Goal: Information Seeking & Learning: Learn about a topic

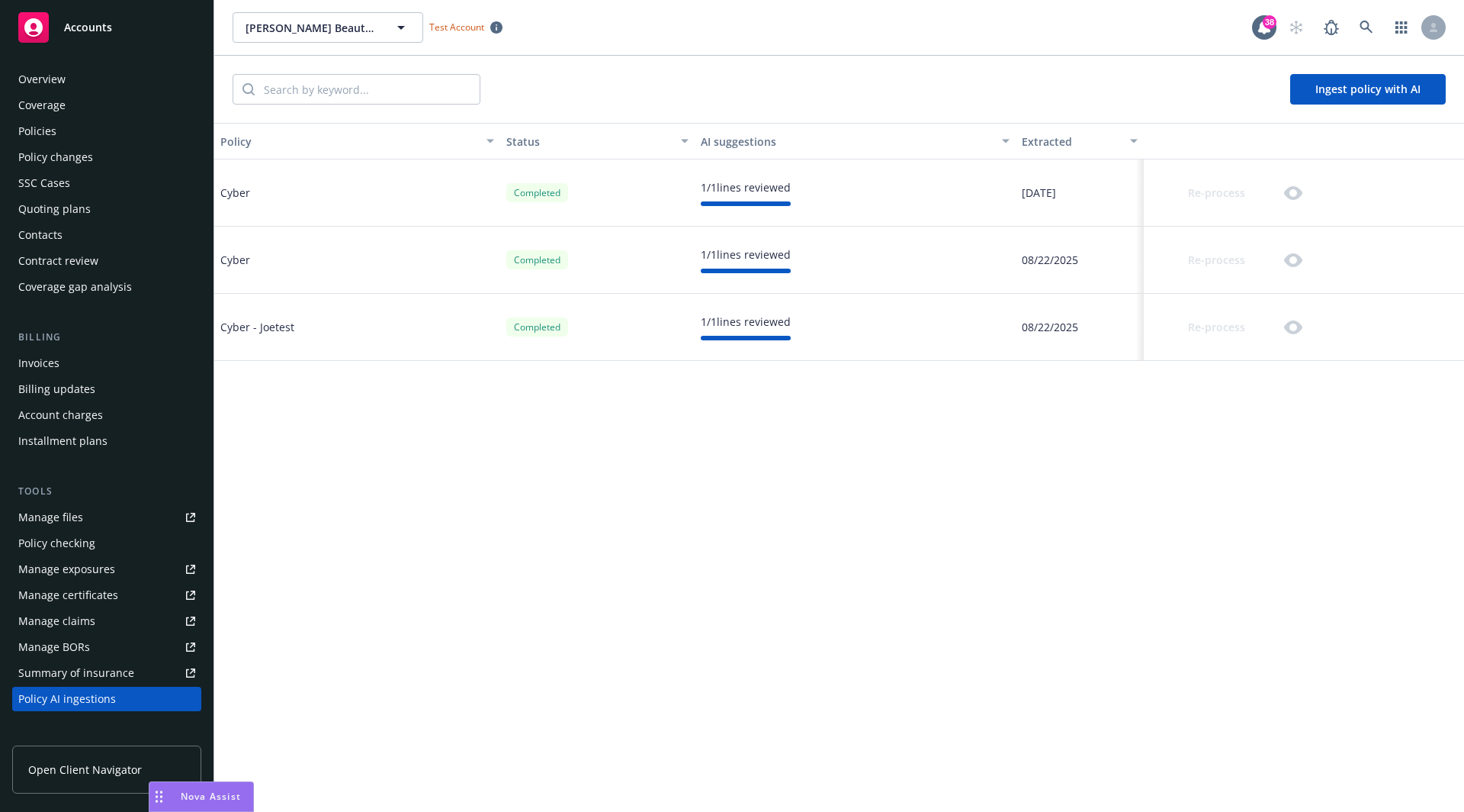
scroll to position [233, 0]
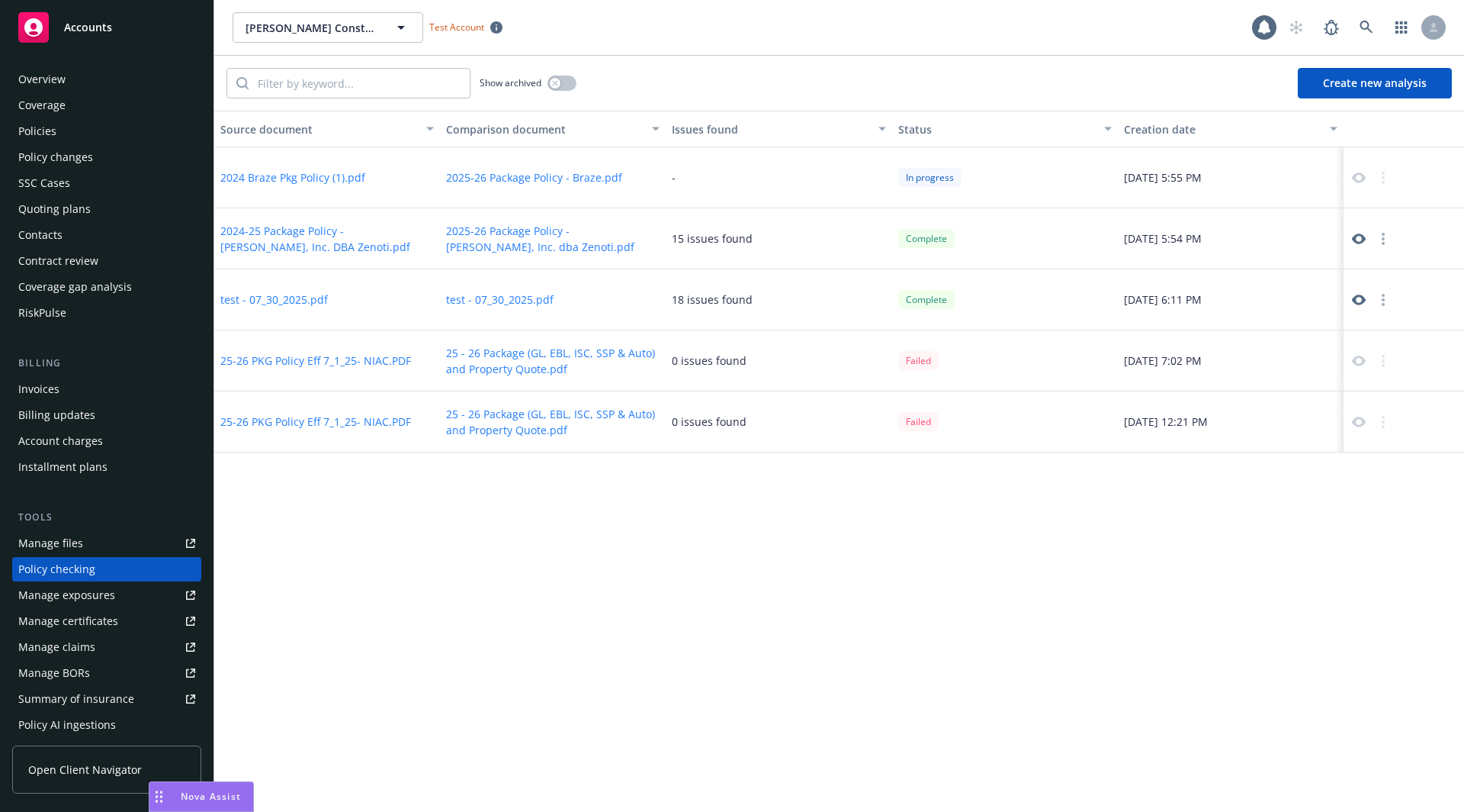
scroll to position [138, 0]
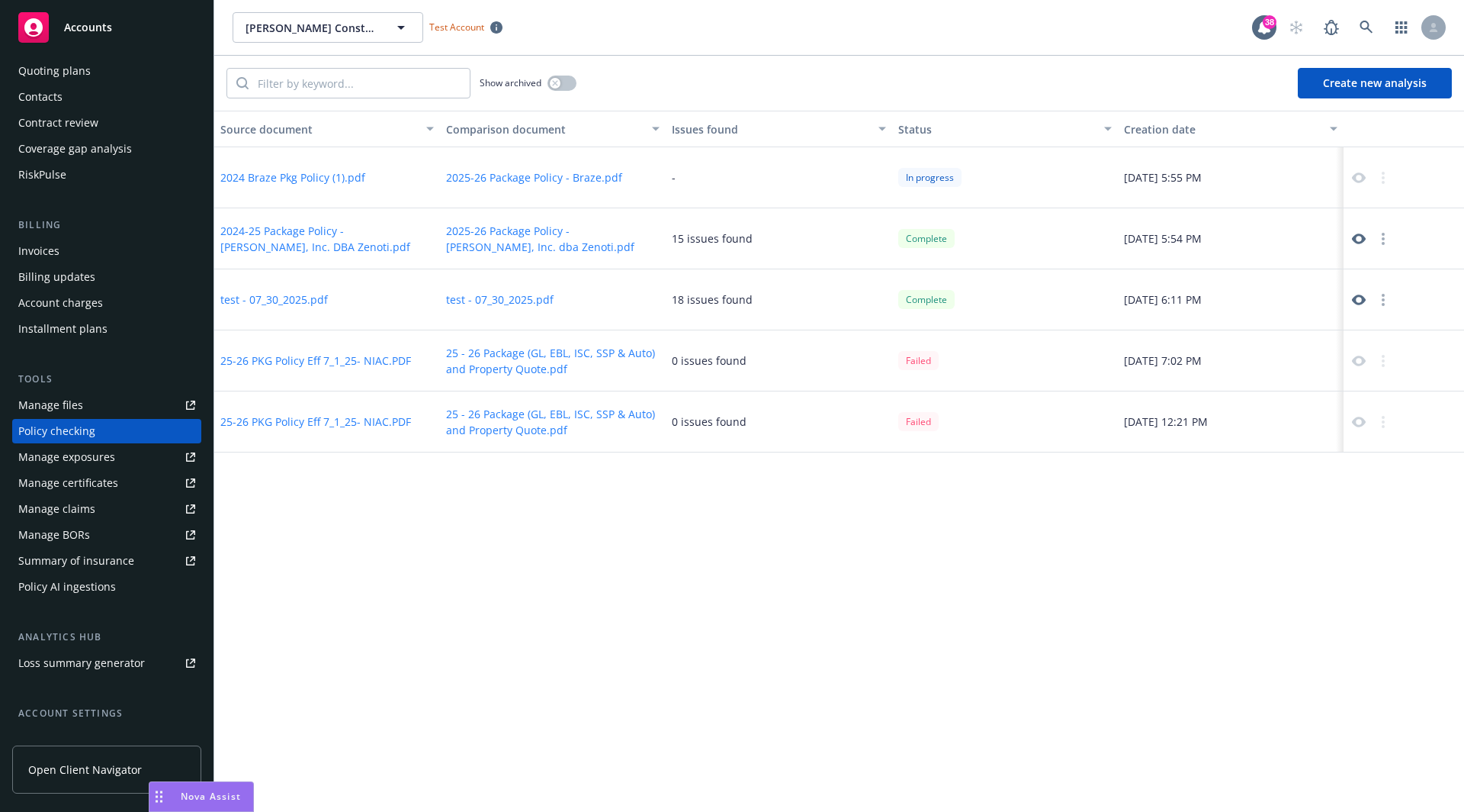
click at [1363, 241] on icon at bounding box center [1359, 238] width 13 height 11
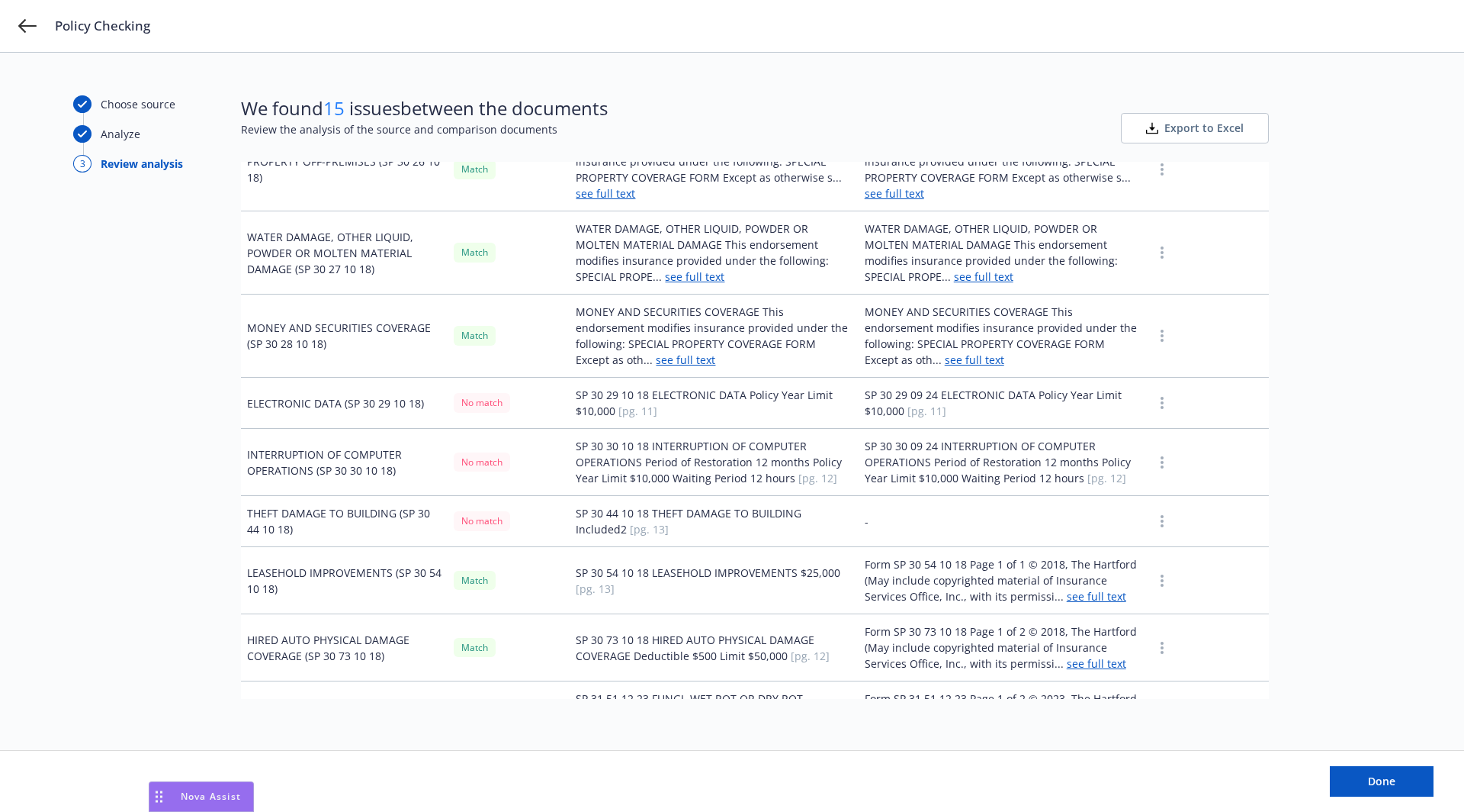
scroll to position [4589, 0]
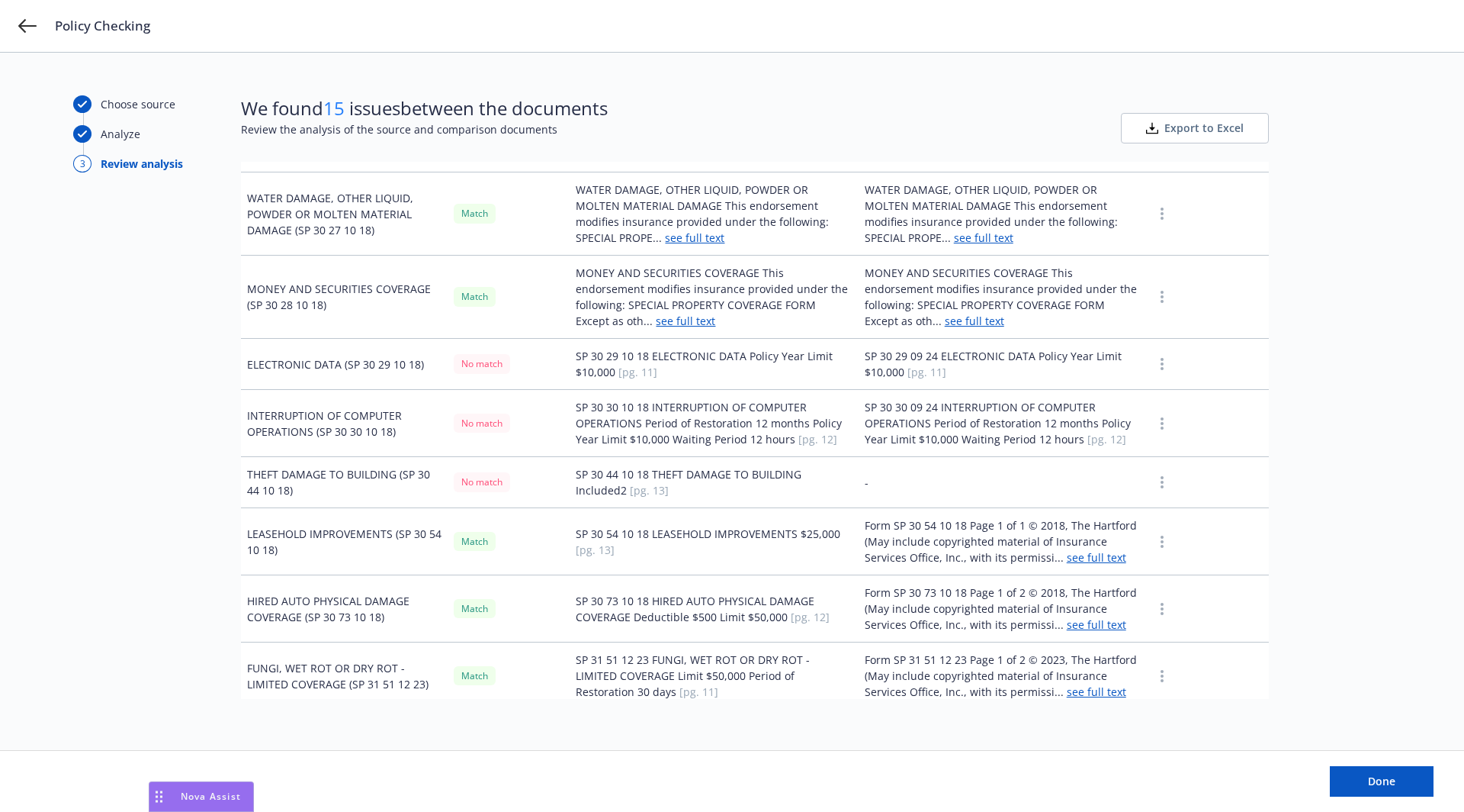
click at [957, 339] on td "SP 30 29 09 24 ELECTRONIC DATA Policy Year Limit $10,000 [pg. 11]" at bounding box center [1002, 364] width 288 height 51
click at [950, 390] on td "SP 30 30 09 24 INTERRUPTION OF COMPUTER OPERATIONS Period of Restoration 12 mon…" at bounding box center [1002, 423] width 288 height 67
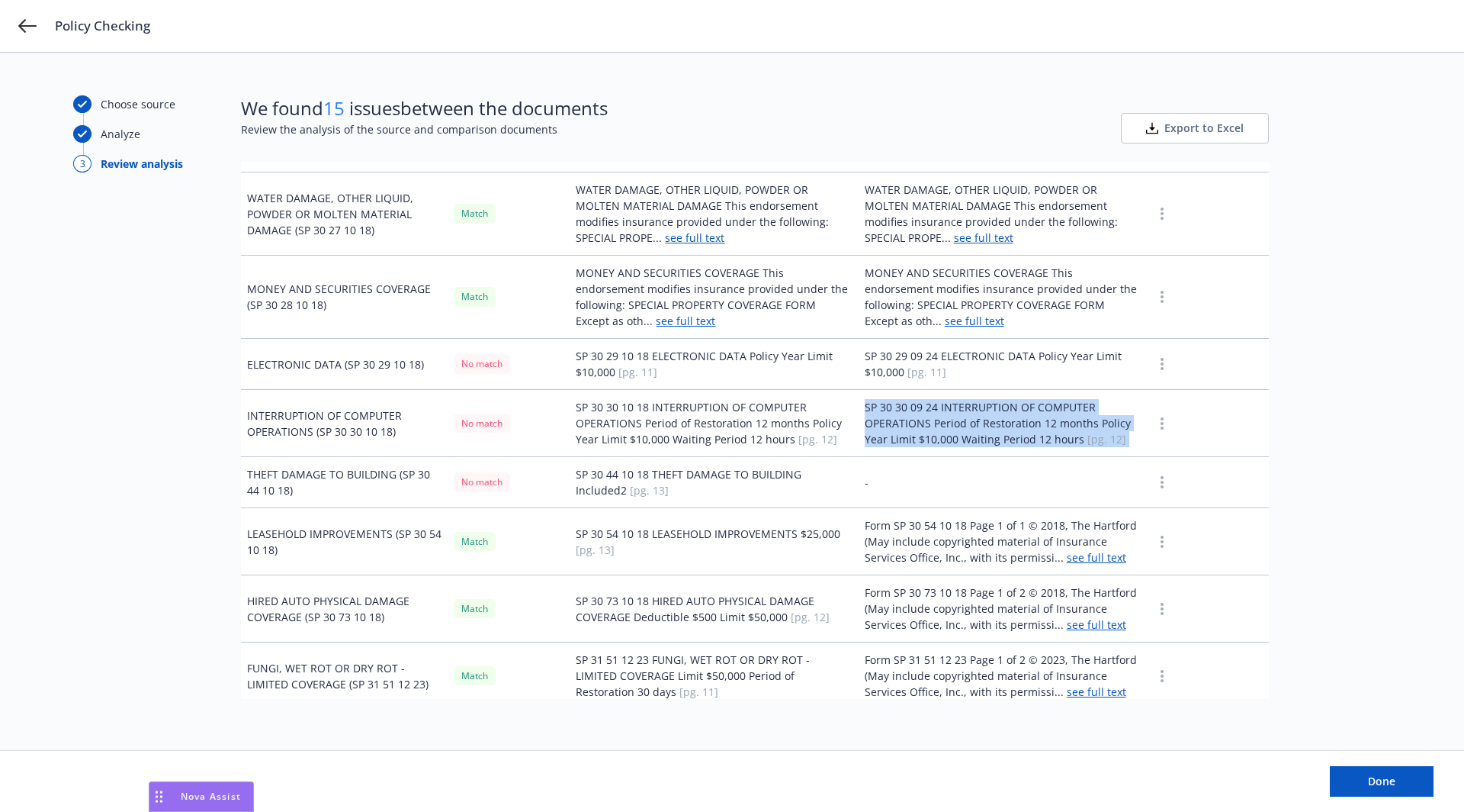
click at [950, 390] on td "SP 30 30 09 24 INTERRUPTION OF COMPUTER OPERATIONS Period of Restoration 12 mon…" at bounding box center [1002, 423] width 288 height 67
click at [942, 390] on td "SP 30 30 09 24 INTERRUPTION OF COMPUTER OPERATIONS Period of Restoration 12 mon…" at bounding box center [1002, 423] width 288 height 67
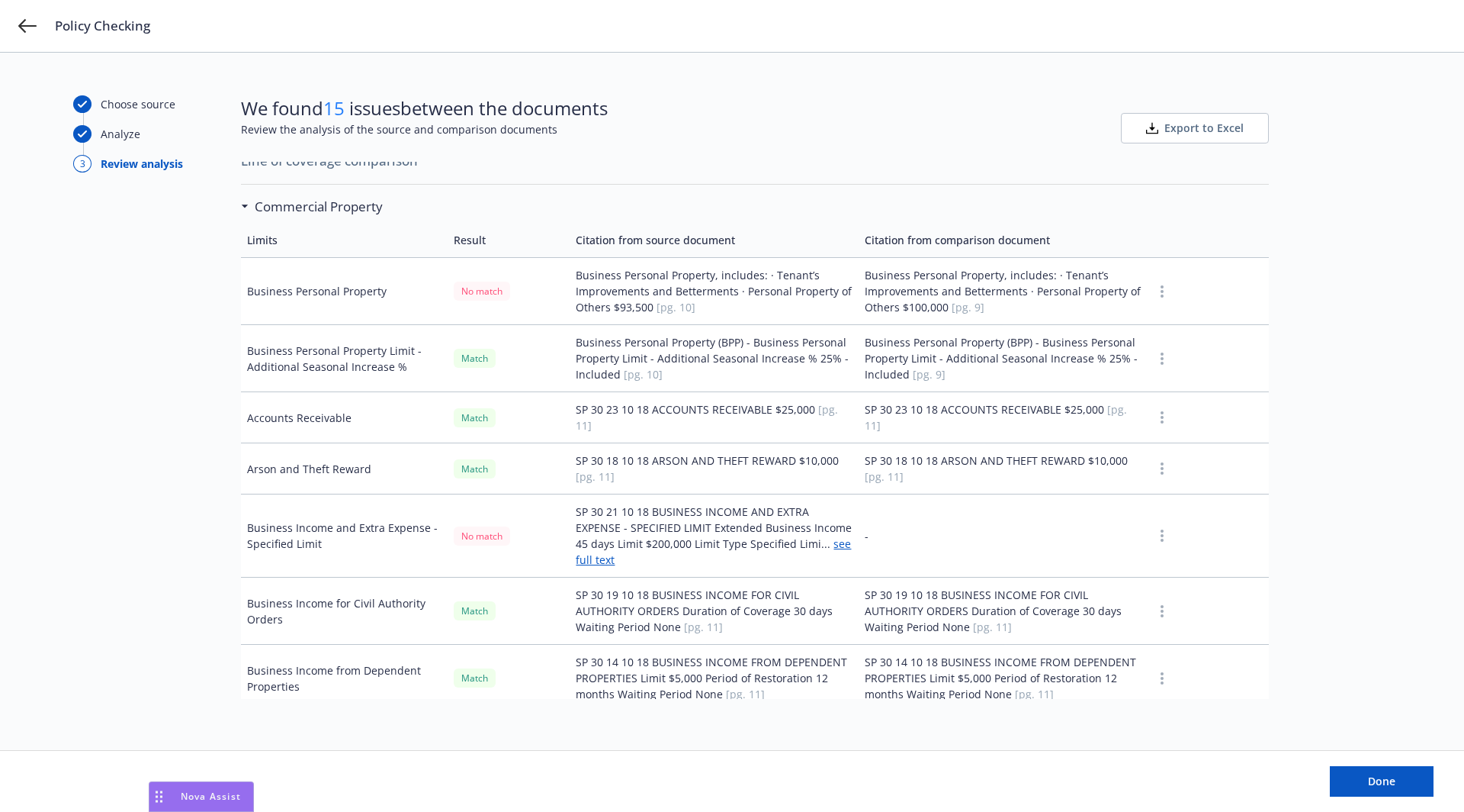
scroll to position [506, 0]
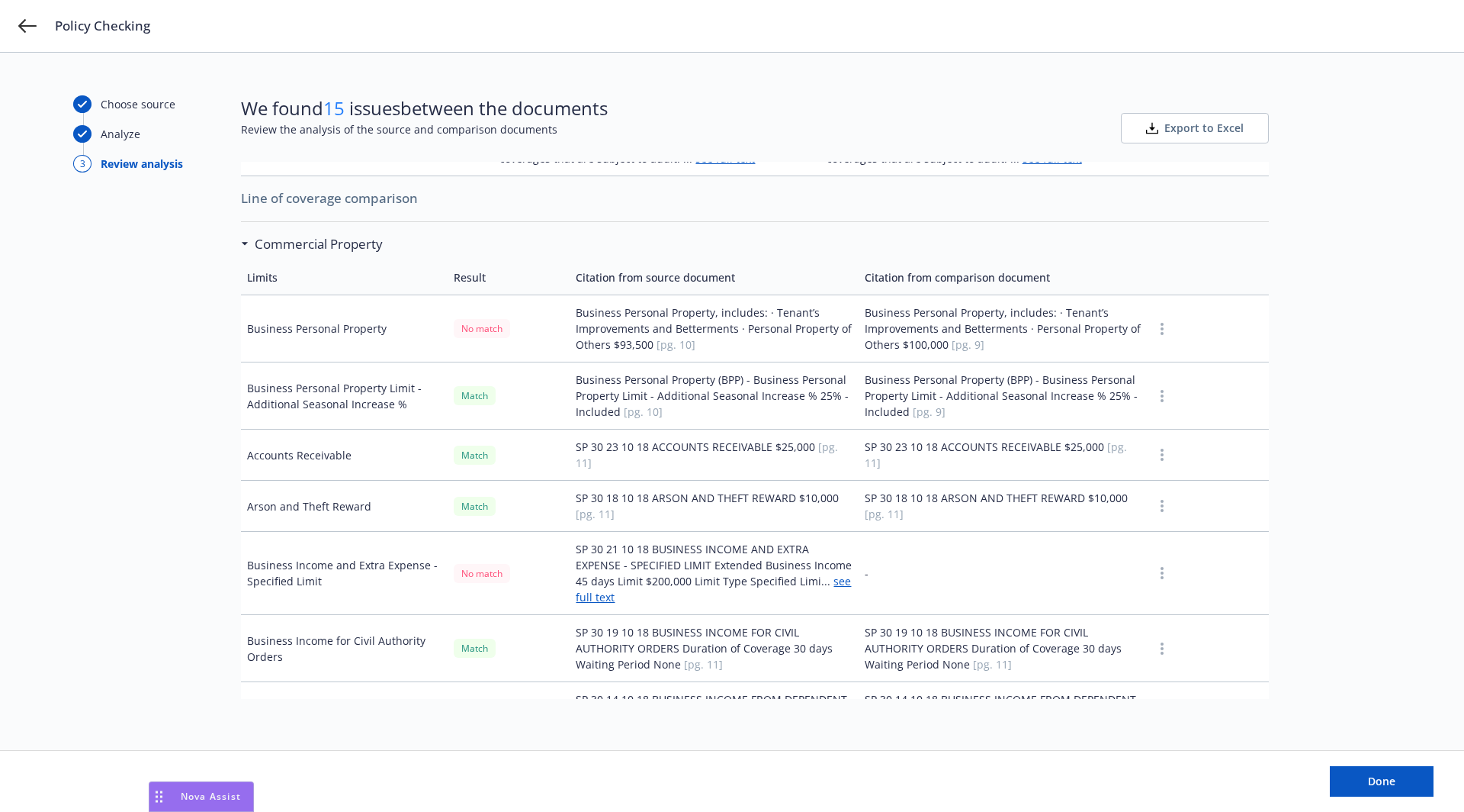
click at [301, 235] on h3 "Commercial Property" at bounding box center [319, 244] width 128 height 20
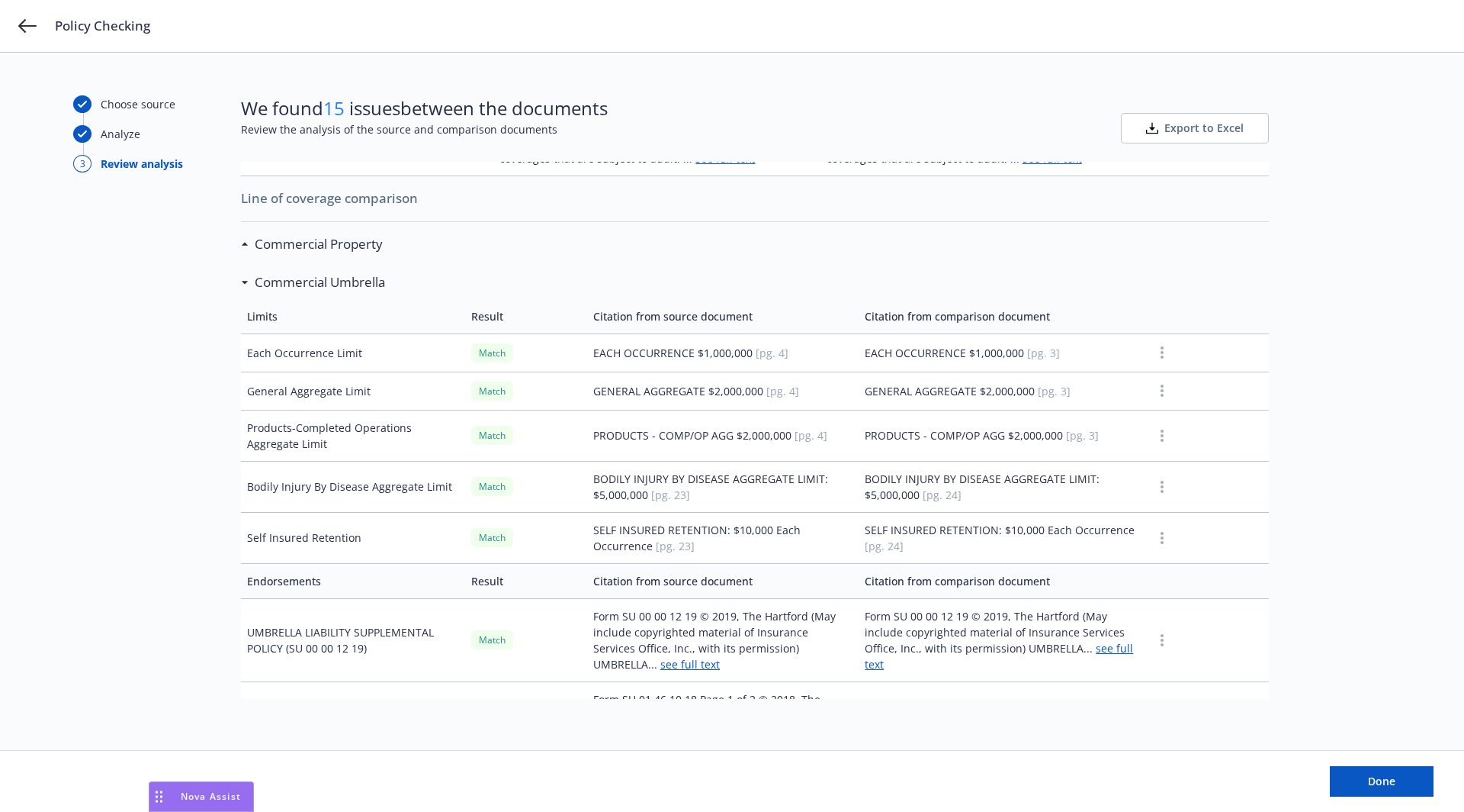
click at [276, 272] on h3 "Commercial Umbrella" at bounding box center [320, 282] width 130 height 20
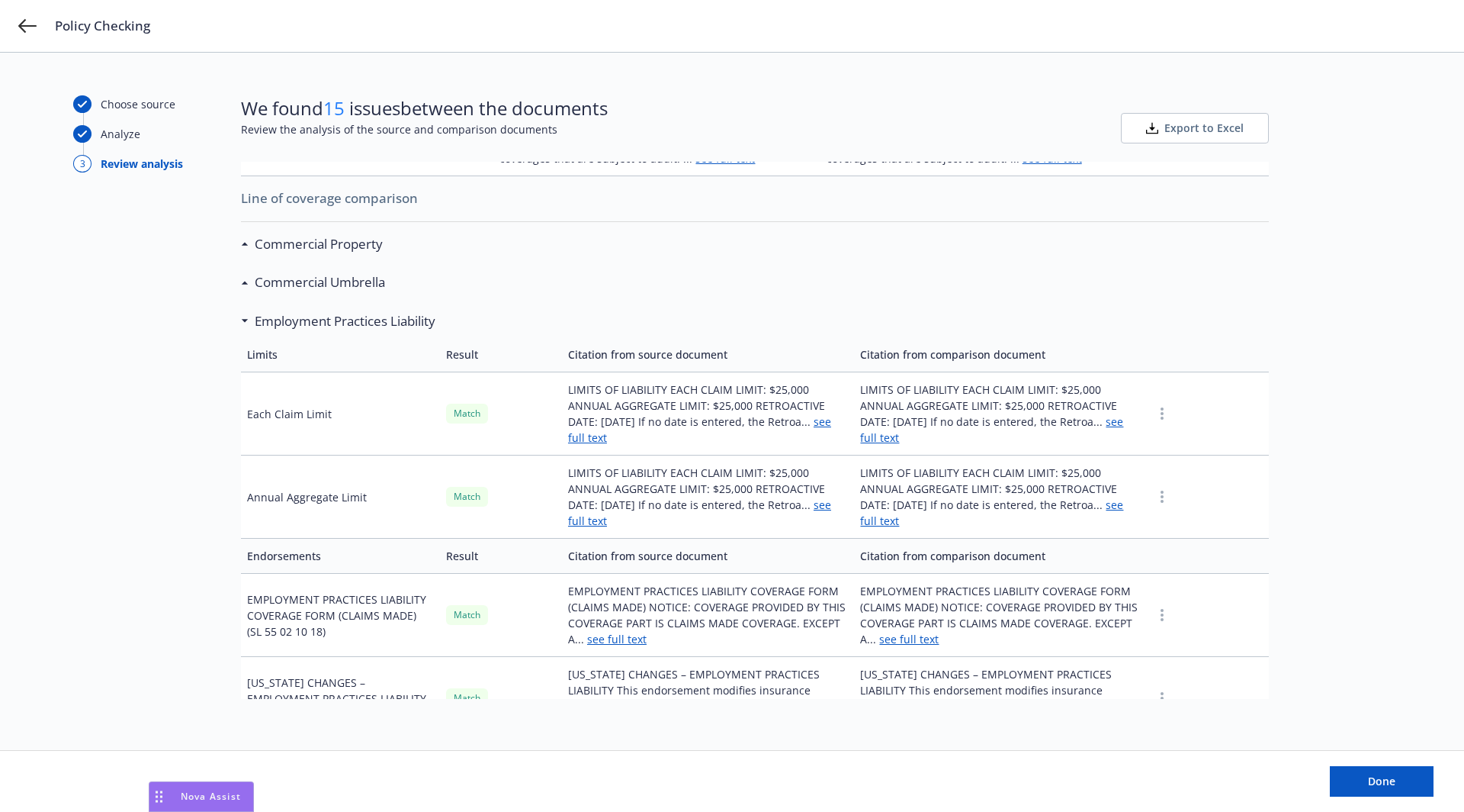
click at [300, 311] on h3 "Employment Practices Liability" at bounding box center [345, 321] width 181 height 20
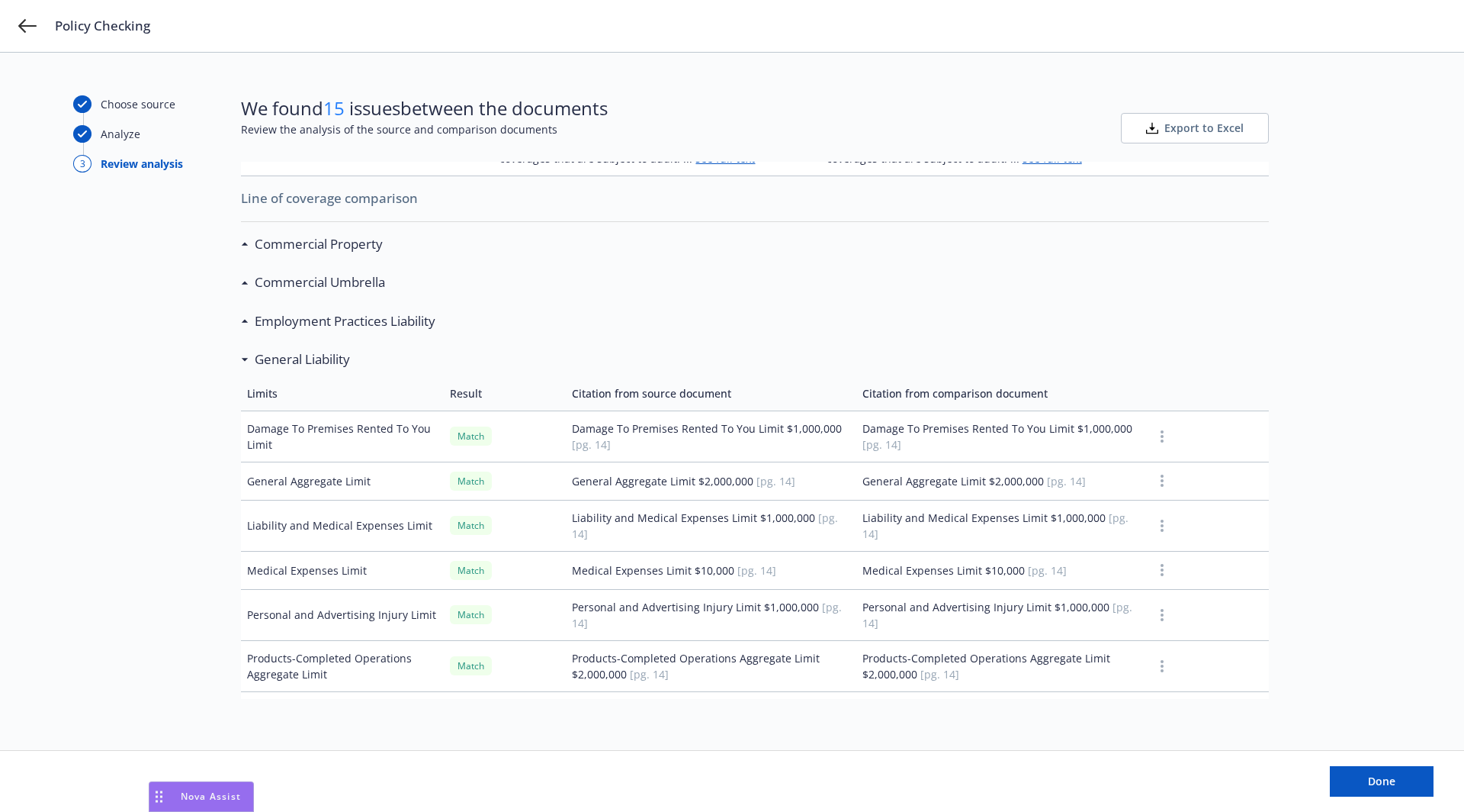
click at [294, 350] on h3 "General Liability" at bounding box center [303, 359] width 96 height 20
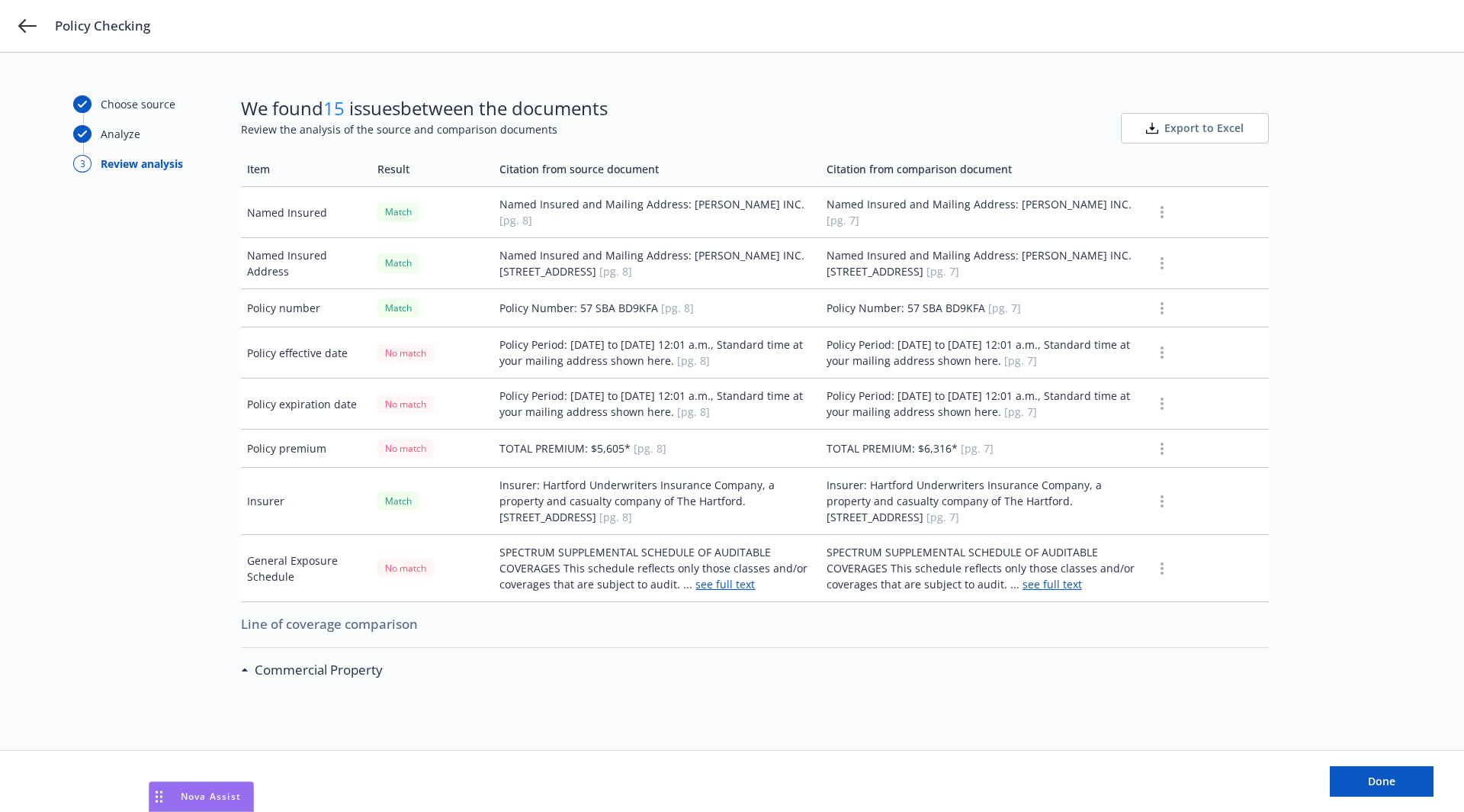
scroll to position [0, 0]
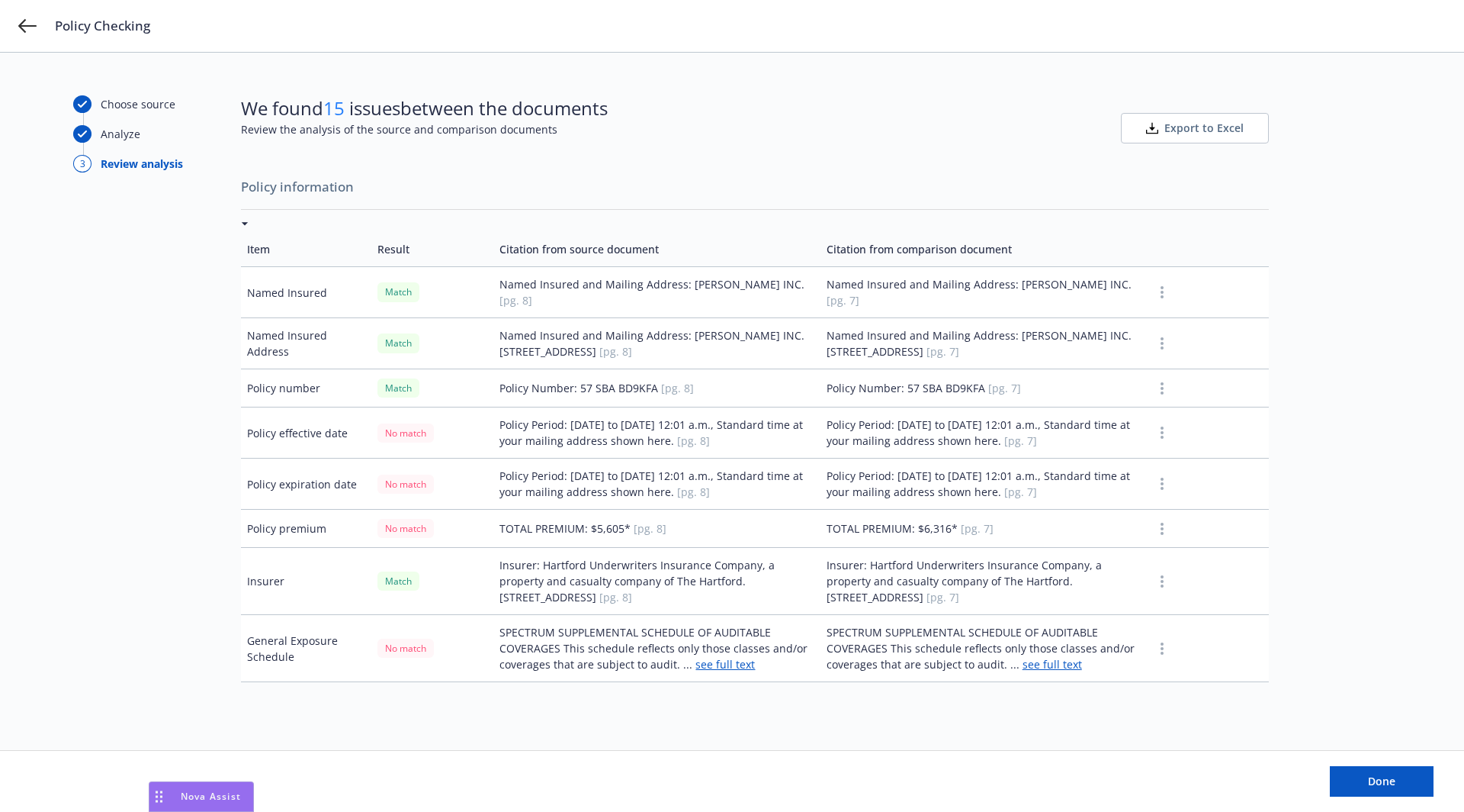
click at [241, 222] on icon at bounding box center [245, 224] width 8 height 4
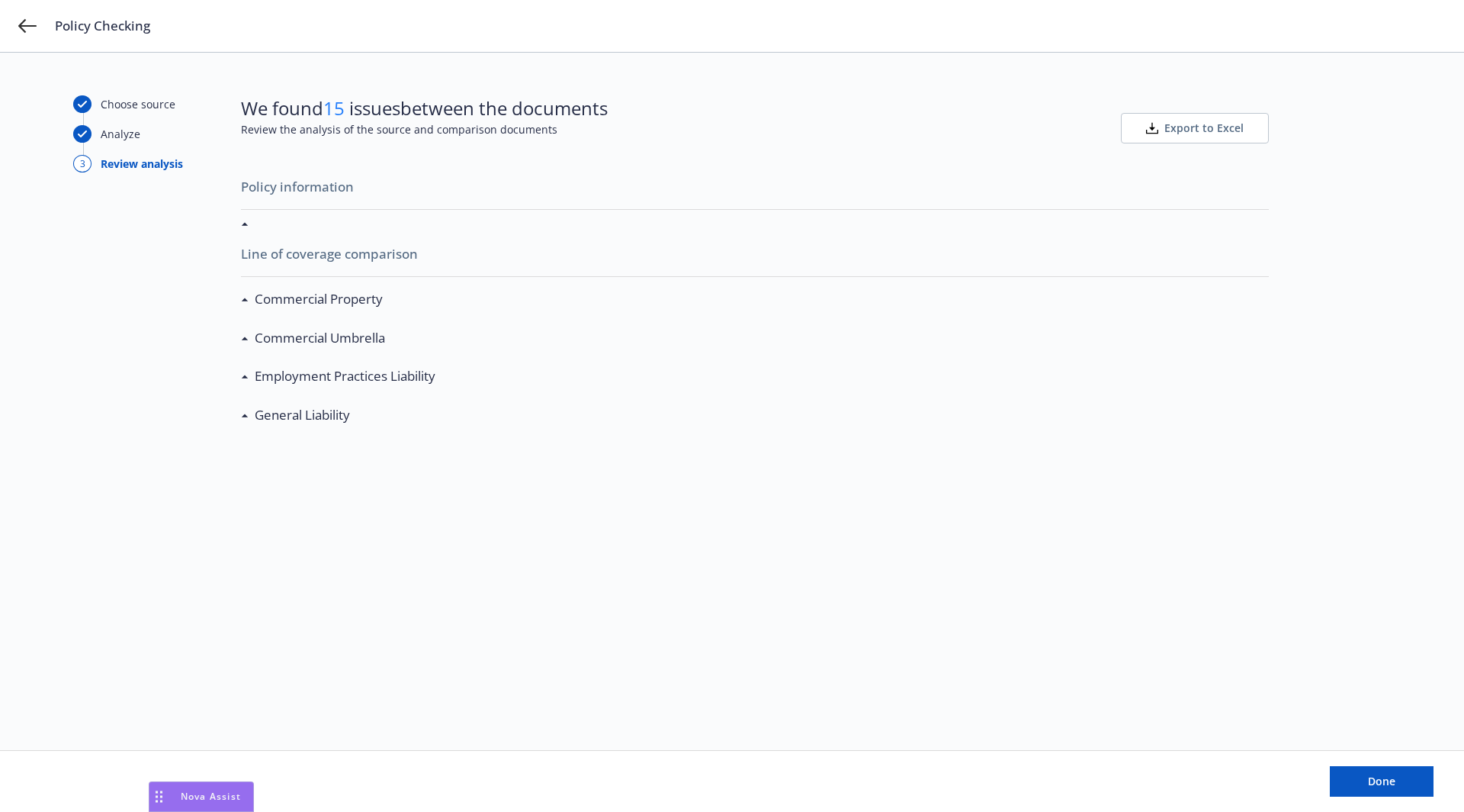
click at [245, 218] on div at bounding box center [755, 223] width 1028 height 16
click at [249, 220] on div at bounding box center [755, 223] width 1028 height 16
click at [245, 292] on div "Commercial Property" at bounding box center [312, 299] width 142 height 20
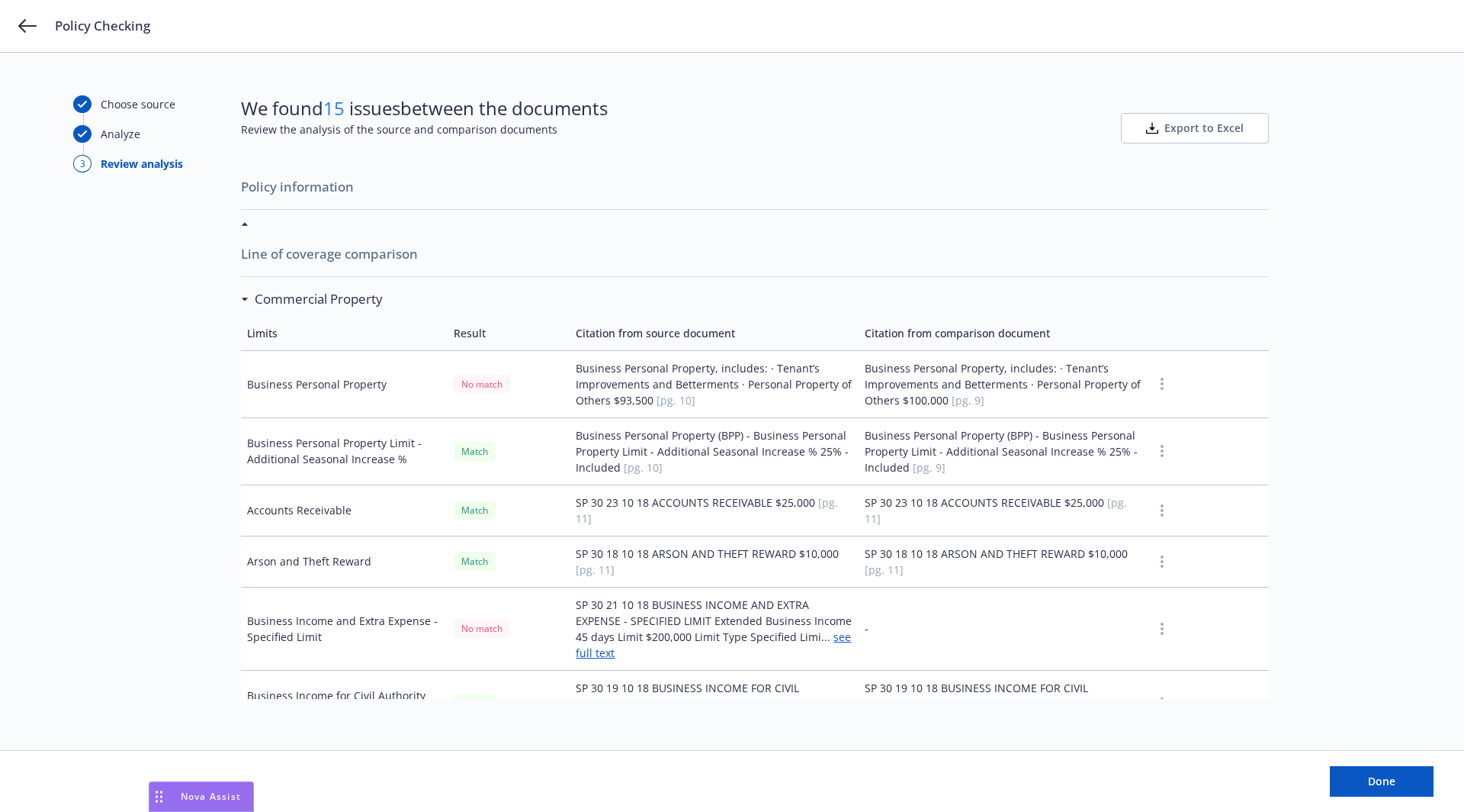
click at [247, 219] on div at bounding box center [755, 223] width 1028 height 16
click at [247, 226] on div at bounding box center [755, 223] width 1028 height 16
click at [280, 196] on span "Policy information" at bounding box center [755, 186] width 1028 height 32
click at [283, 183] on span "Policy information" at bounding box center [755, 186] width 1028 height 32
click at [249, 291] on div "Commercial Property" at bounding box center [316, 299] width 134 height 20
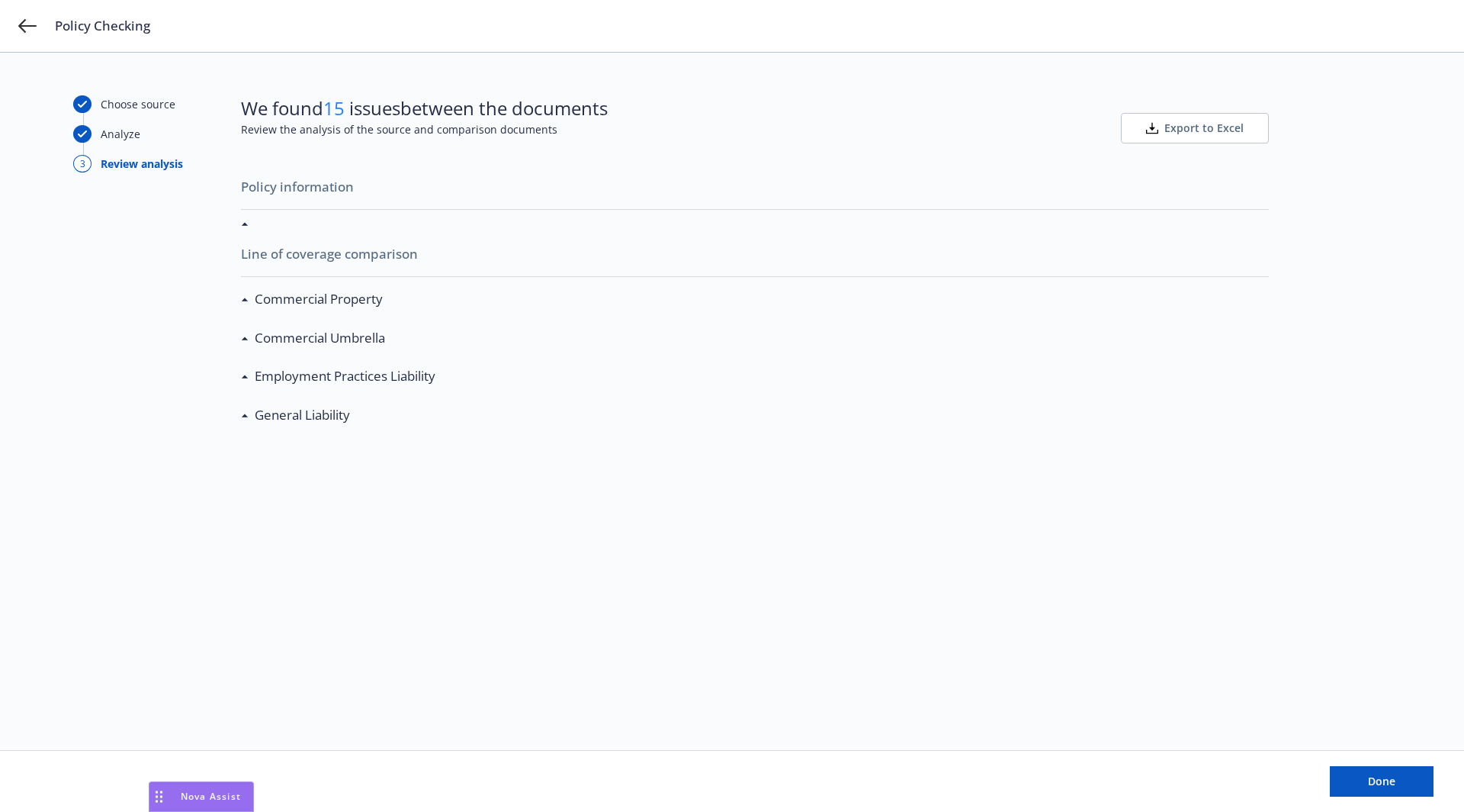
click at [274, 417] on h3 "General Liability" at bounding box center [303, 415] width 96 height 20
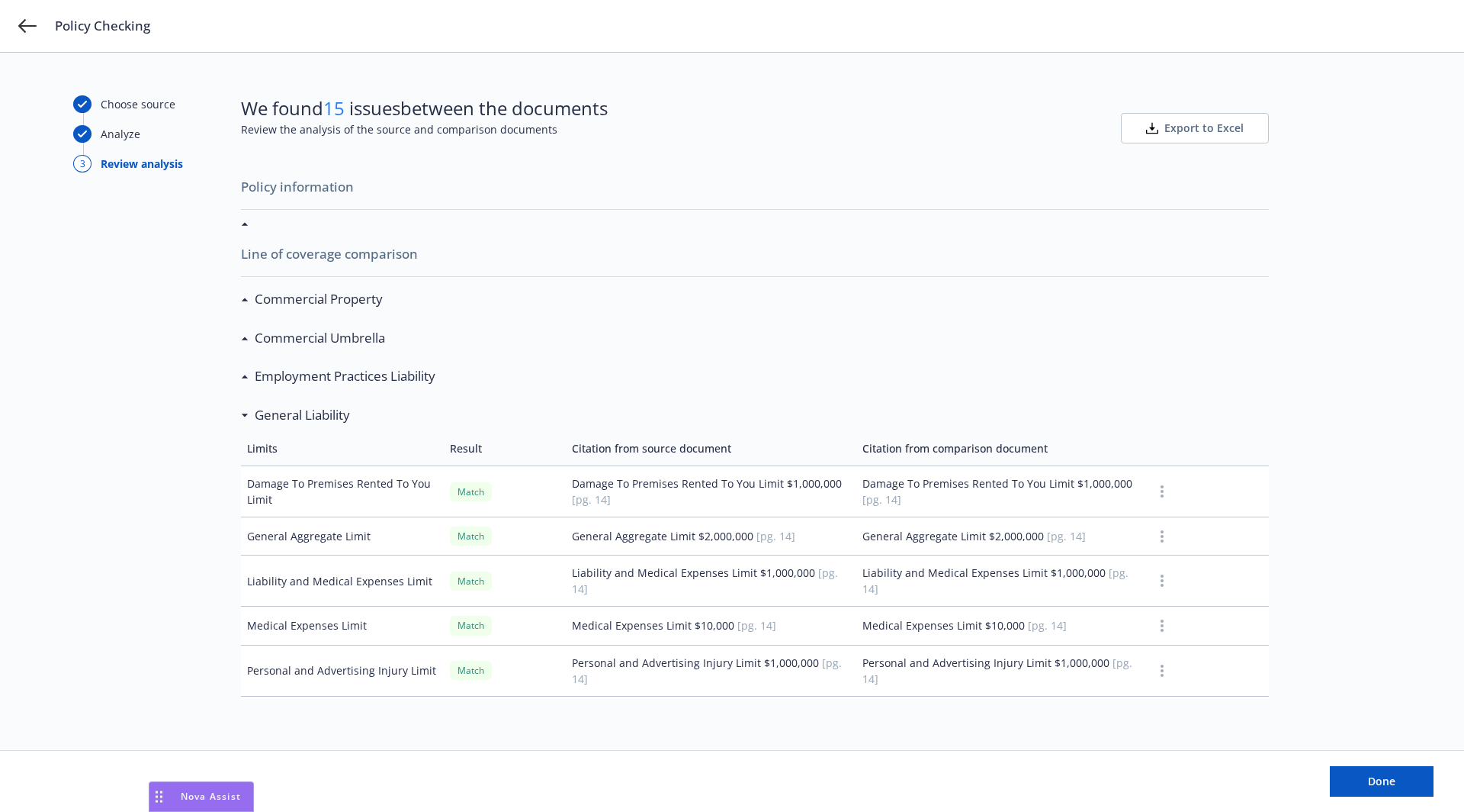
click at [326, 417] on h3 "General Liability" at bounding box center [303, 415] width 96 height 20
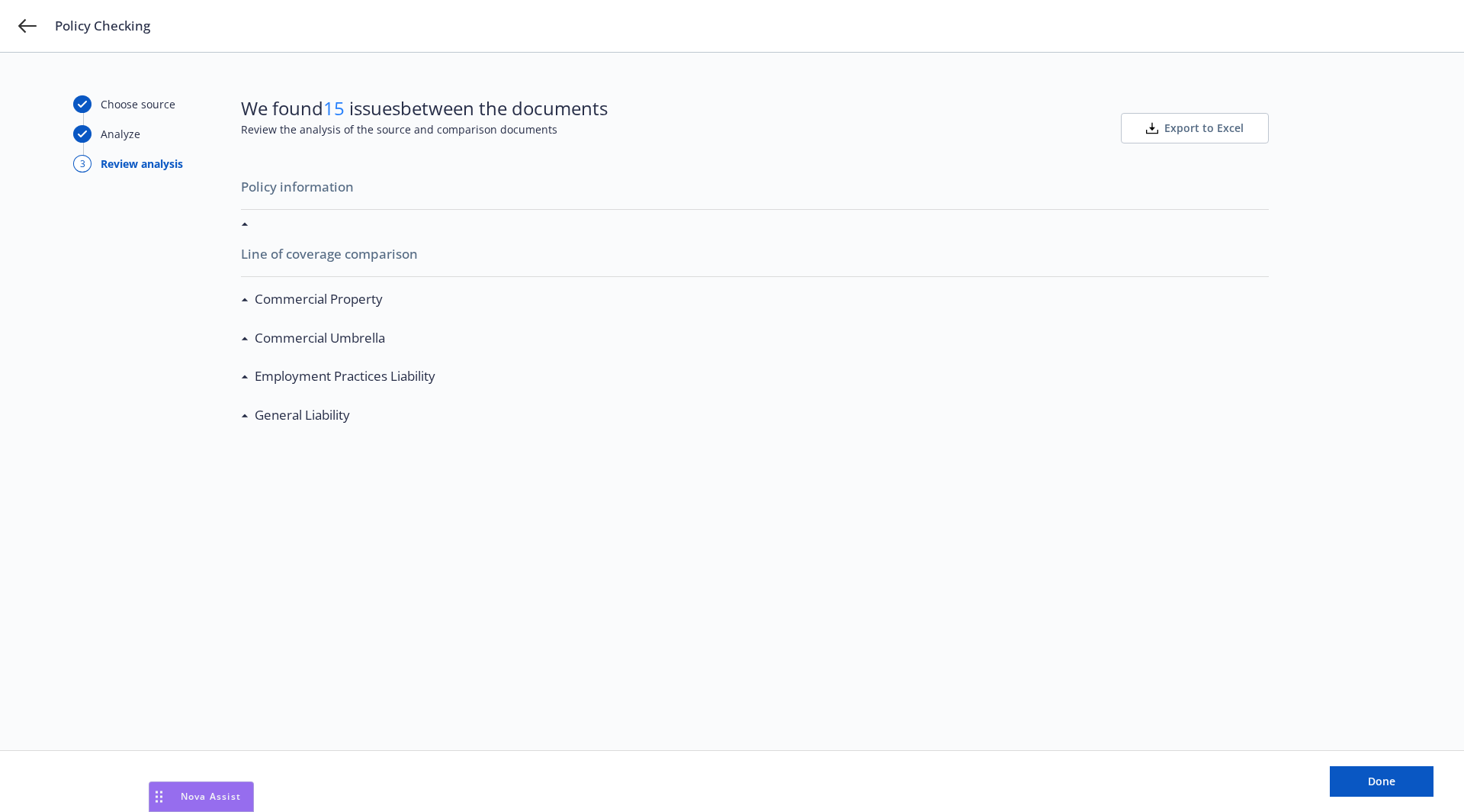
click at [246, 231] on div "Policy information Item Result Citation from source document Citation from comp…" at bounding box center [755, 301] width 1028 height 260
click at [242, 218] on div at bounding box center [755, 223] width 1028 height 16
click at [265, 297] on h3 "Commercial Property" at bounding box center [319, 299] width 128 height 20
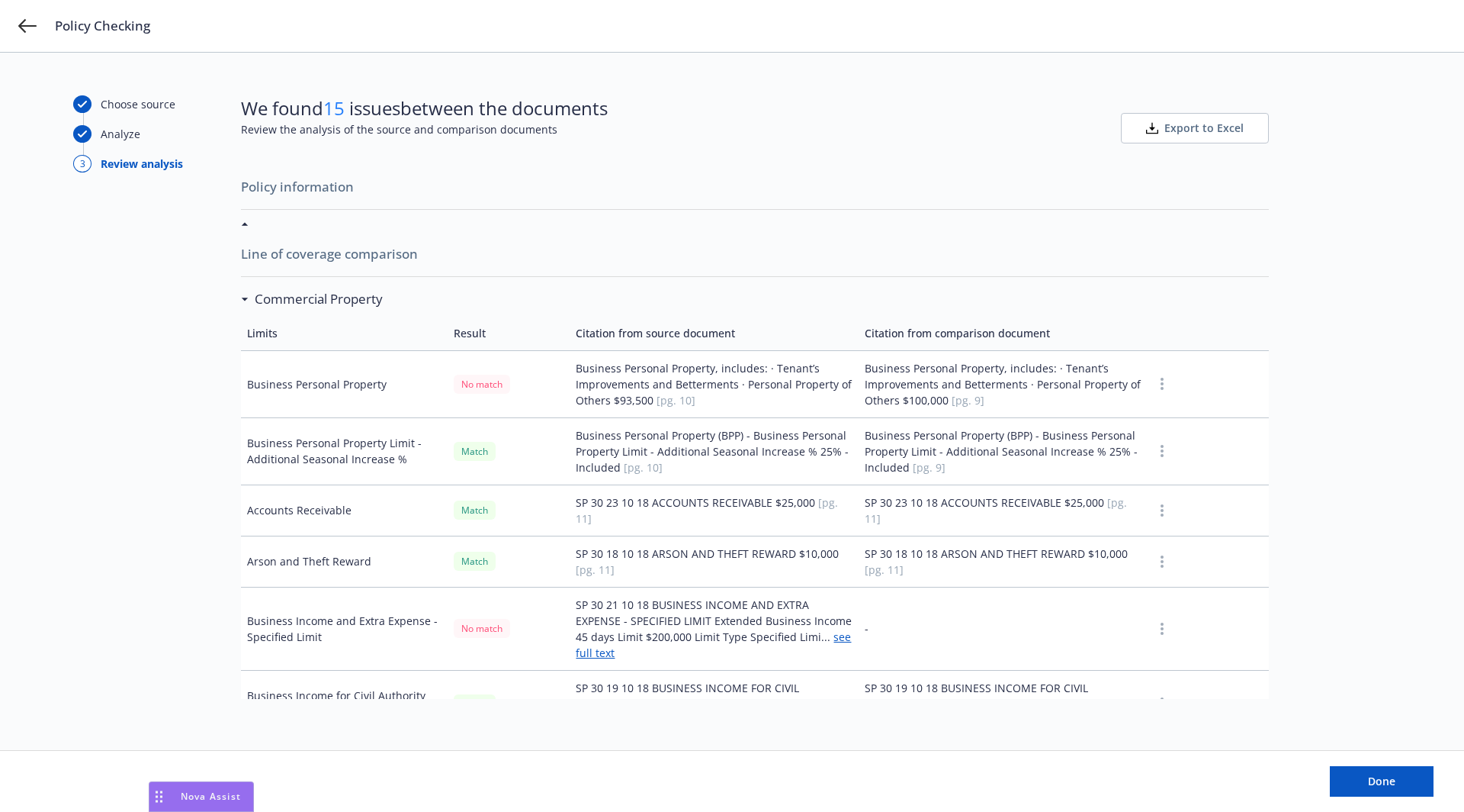
click at [242, 226] on div at bounding box center [755, 223] width 1028 height 16
click at [250, 299] on div "Commercial Property" at bounding box center [316, 299] width 134 height 20
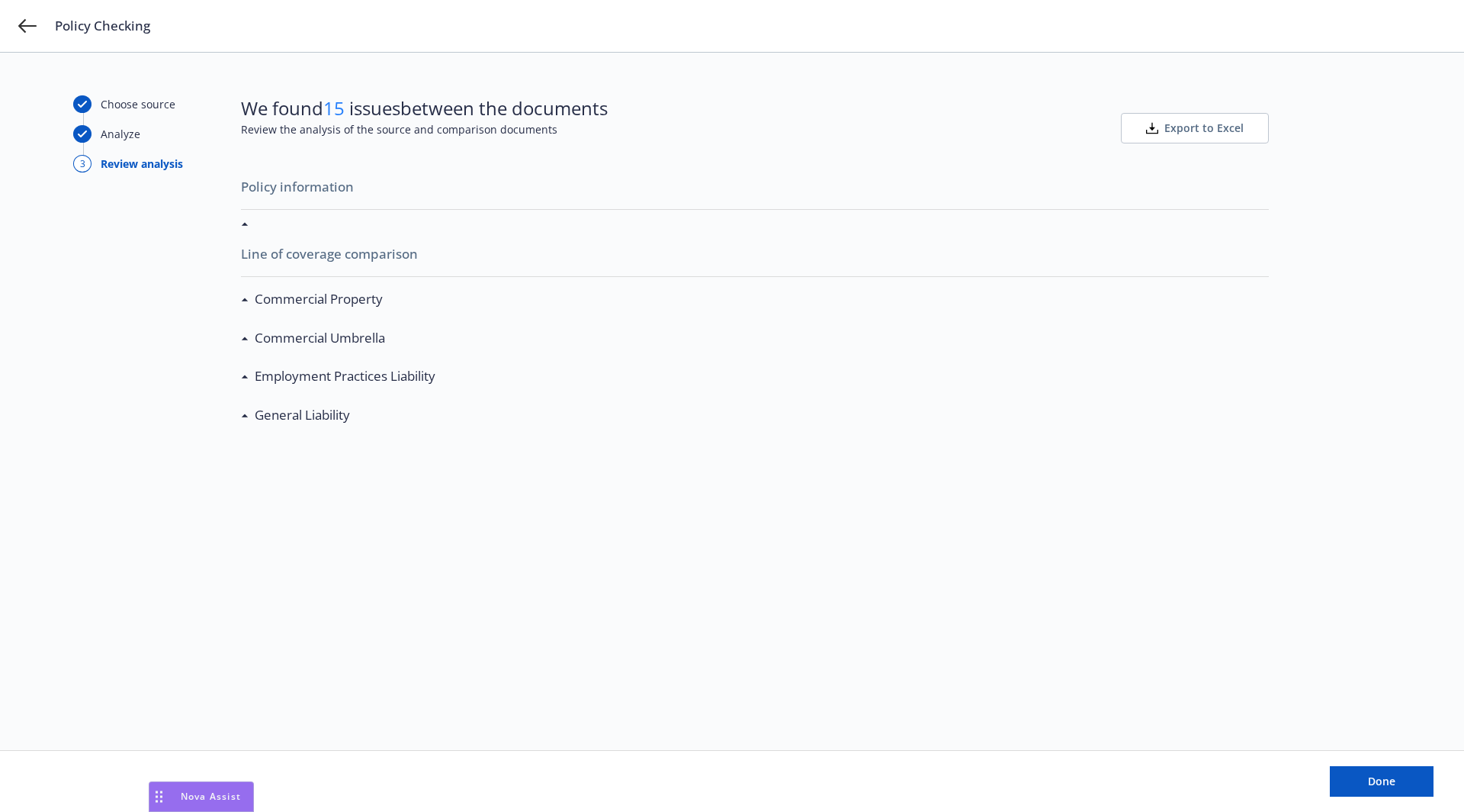
click at [253, 300] on div "Commercial Property" at bounding box center [316, 299] width 134 height 20
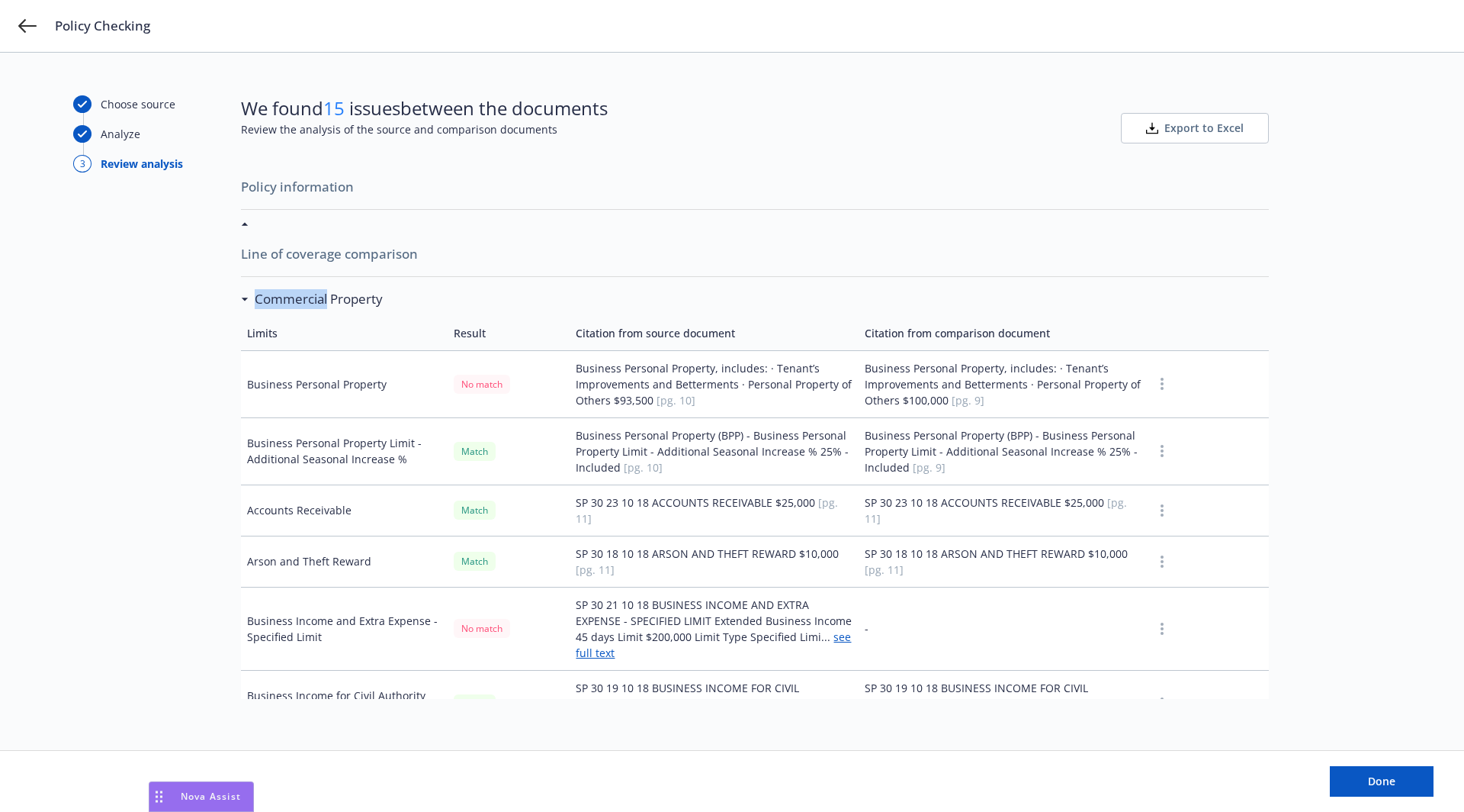
click at [253, 300] on div "Commercial Property" at bounding box center [316, 299] width 134 height 20
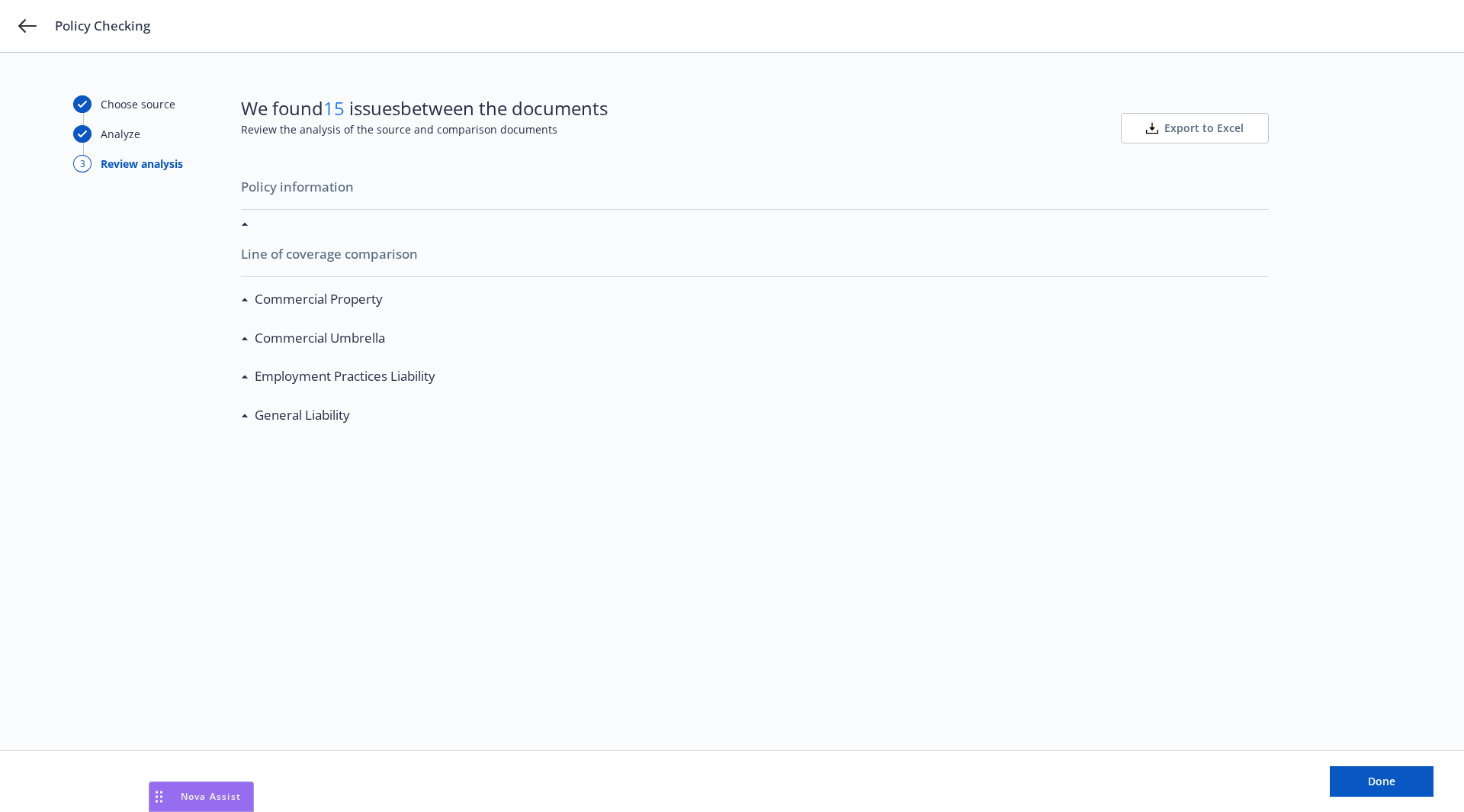
click at [489, 303] on div "Commercial Property" at bounding box center [755, 299] width 1028 height 32
click at [260, 217] on div at bounding box center [755, 223] width 1028 height 16
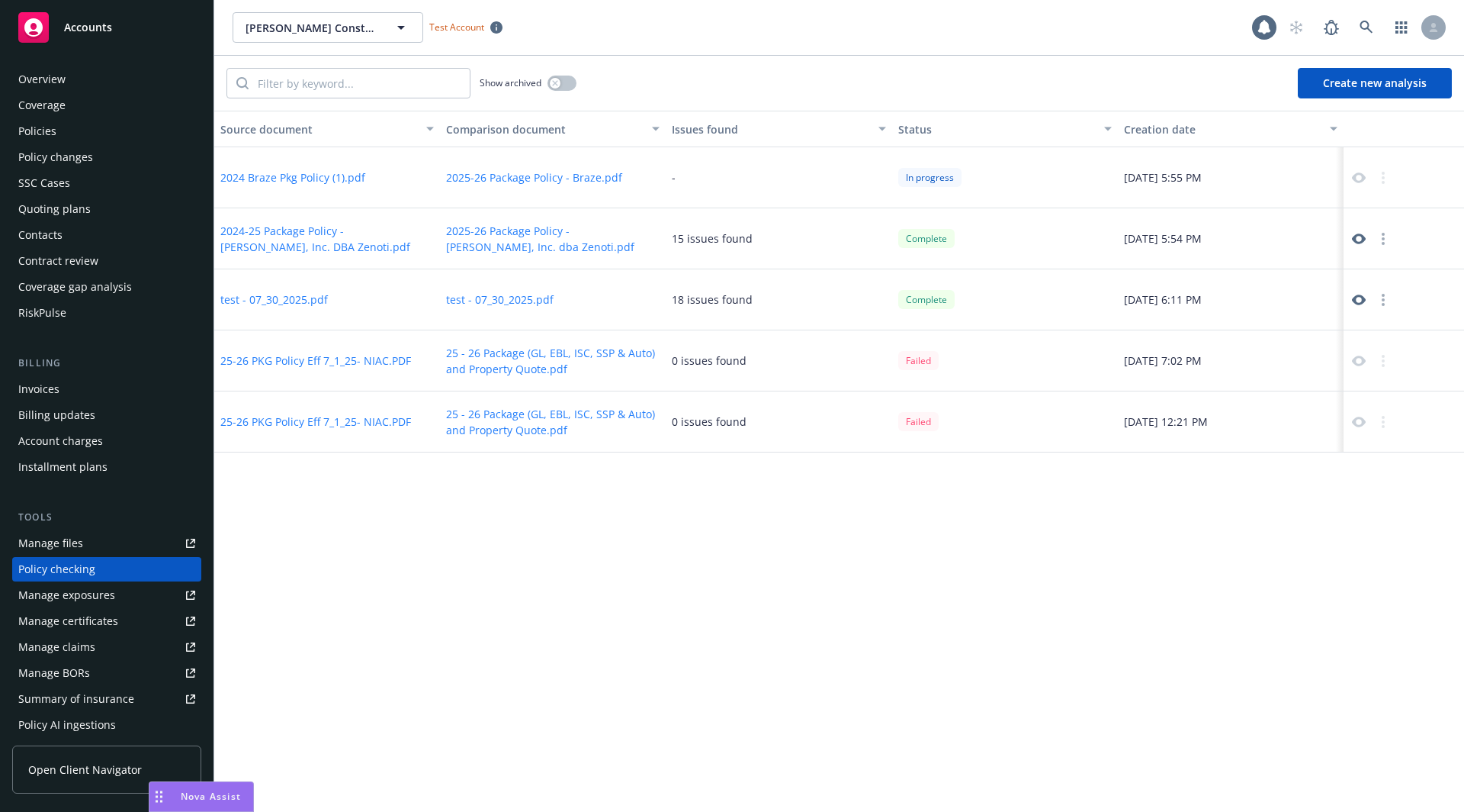
scroll to position [138, 0]
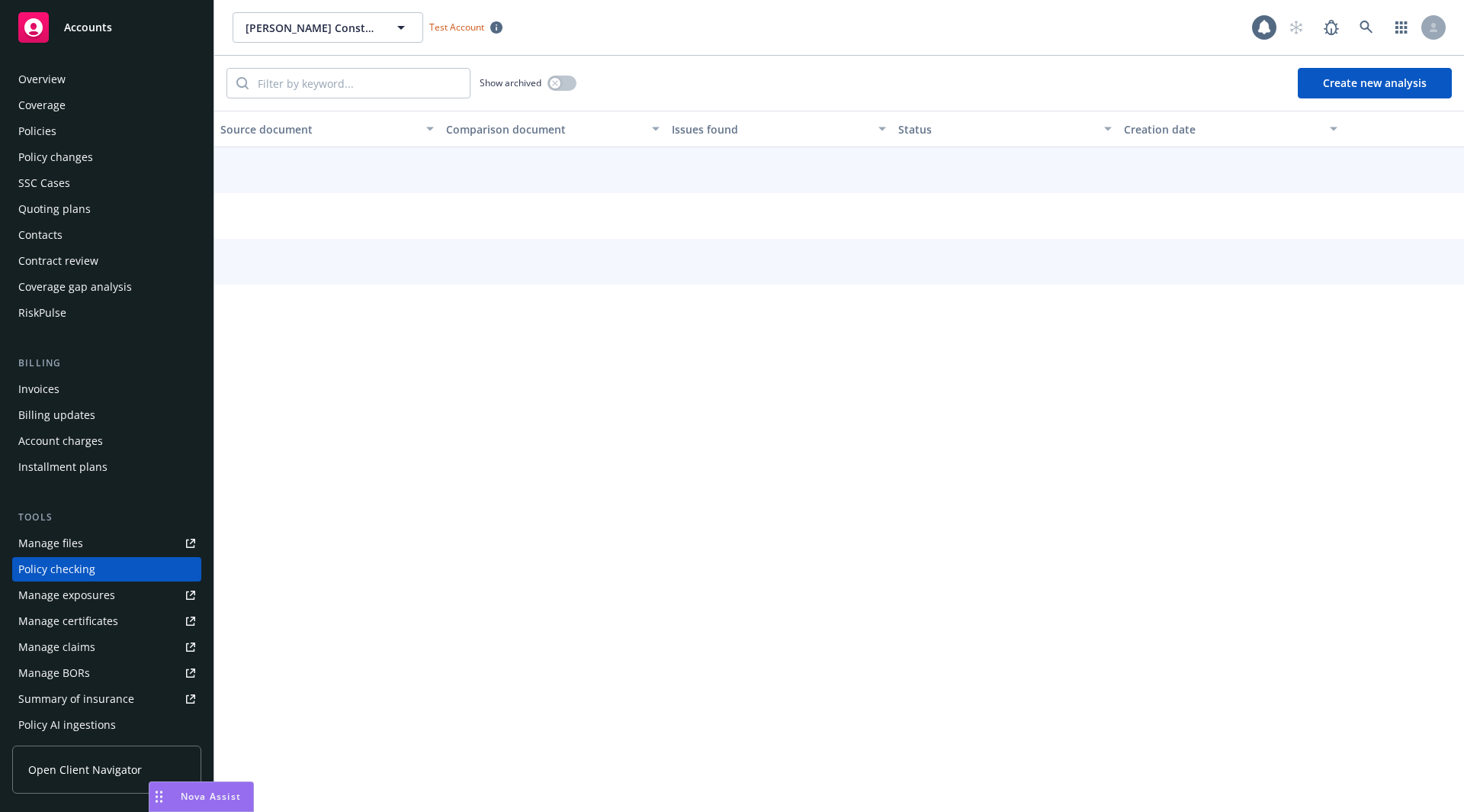
scroll to position [138, 0]
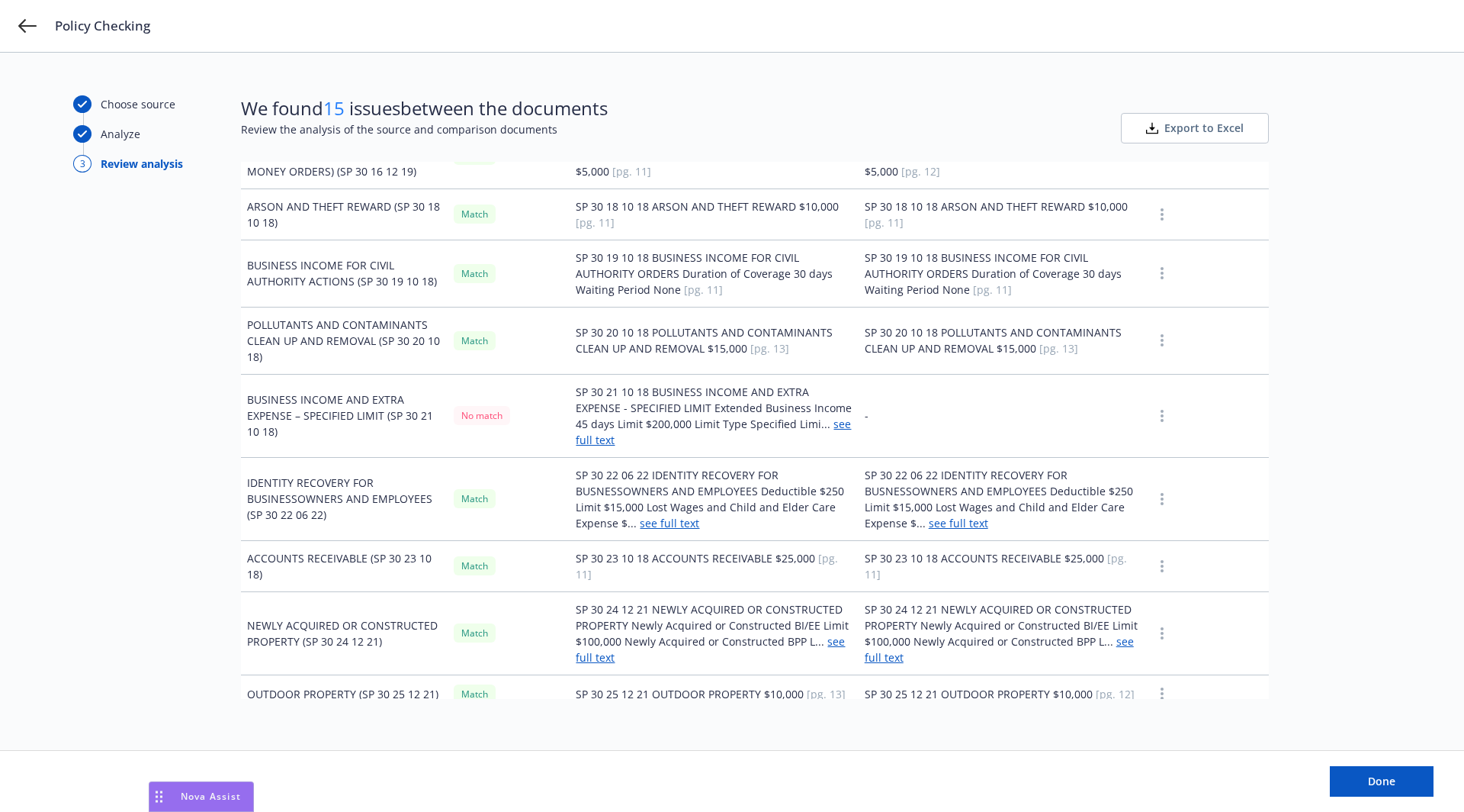
scroll to position [3961, 0]
click at [372, 377] on td "BUSINESS INCOME AND EXTRA EXPENSE – SPECIFIED LIMIT (SP 30 21 10 18)" at bounding box center [345, 418] width 207 height 83
click at [817, 419] on link "see full text" at bounding box center [713, 435] width 276 height 31
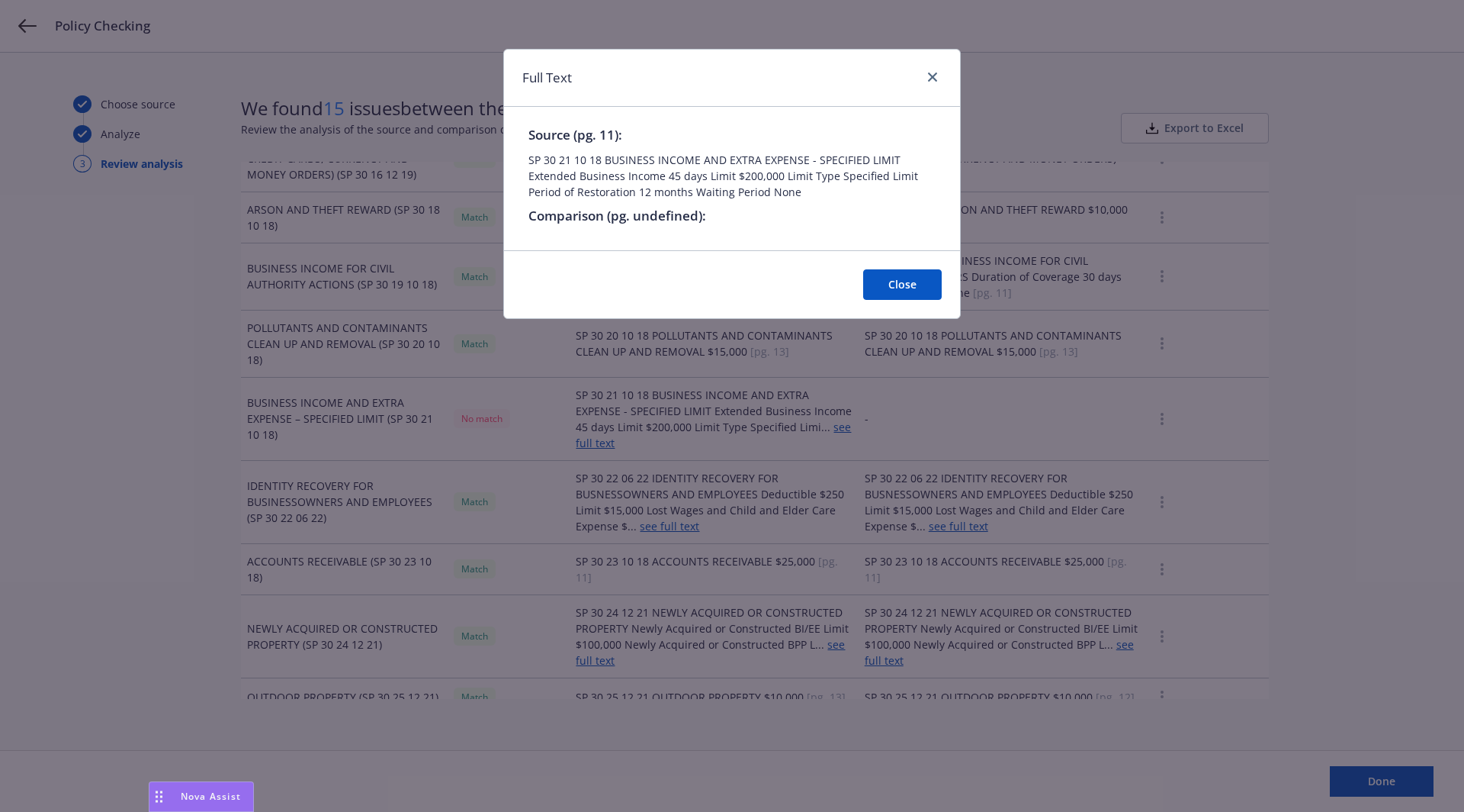
click at [900, 275] on button "Close" at bounding box center [903, 284] width 79 height 31
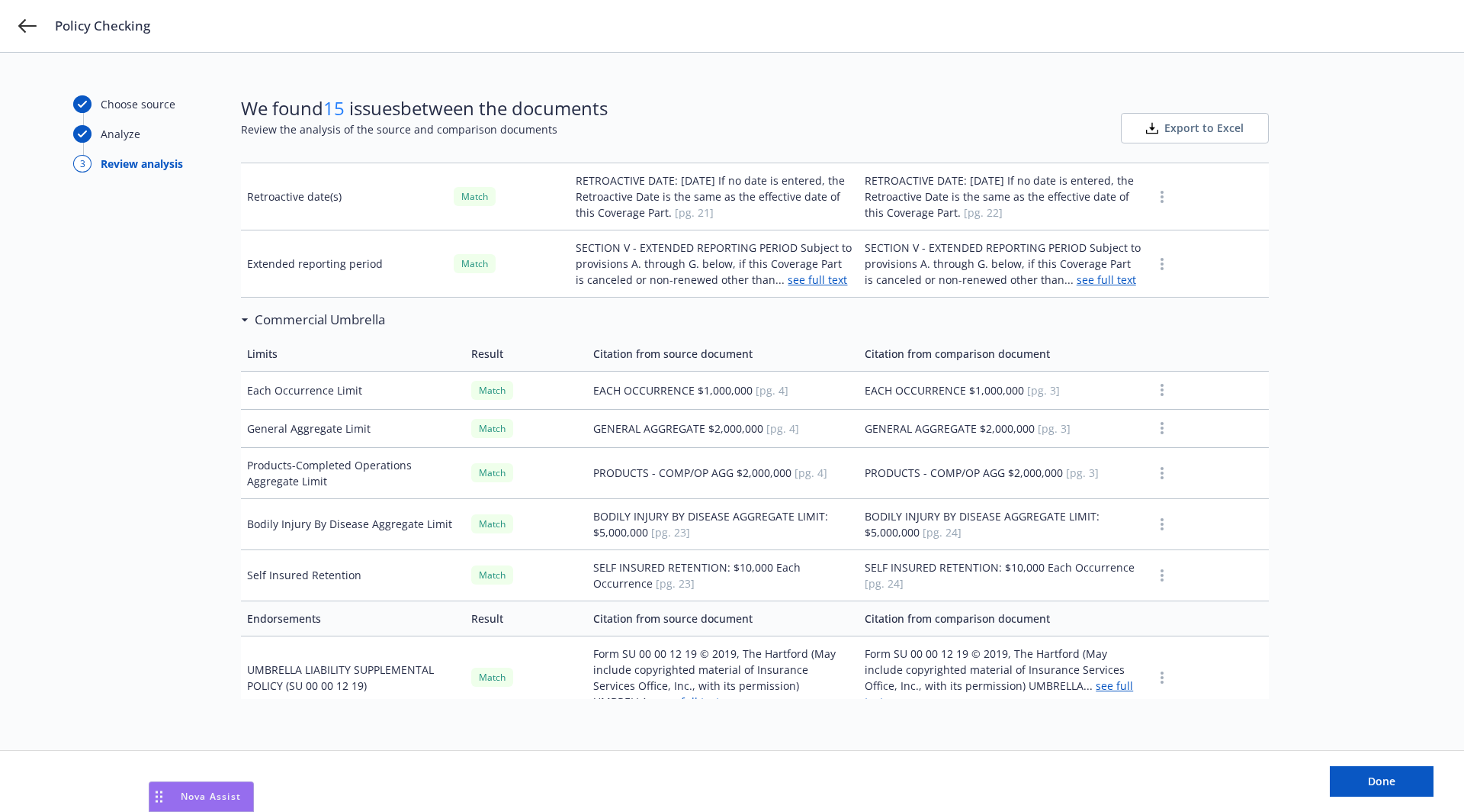
scroll to position [5402, 0]
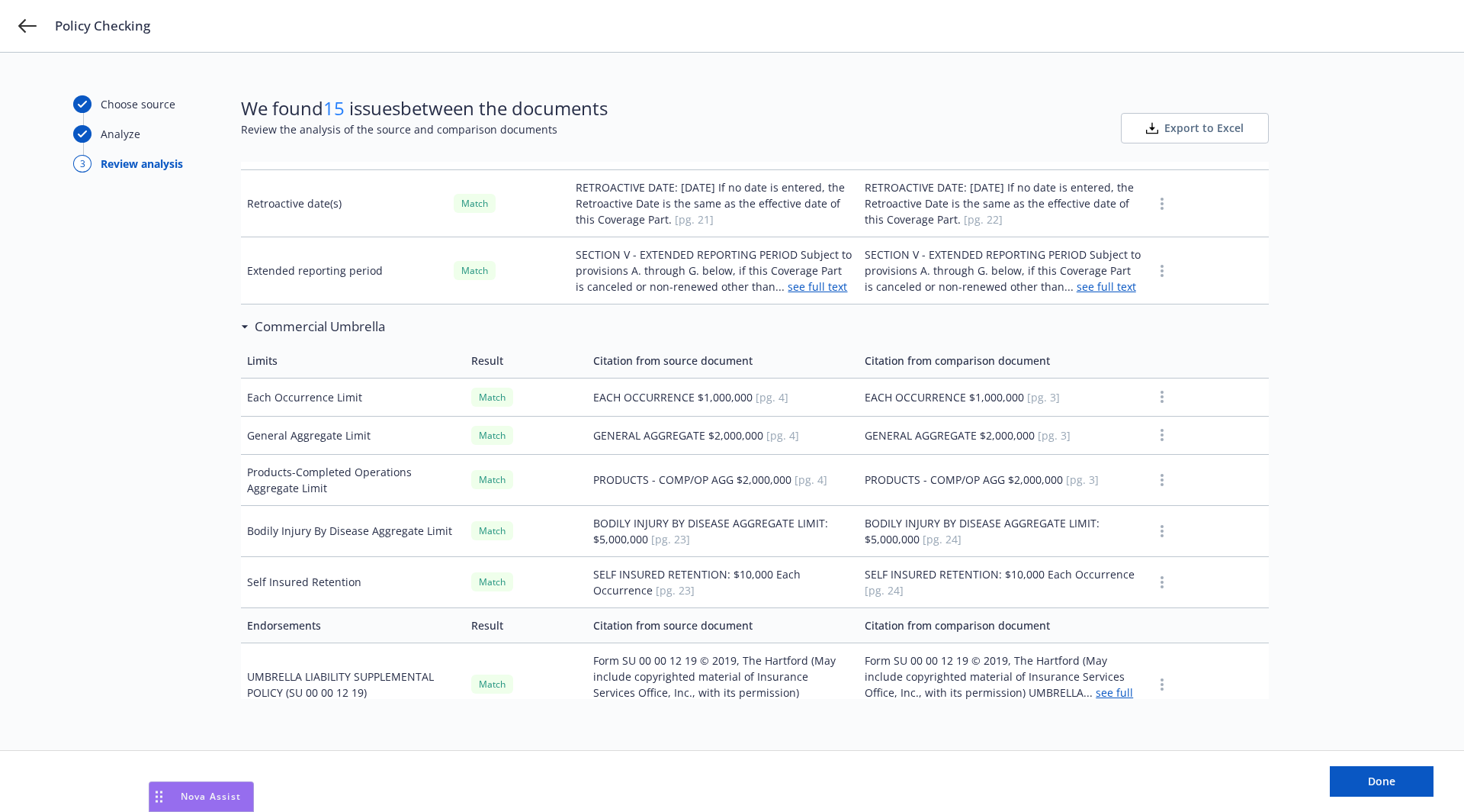
click at [270, 317] on h3 "Commercial Umbrella" at bounding box center [320, 327] width 130 height 20
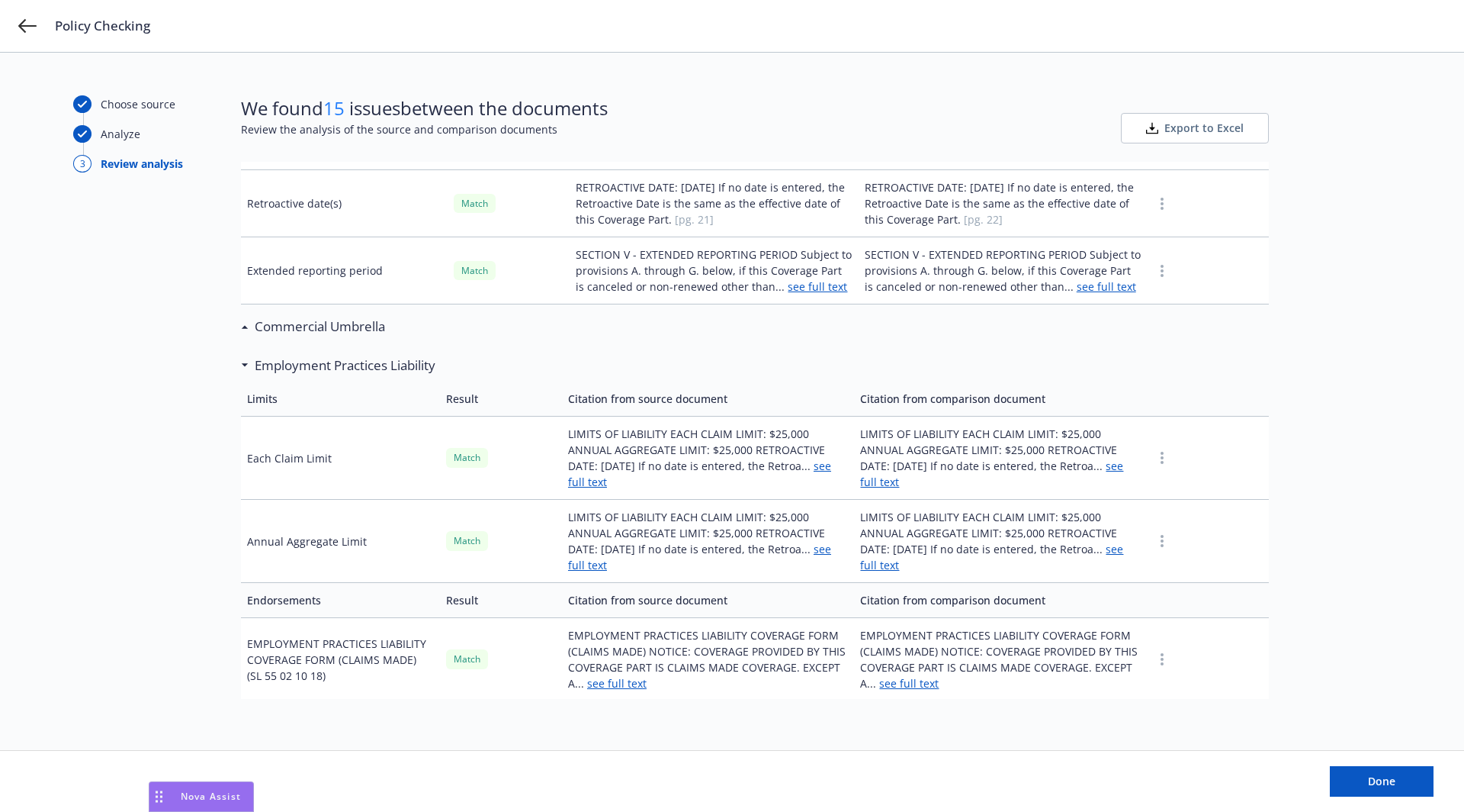
click at [267, 317] on h3 "Commercial Umbrella" at bounding box center [320, 327] width 130 height 20
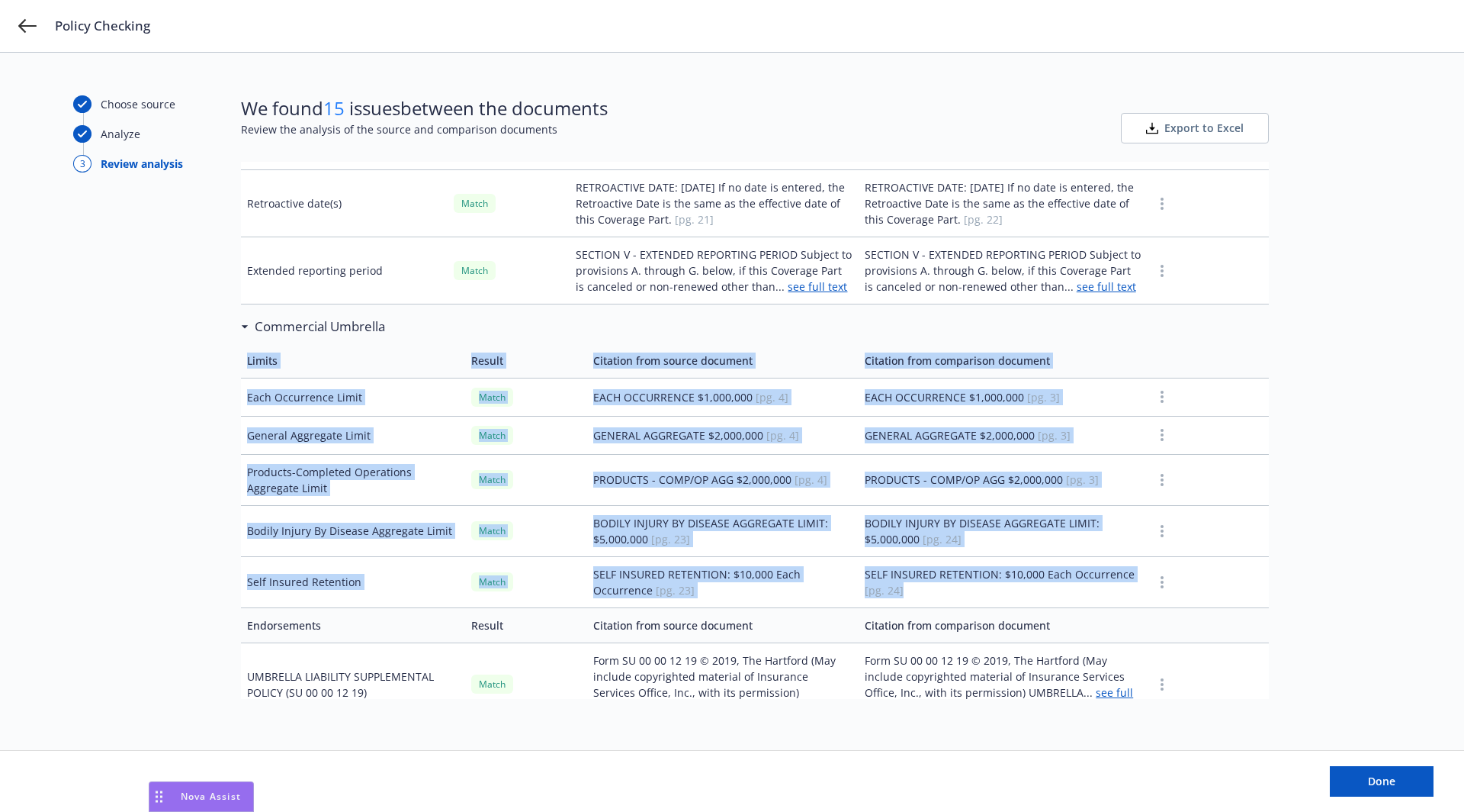
drag, startPoint x: 247, startPoint y: 235, endPoint x: 988, endPoint y: 461, distance: 774.7
click at [811, 556] on td "SELF INSURED RETENTION: $10,000 Each Occurrence [pg. 23]" at bounding box center [723, 581] width 272 height 51
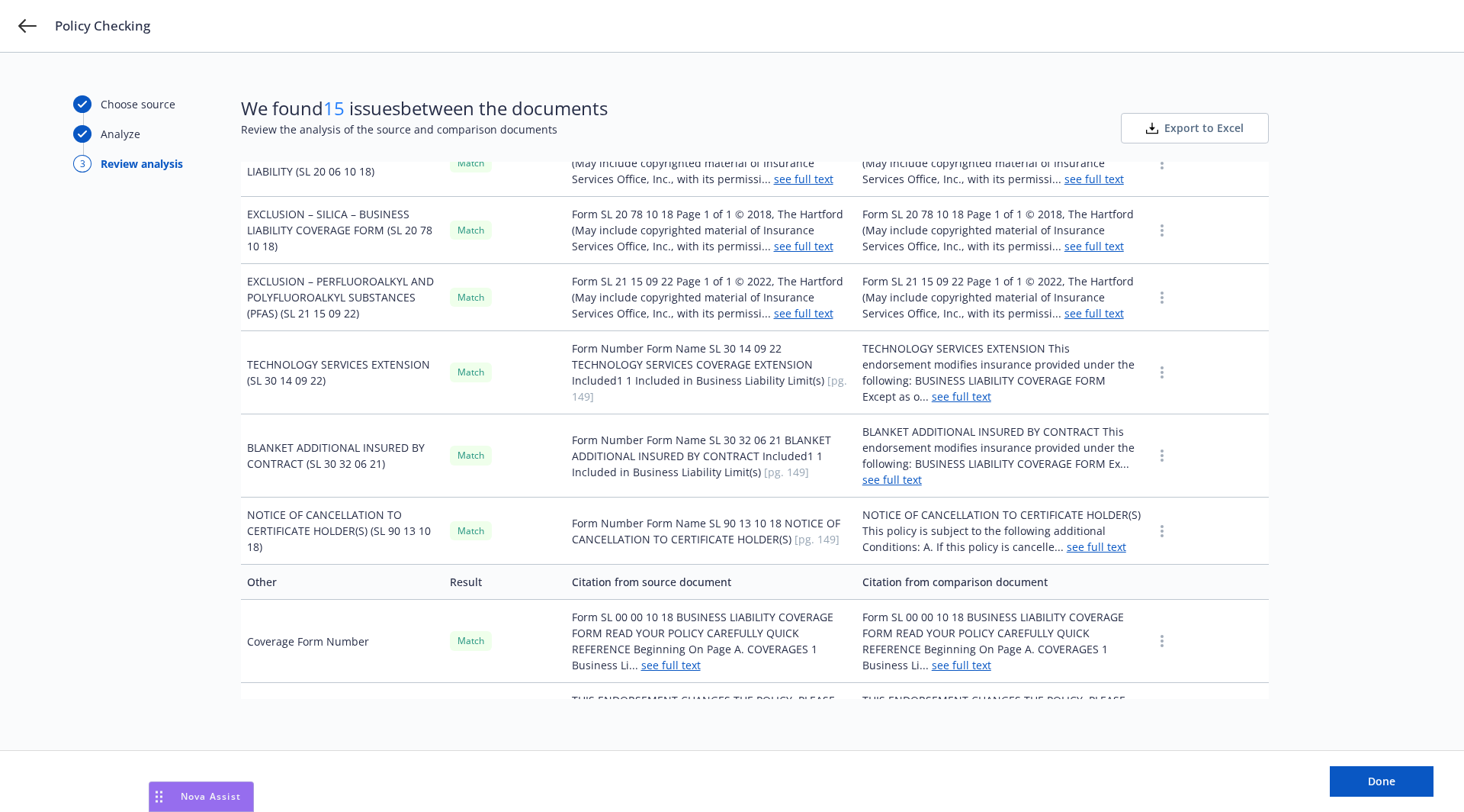
scroll to position [8936, 0]
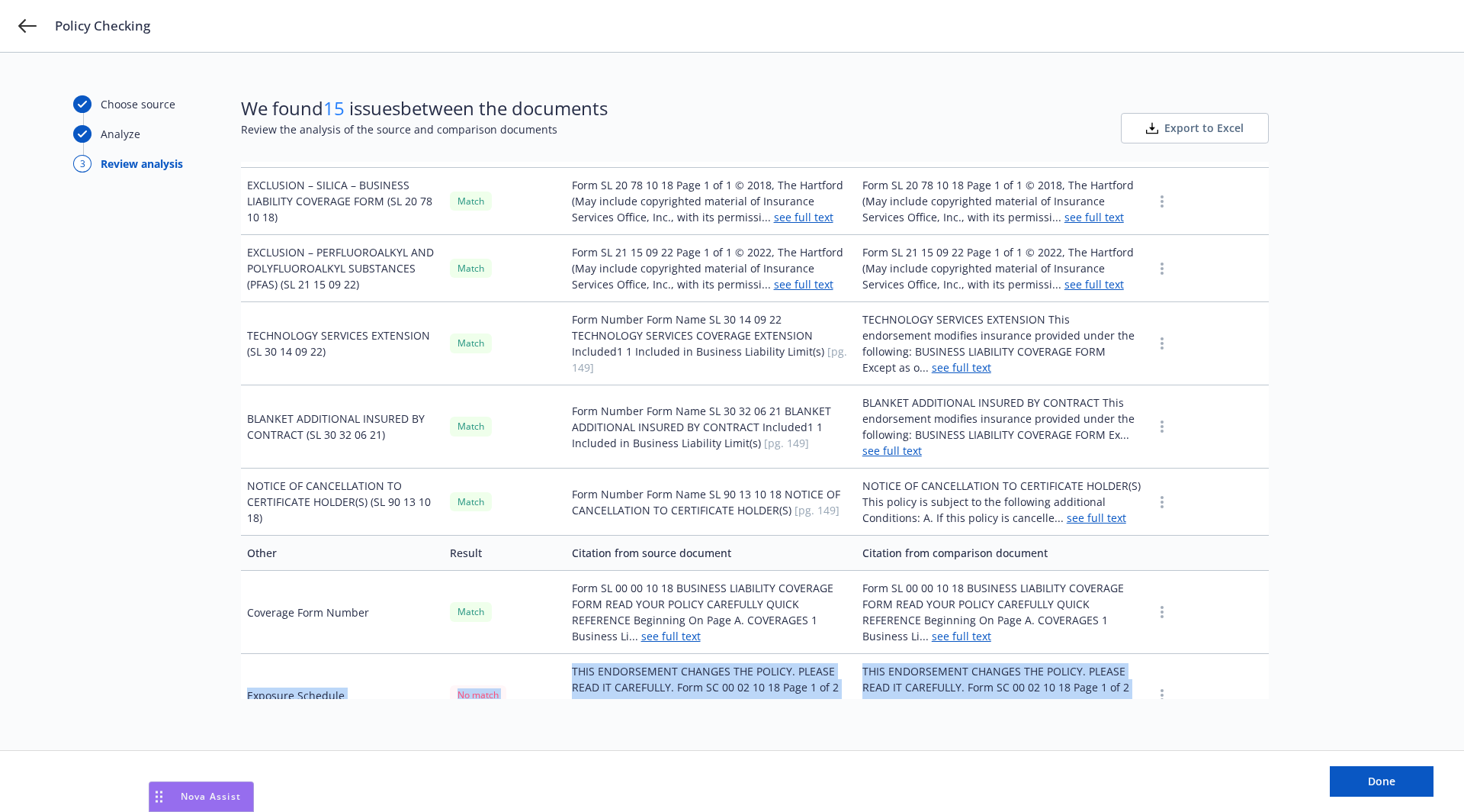
drag, startPoint x: 242, startPoint y: 524, endPoint x: 985, endPoint y: 541, distance: 743.2
click at [985, 654] on tr "Exposure Schedule No match THIS ENDORSEMENT CHANGES THE POLICY. PLEASE READ IT …" at bounding box center [755, 695] width 1028 height 83
click at [739, 654] on td "THIS ENDORSEMENT CHANGES THE POLICY. PLEASE READ IT CAREFULLY. Form SC 00 02 10…" at bounding box center [711, 695] width 291 height 83
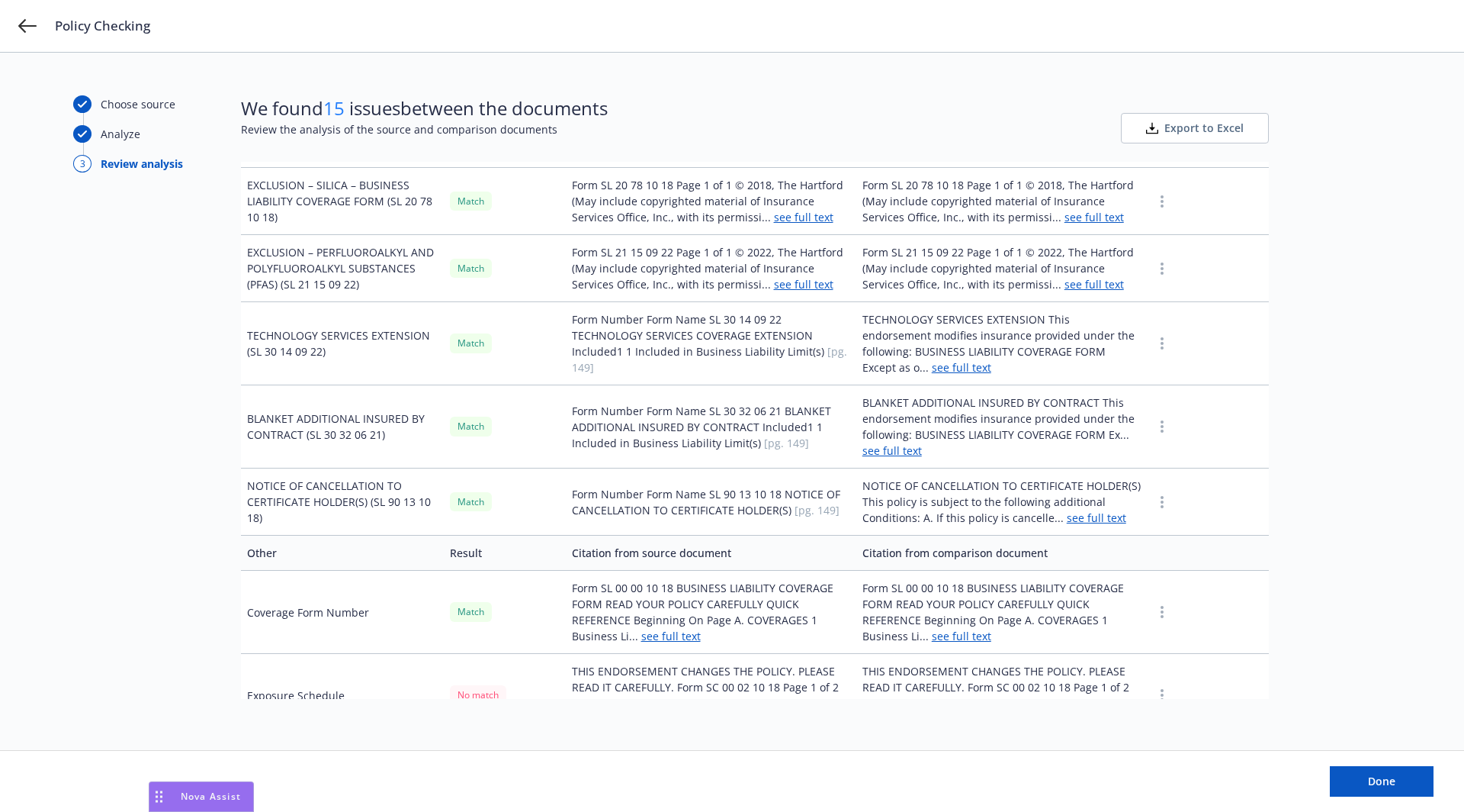
click at [1160, 606] on icon "button" at bounding box center [1161, 612] width 3 height 12
click at [1167, 602] on button "button" at bounding box center [1161, 611] width 18 height 18
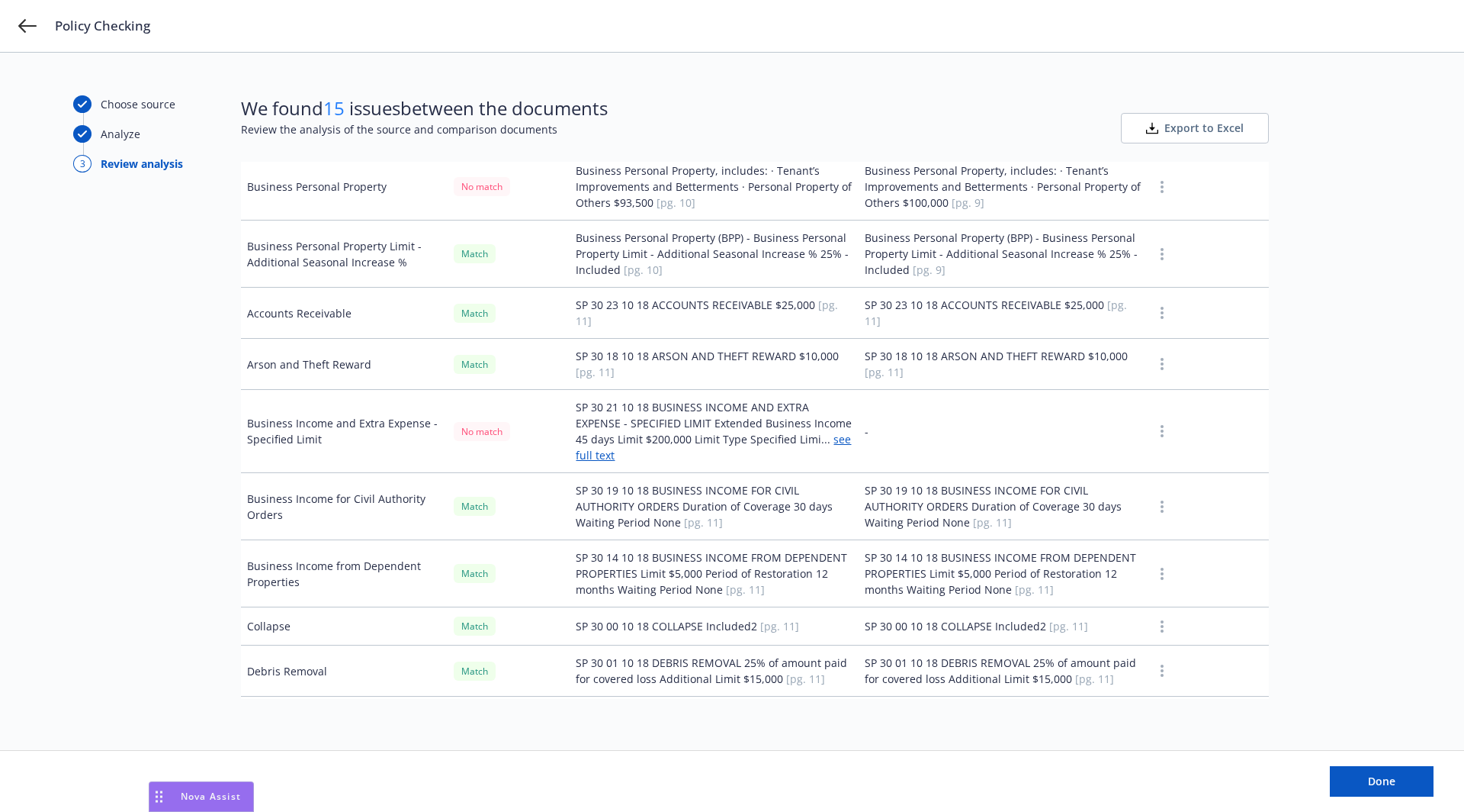
scroll to position [0, 0]
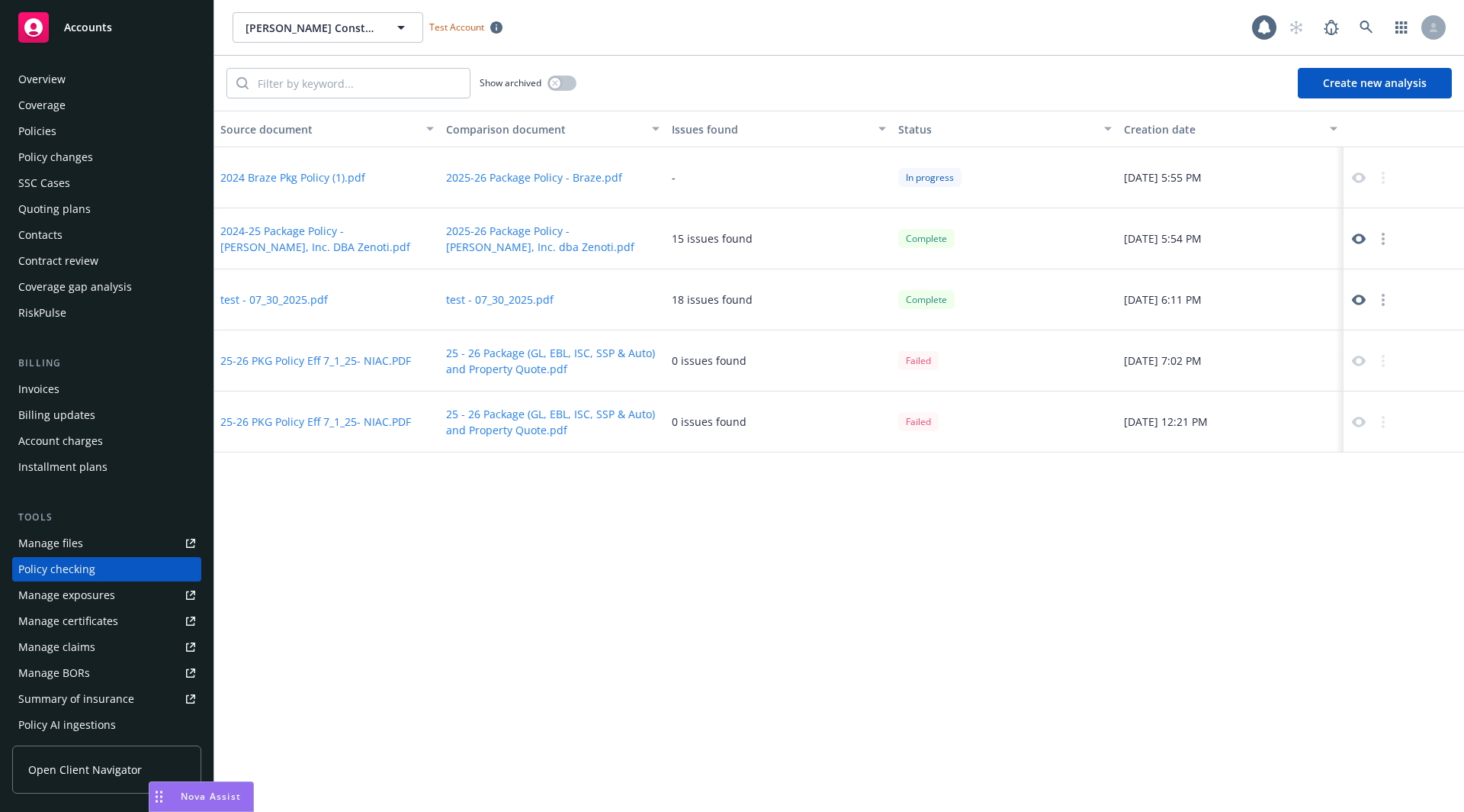
scroll to position [138, 0]
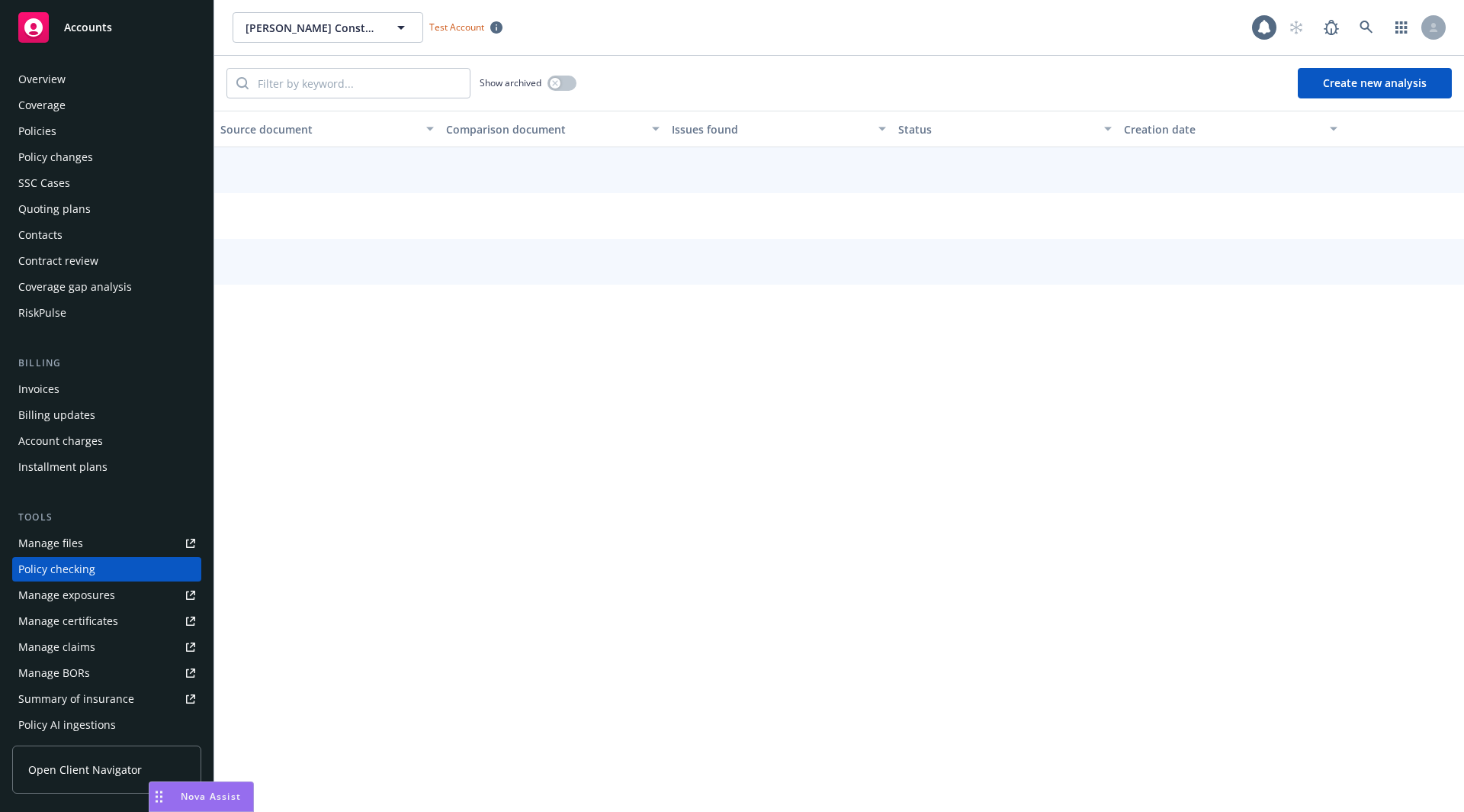
scroll to position [138, 0]
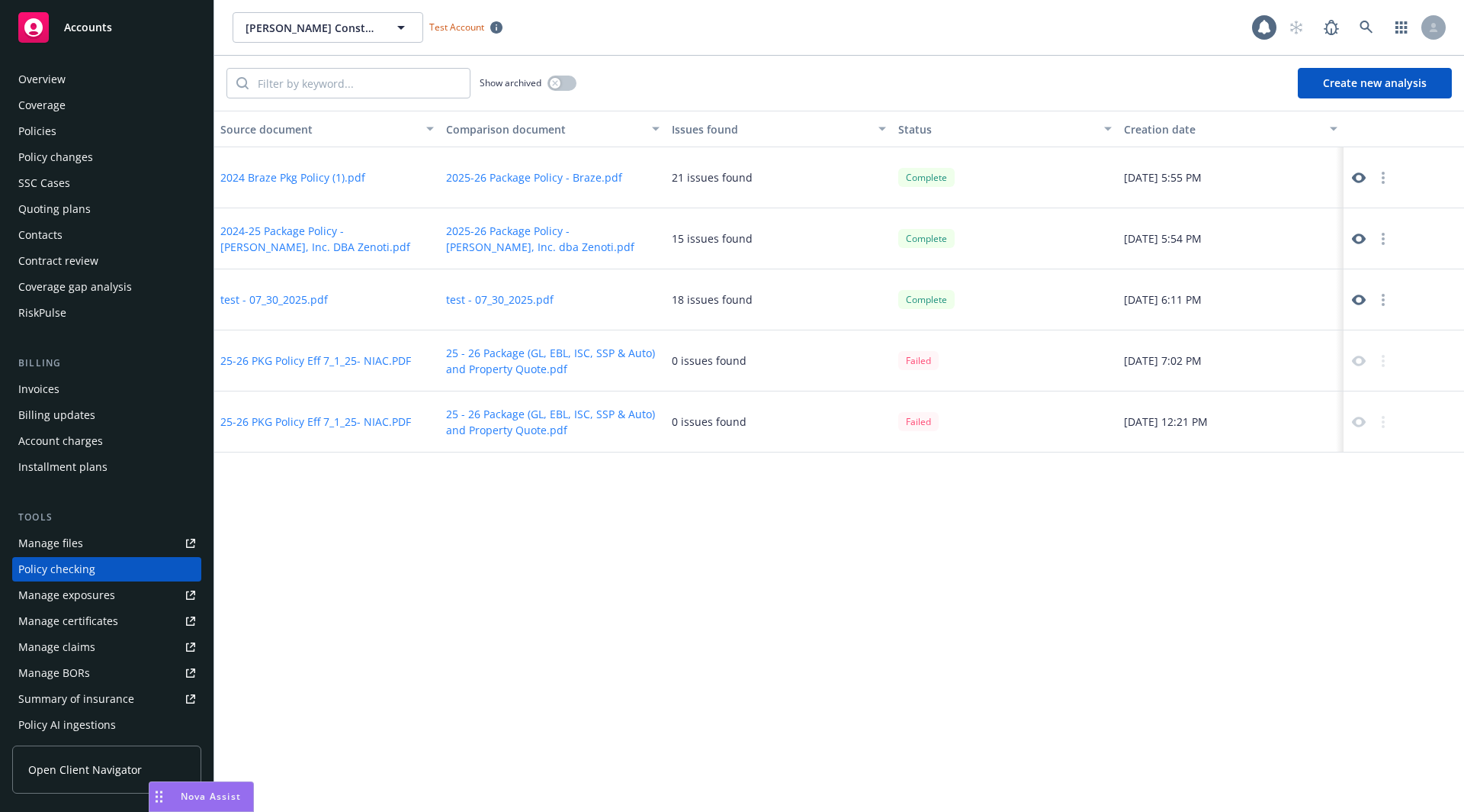
scroll to position [138, 0]
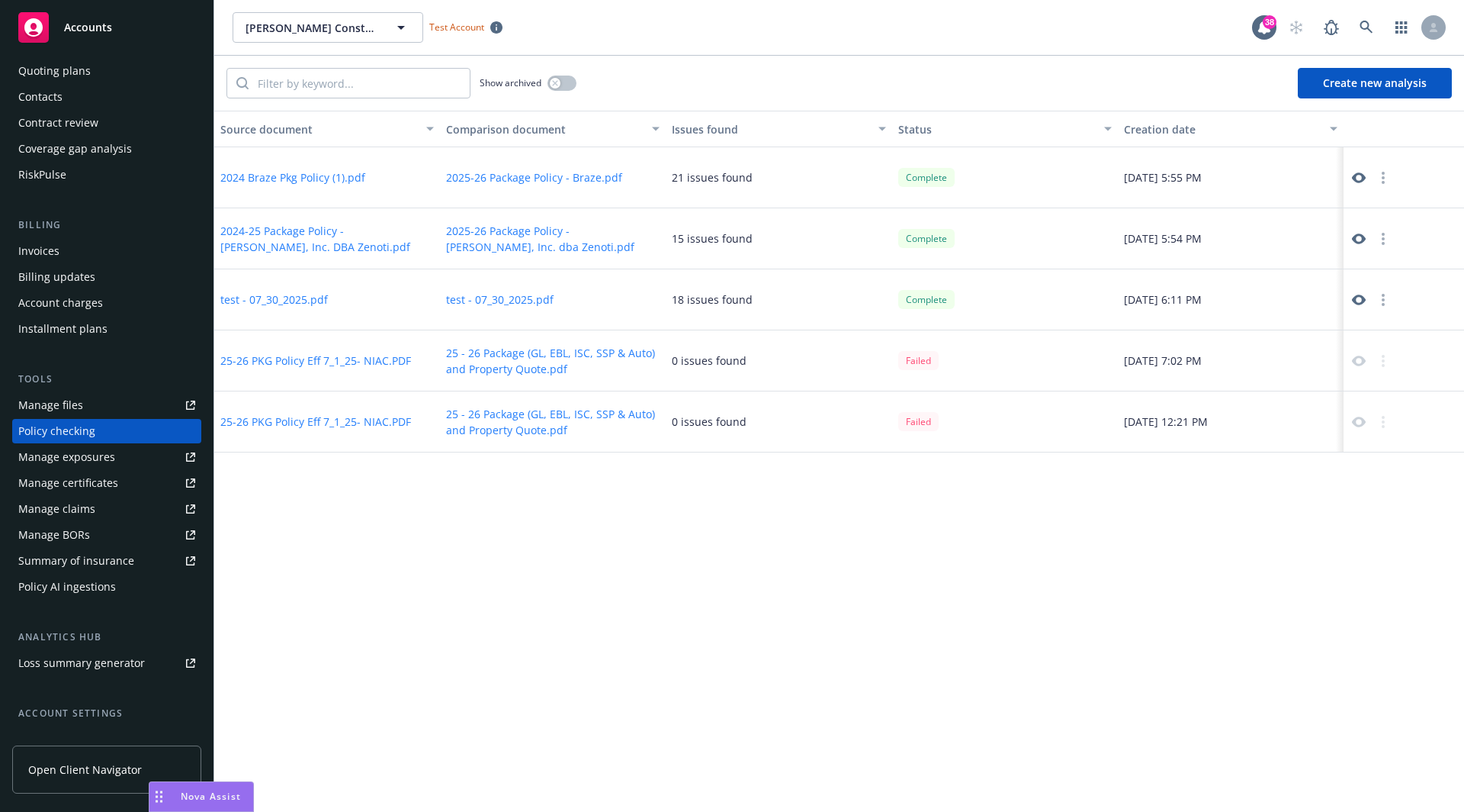
click at [1360, 178] on icon at bounding box center [1359, 177] width 13 height 13
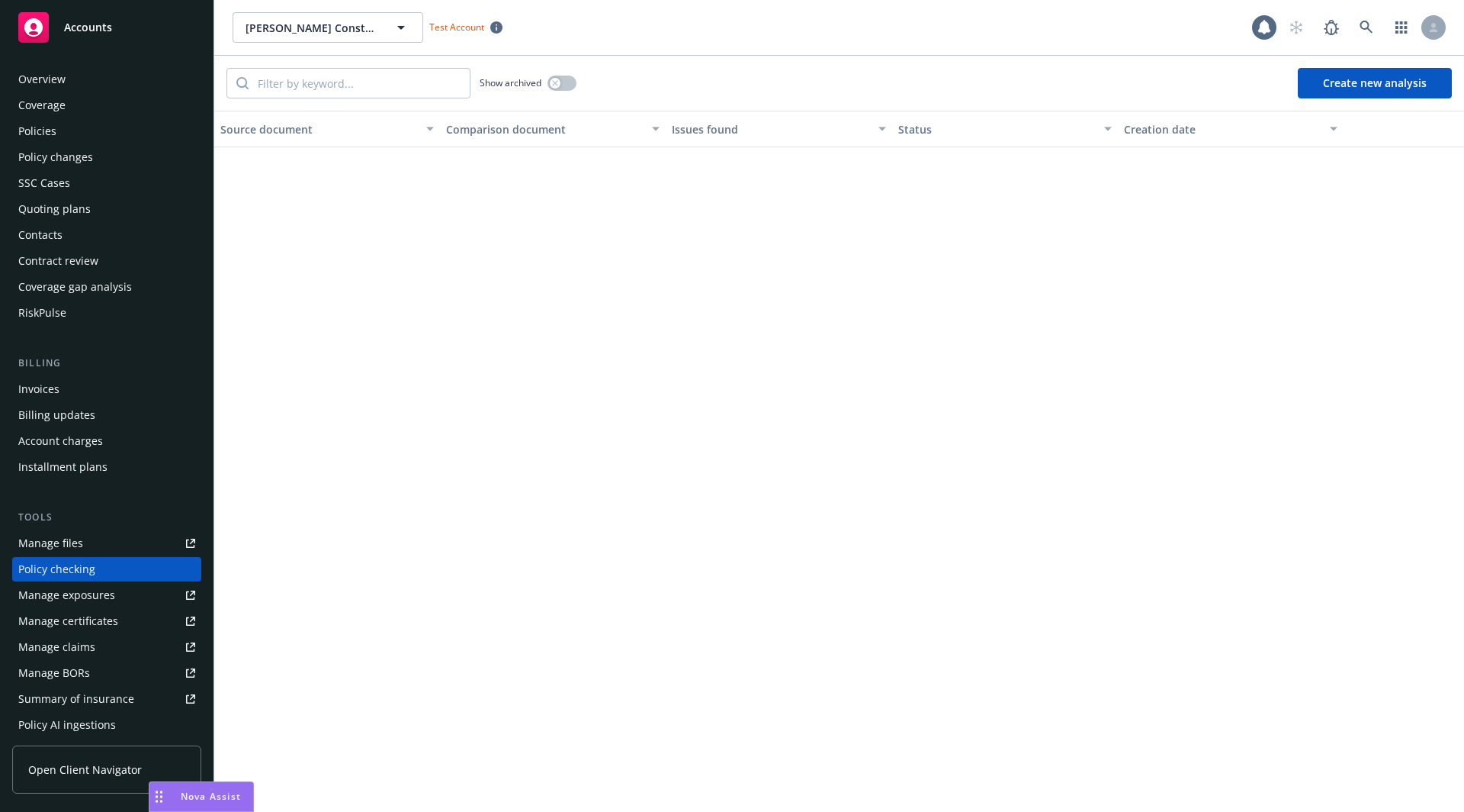
scroll to position [138, 0]
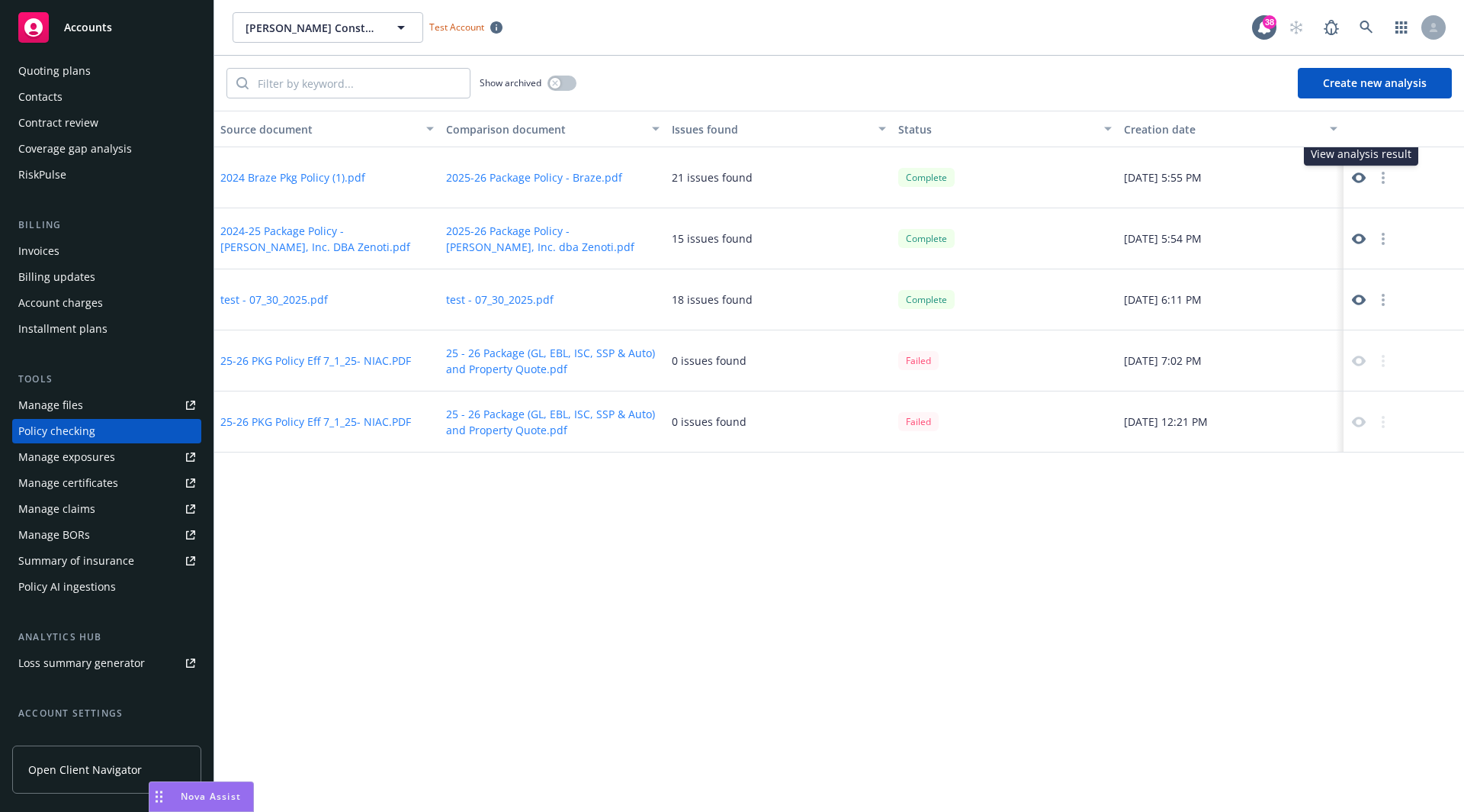
click at [1356, 175] on icon at bounding box center [1359, 177] width 13 height 13
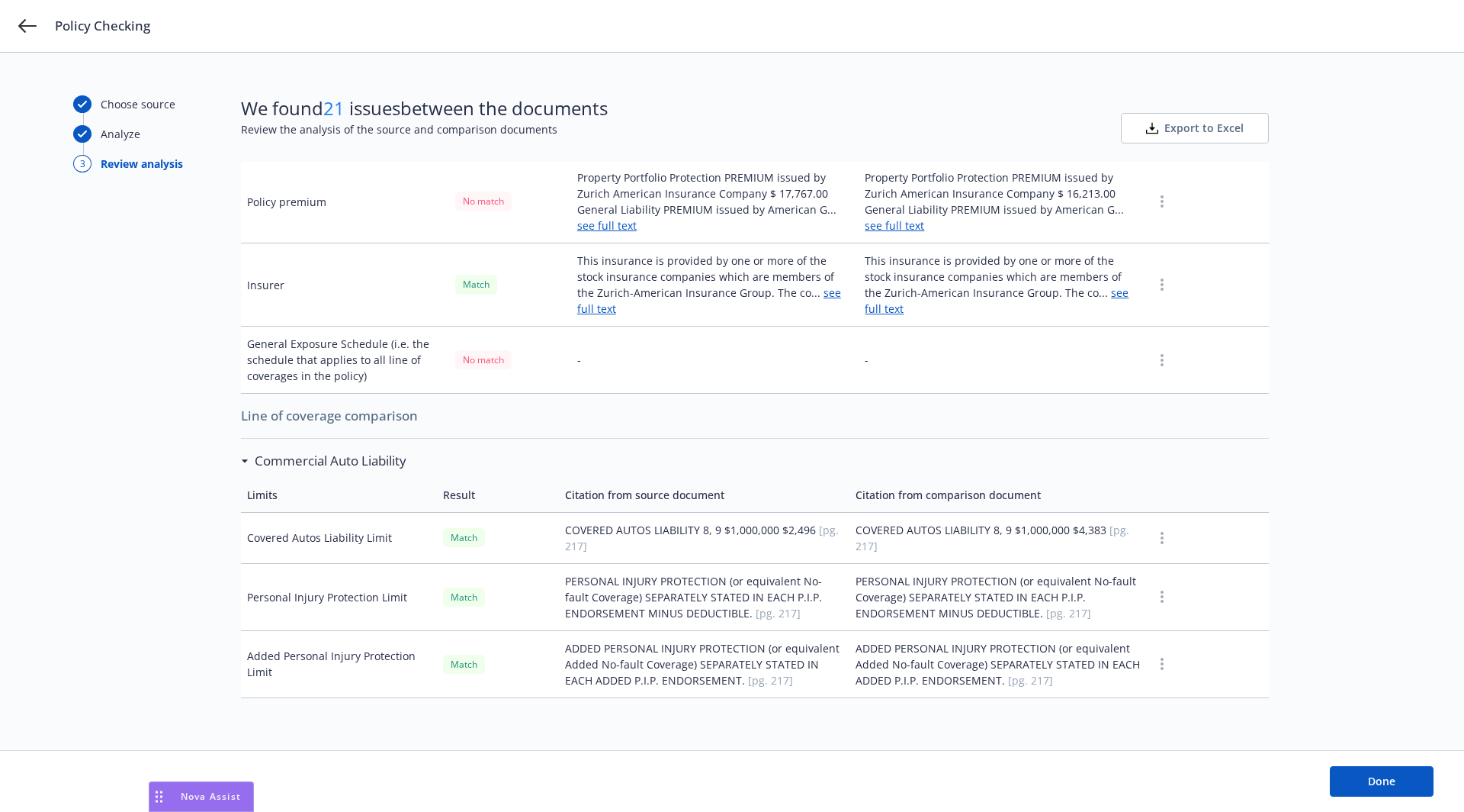
scroll to position [377, 0]
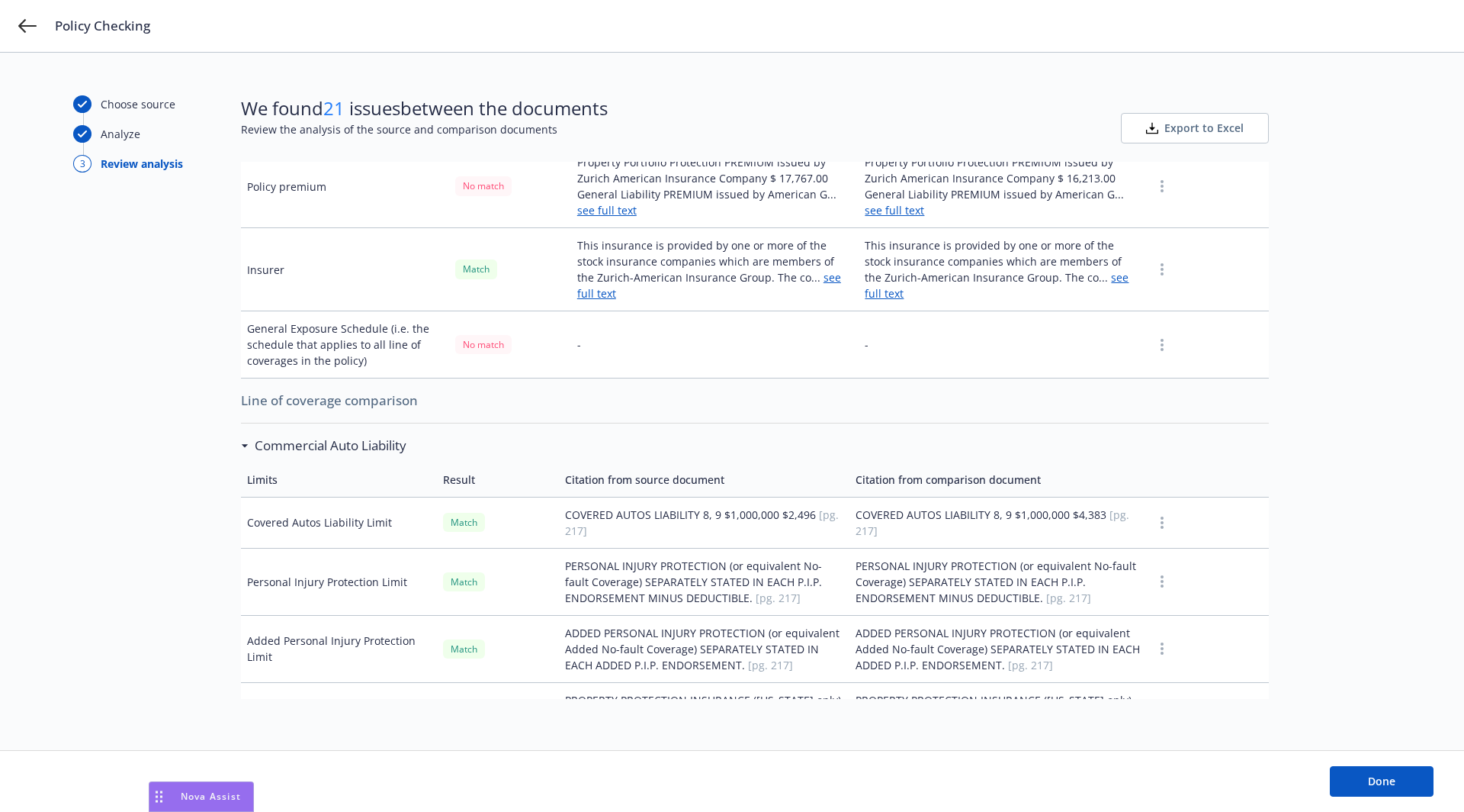
click at [255, 436] on h3 "Commercial Auto Liability" at bounding box center [330, 445] width 152 height 20
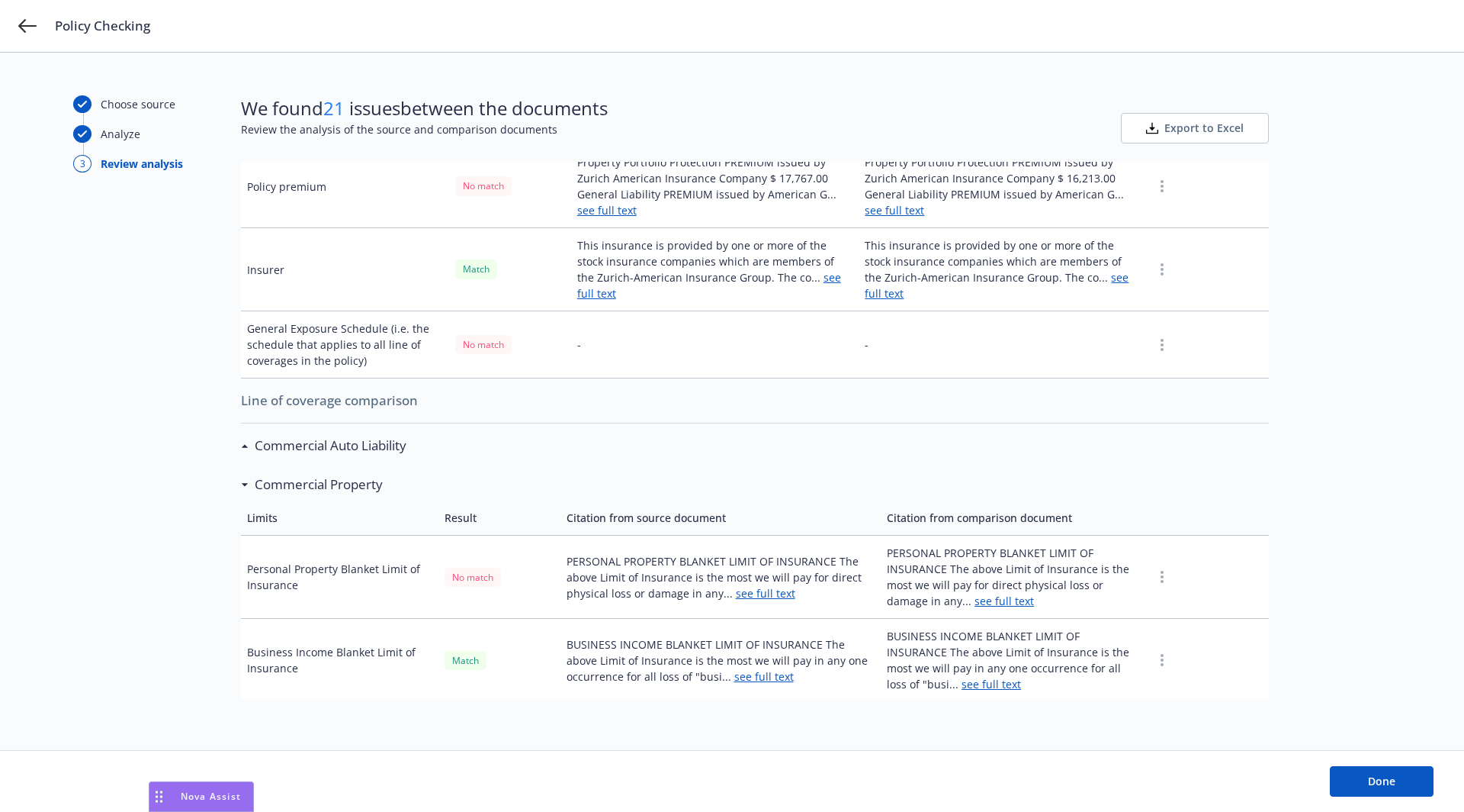
click at [253, 474] on div "Commercial Property" at bounding box center [316, 484] width 134 height 20
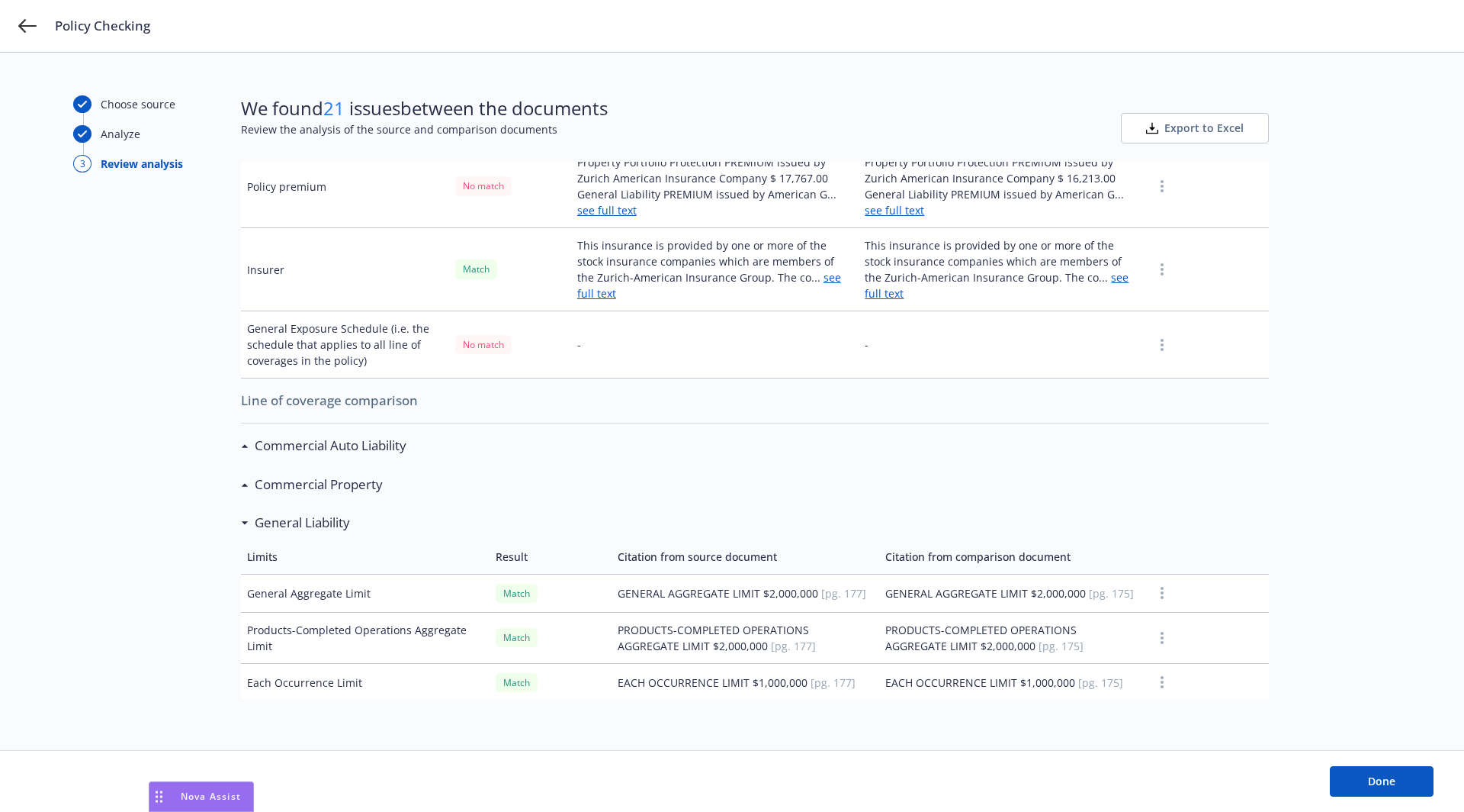
click at [259, 512] on h3 "General Liability" at bounding box center [303, 522] width 96 height 20
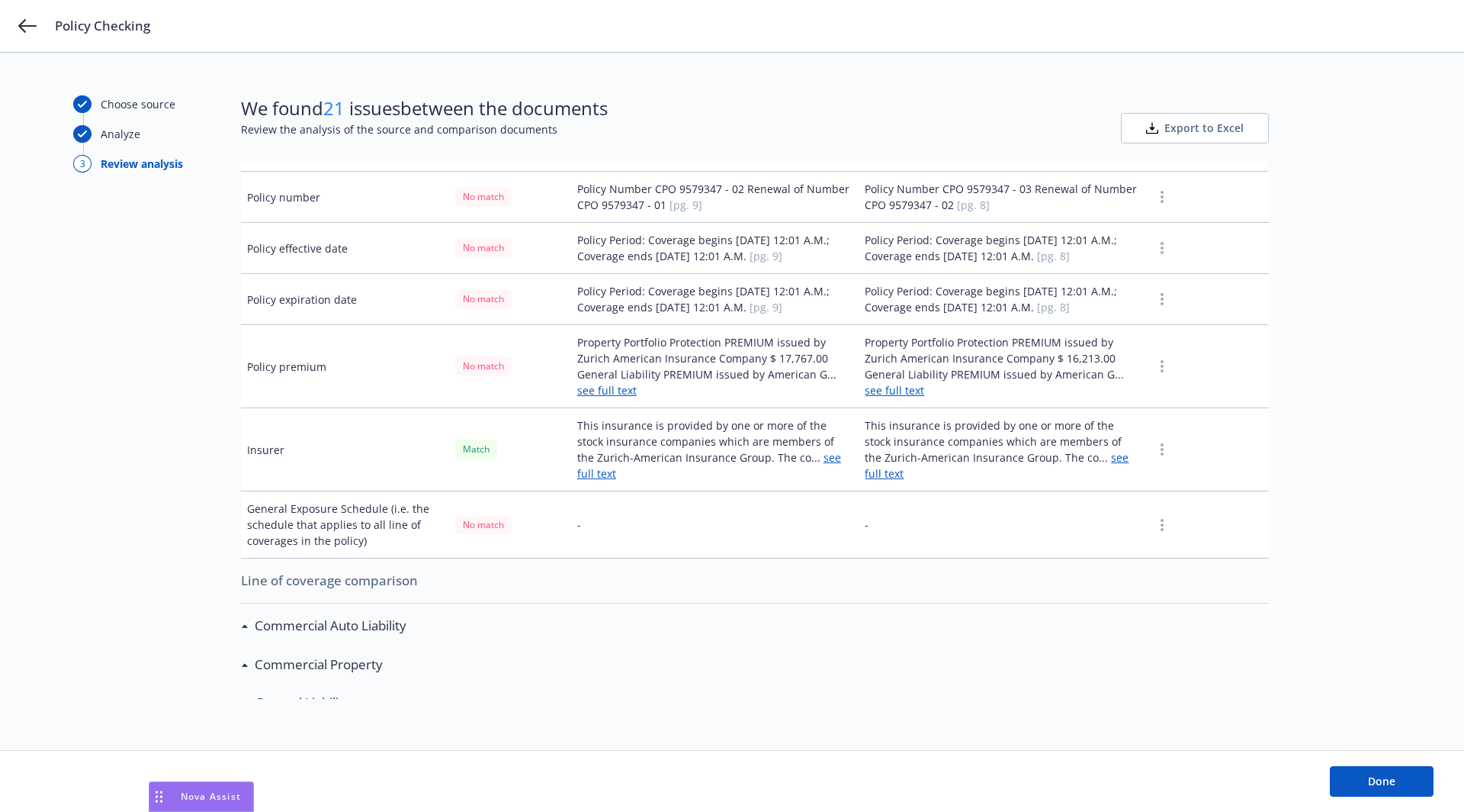
scroll to position [0, 0]
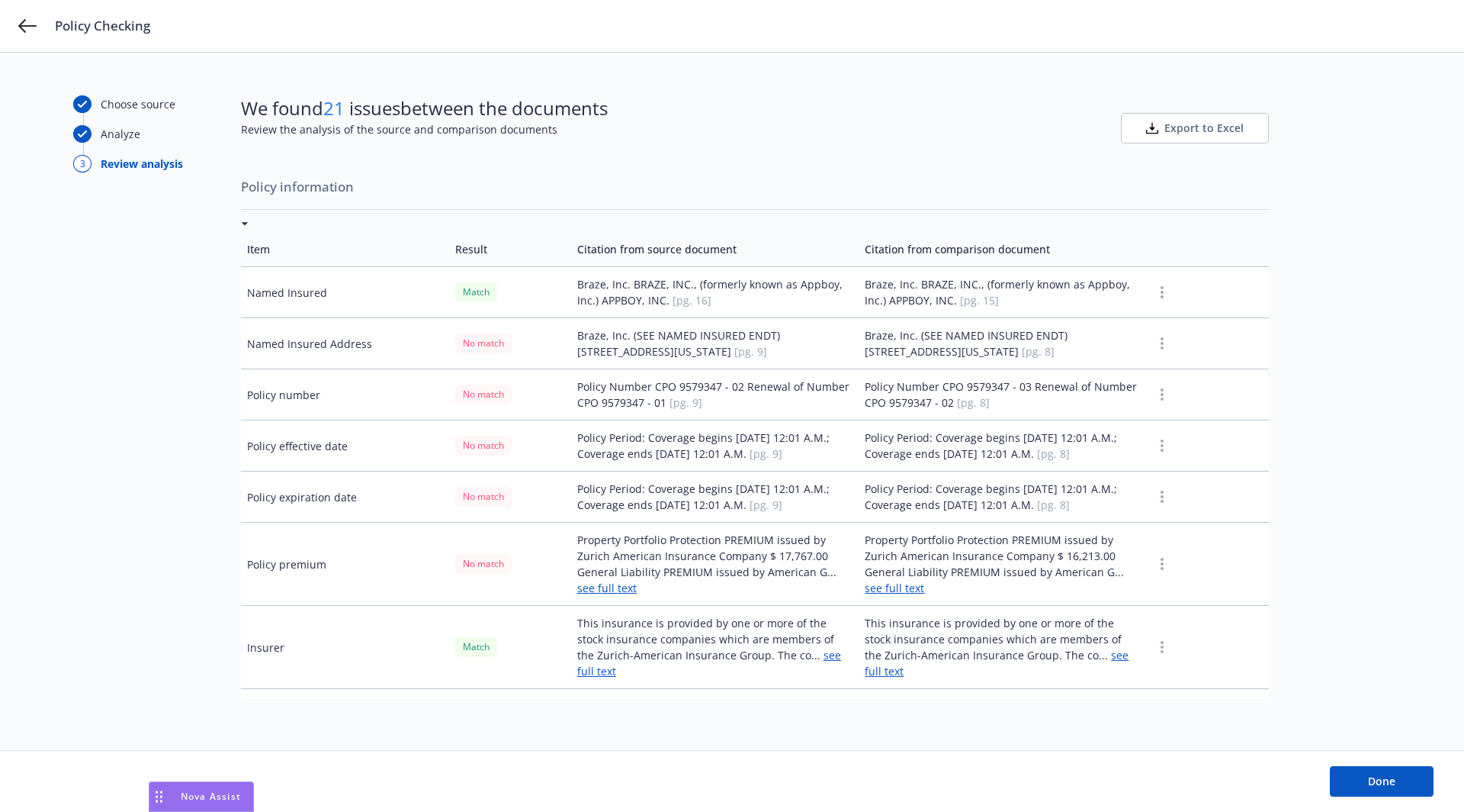
click at [249, 226] on div at bounding box center [755, 223] width 1028 height 16
click at [249, 219] on div at bounding box center [755, 223] width 1028 height 16
click at [242, 234] on td "Item" at bounding box center [345, 249] width 208 height 35
click at [246, 230] on div at bounding box center [755, 223] width 1028 height 16
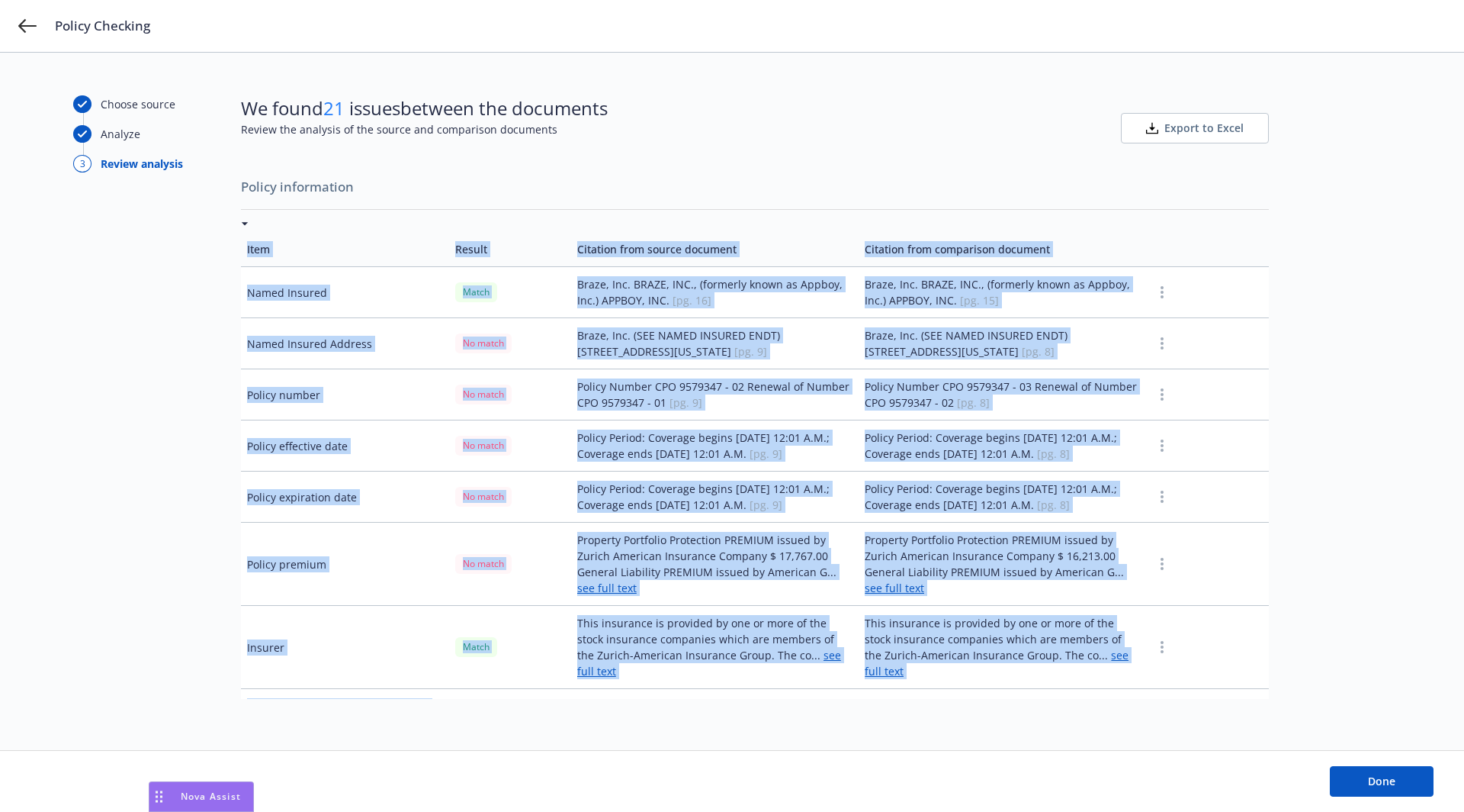
click at [246, 230] on div at bounding box center [755, 223] width 1028 height 16
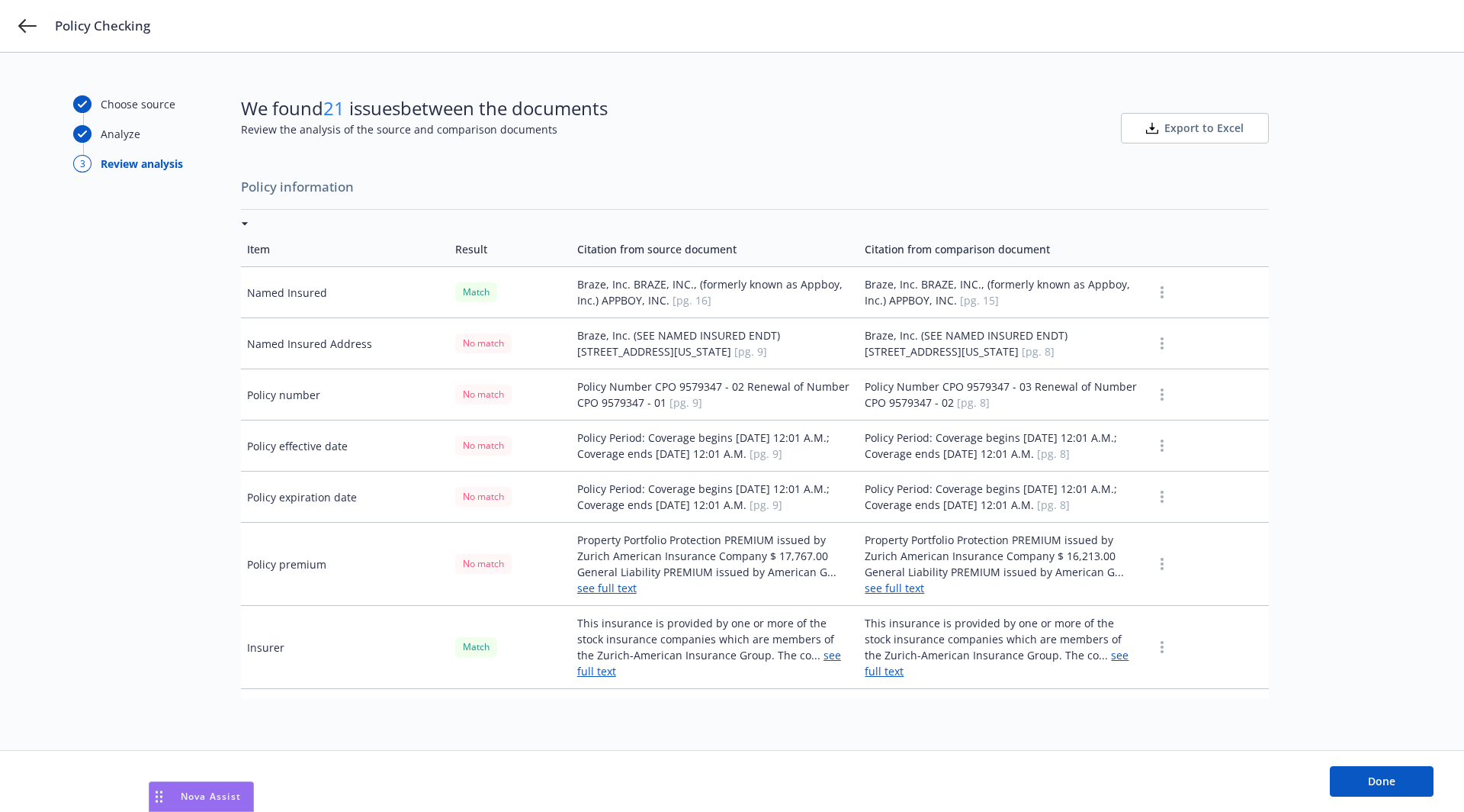
click at [246, 225] on div at bounding box center [755, 223] width 1028 height 16
click at [246, 219] on div at bounding box center [755, 223] width 1028 height 16
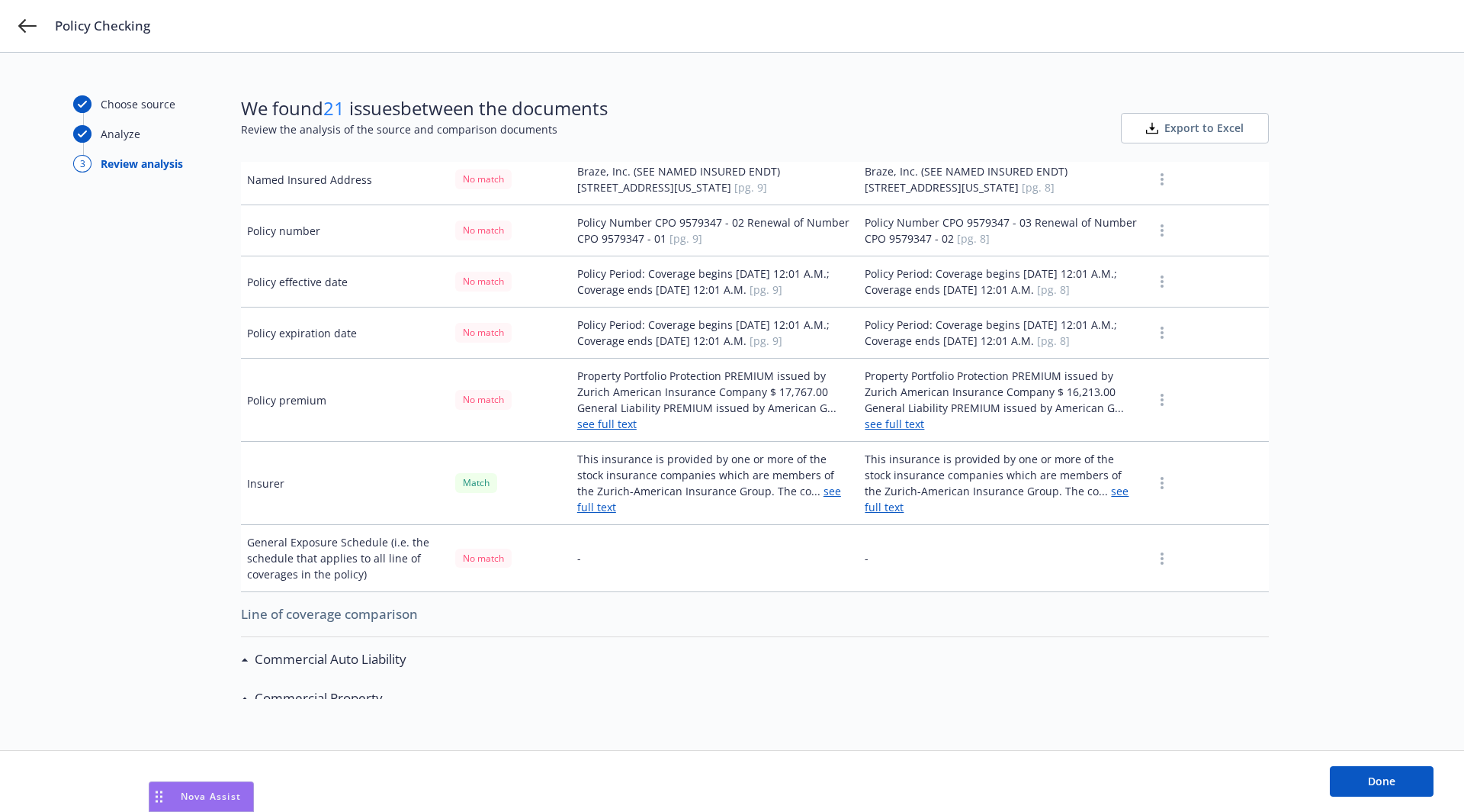
scroll to position [197, 0]
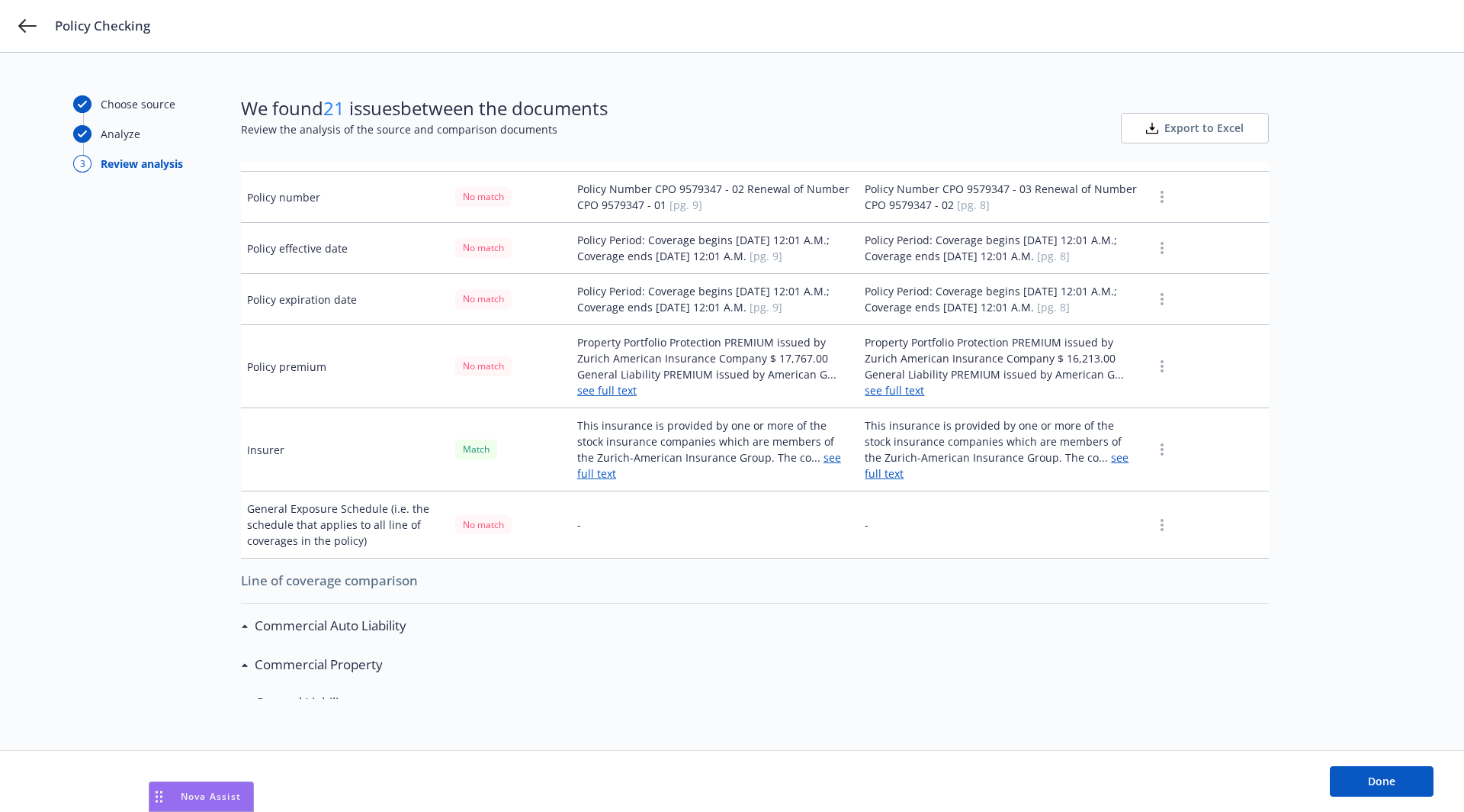
click at [281, 616] on h3 "Commercial Auto Liability" at bounding box center [330, 625] width 152 height 20
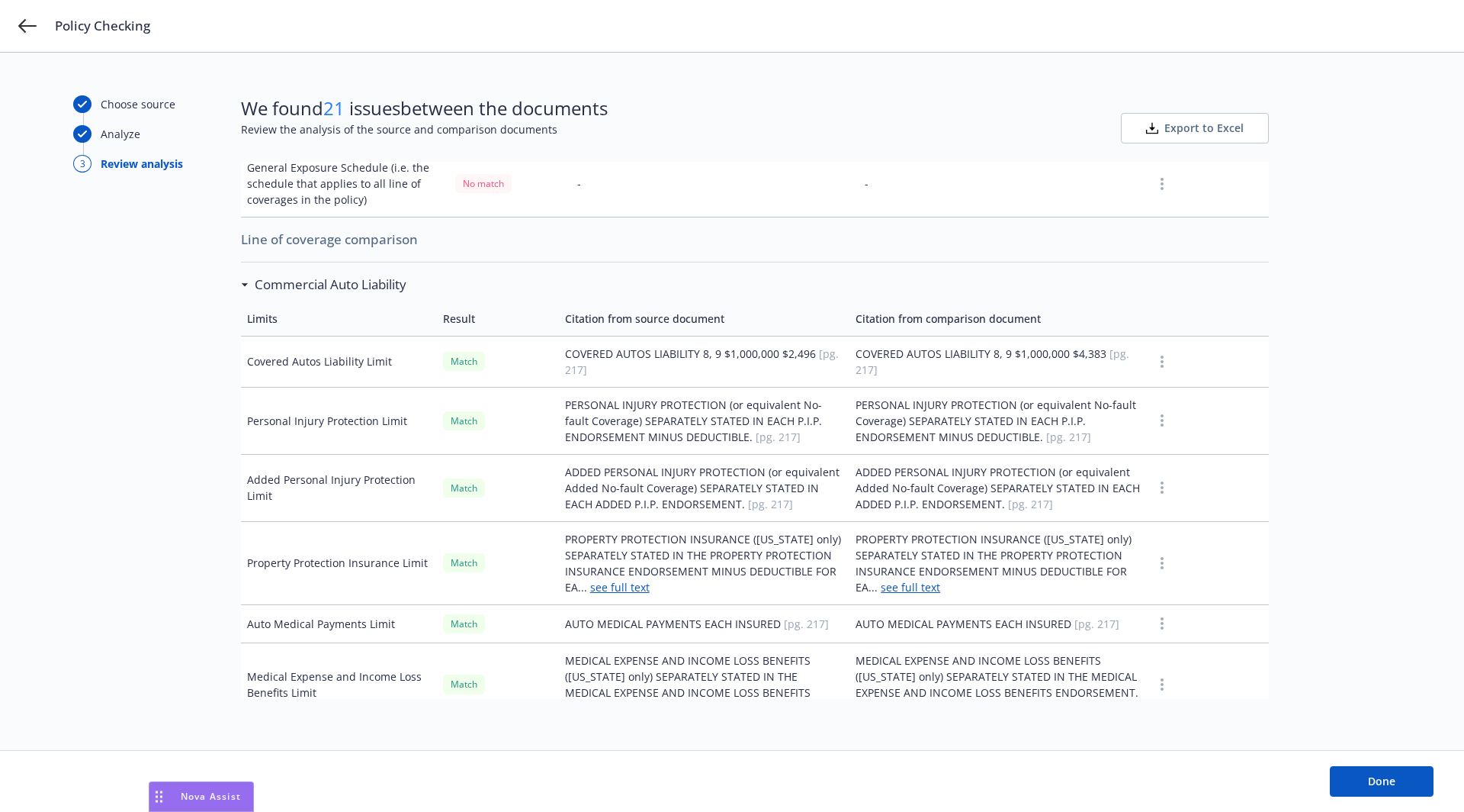
click at [284, 275] on h3 "Commercial Auto Liability" at bounding box center [330, 284] width 152 height 20
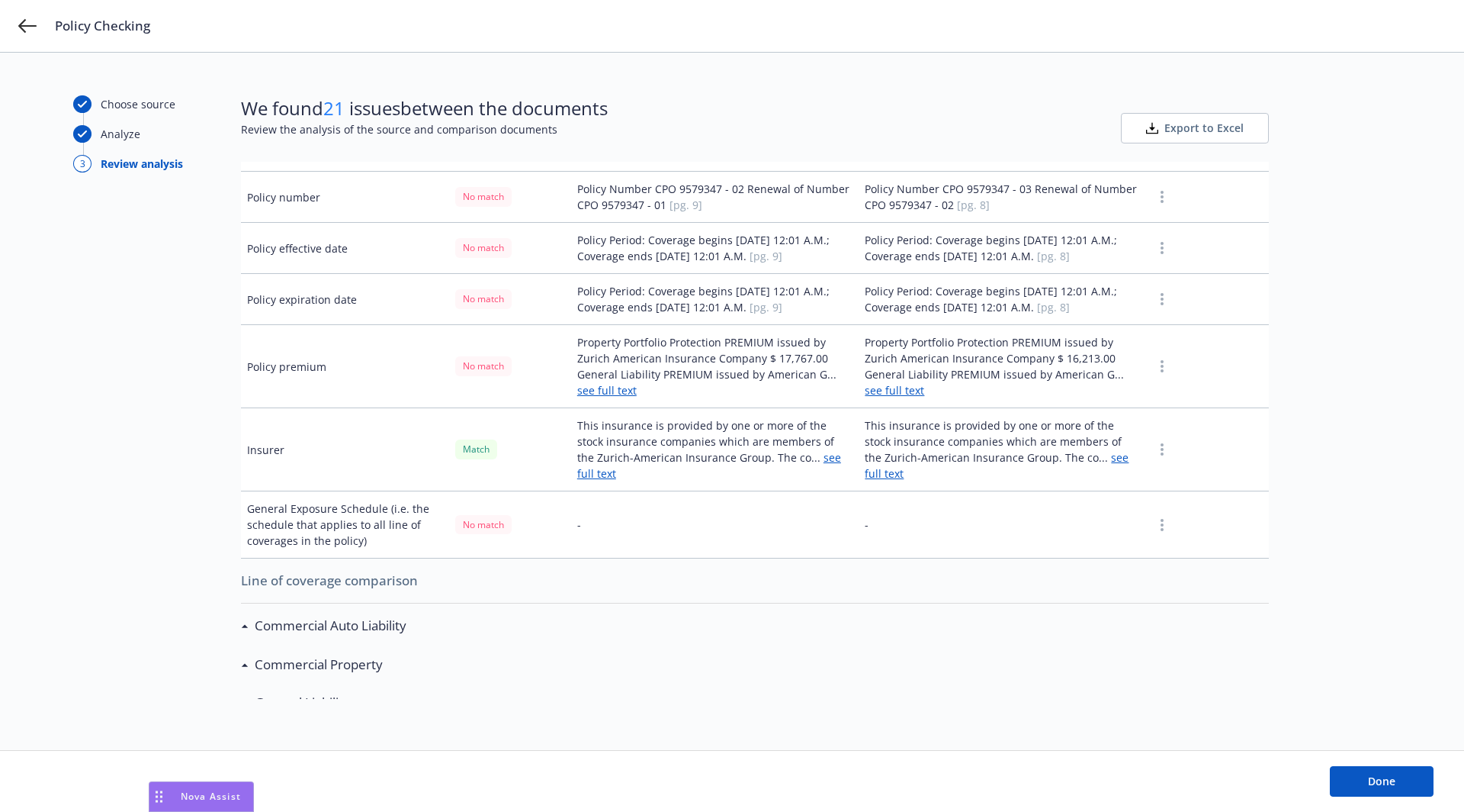
click at [291, 654] on h3 "Commercial Property" at bounding box center [319, 664] width 128 height 20
click at [292, 654] on h3 "Commercial Property" at bounding box center [319, 664] width 128 height 20
click at [324, 616] on h3 "Commercial Auto Liability" at bounding box center [330, 625] width 152 height 20
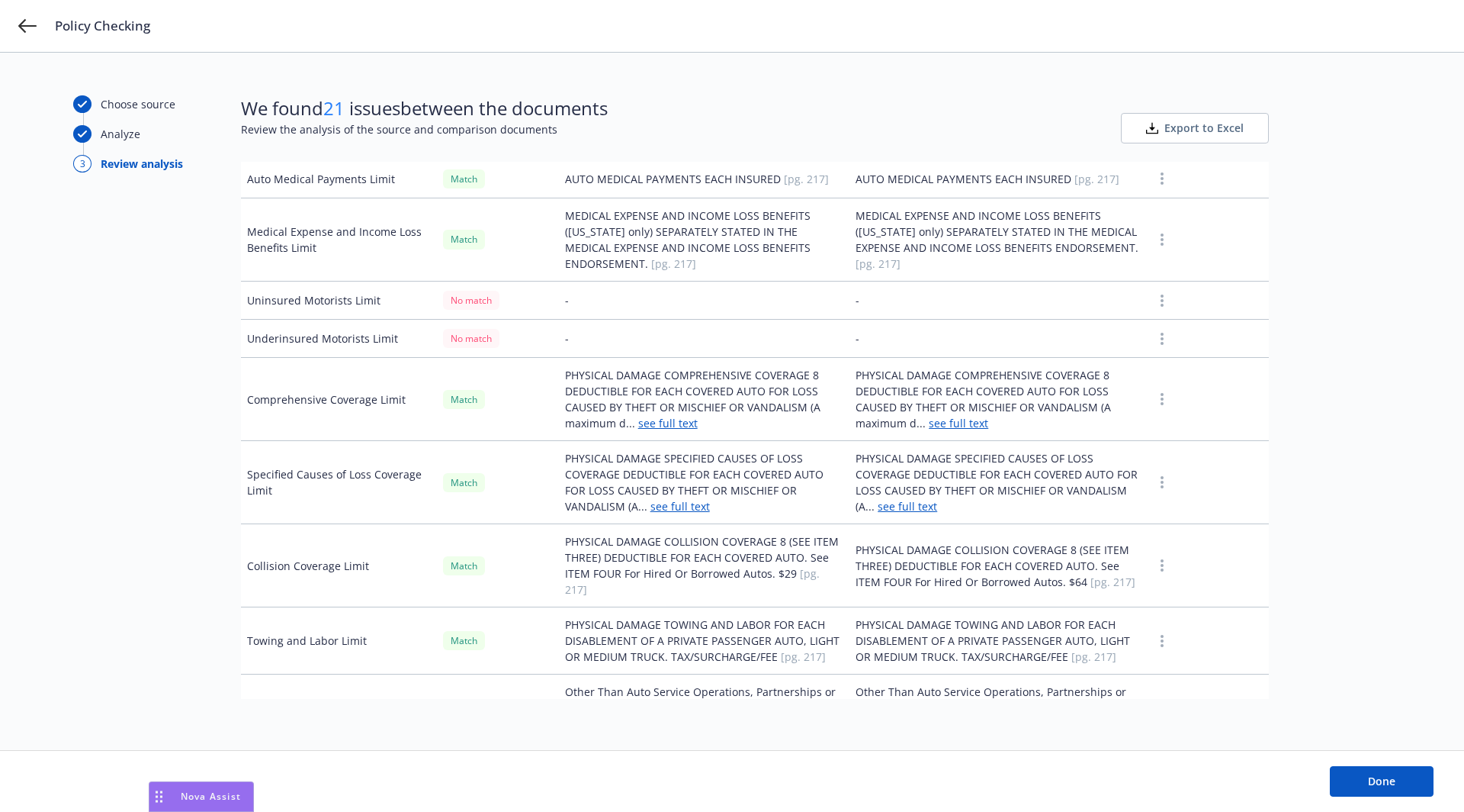
scroll to position [984, 0]
drag, startPoint x: 566, startPoint y: 281, endPoint x: 645, endPoint y: 305, distance: 82.6
click at [645, 305] on tbody "Limits Result Citation from source document Citation from comparison document C…" at bounding box center [755, 822] width 1028 height 1933
click at [572, 280] on td "-" at bounding box center [705, 299] width 291 height 38
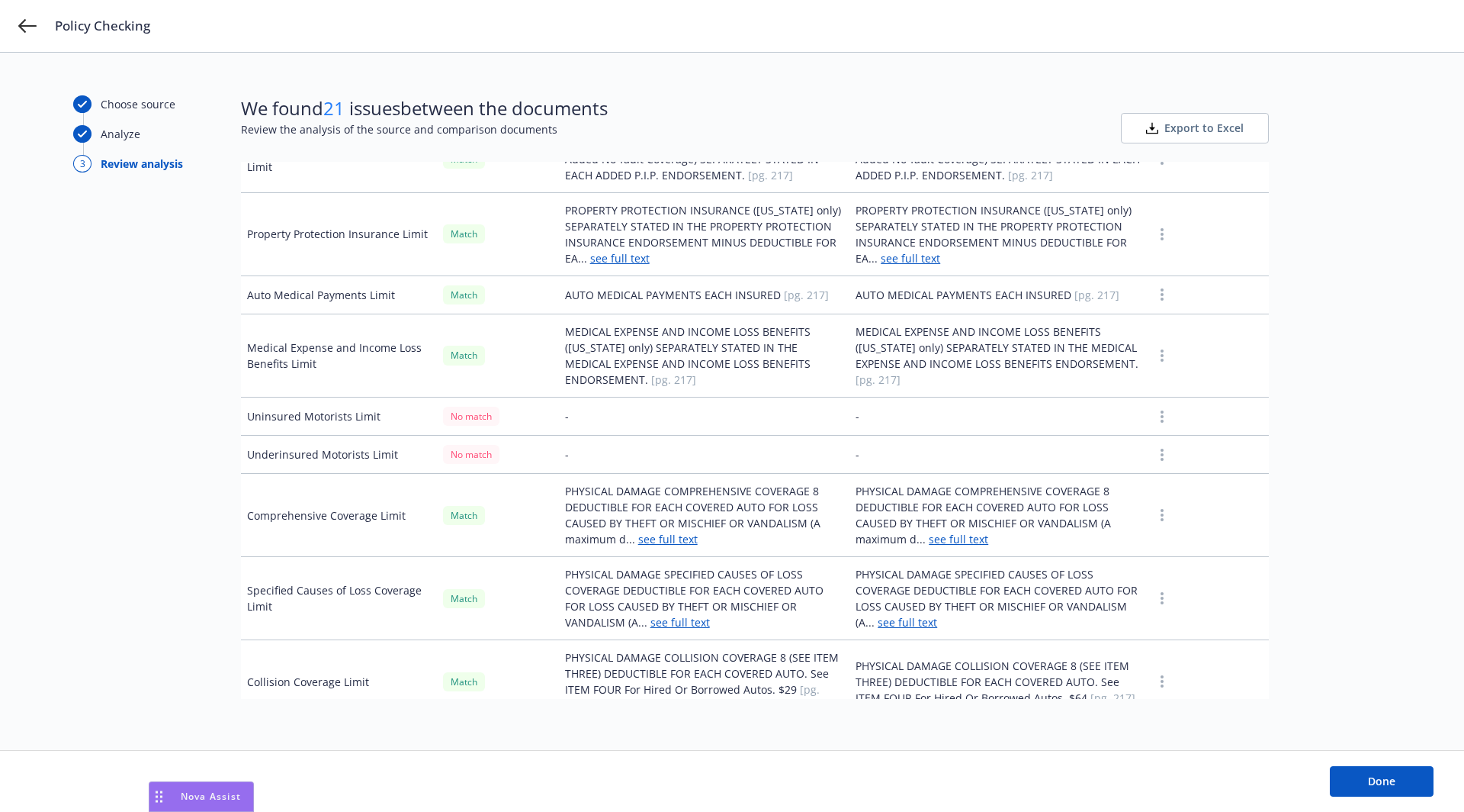
scroll to position [860, 0]
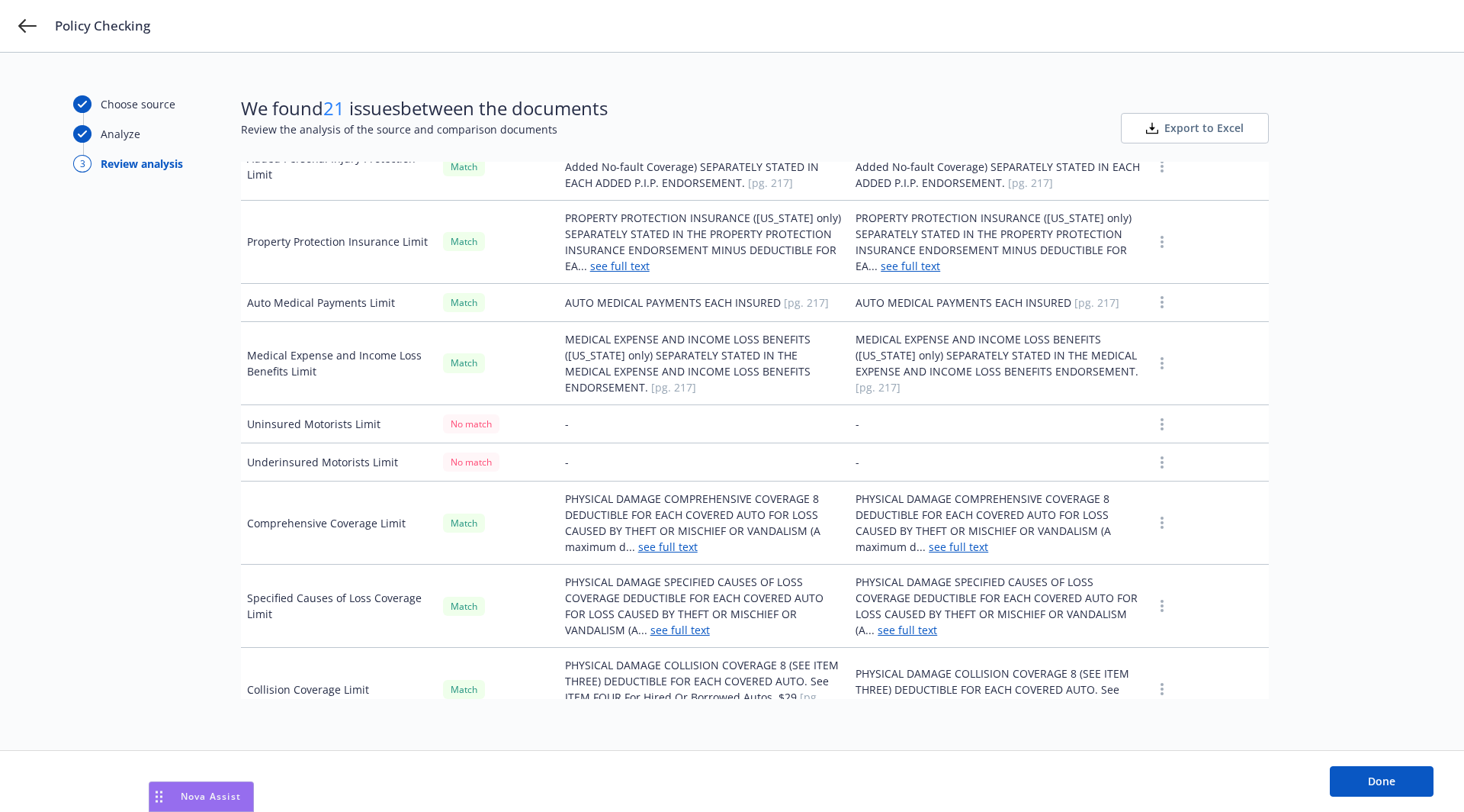
click at [358, 405] on td "Uninsured Motorists Limit" at bounding box center [339, 424] width 196 height 38
click at [1160, 418] on icon "button" at bounding box center [1161, 424] width 3 height 12
click at [1055, 411] on td "-" at bounding box center [998, 424] width 298 height 38
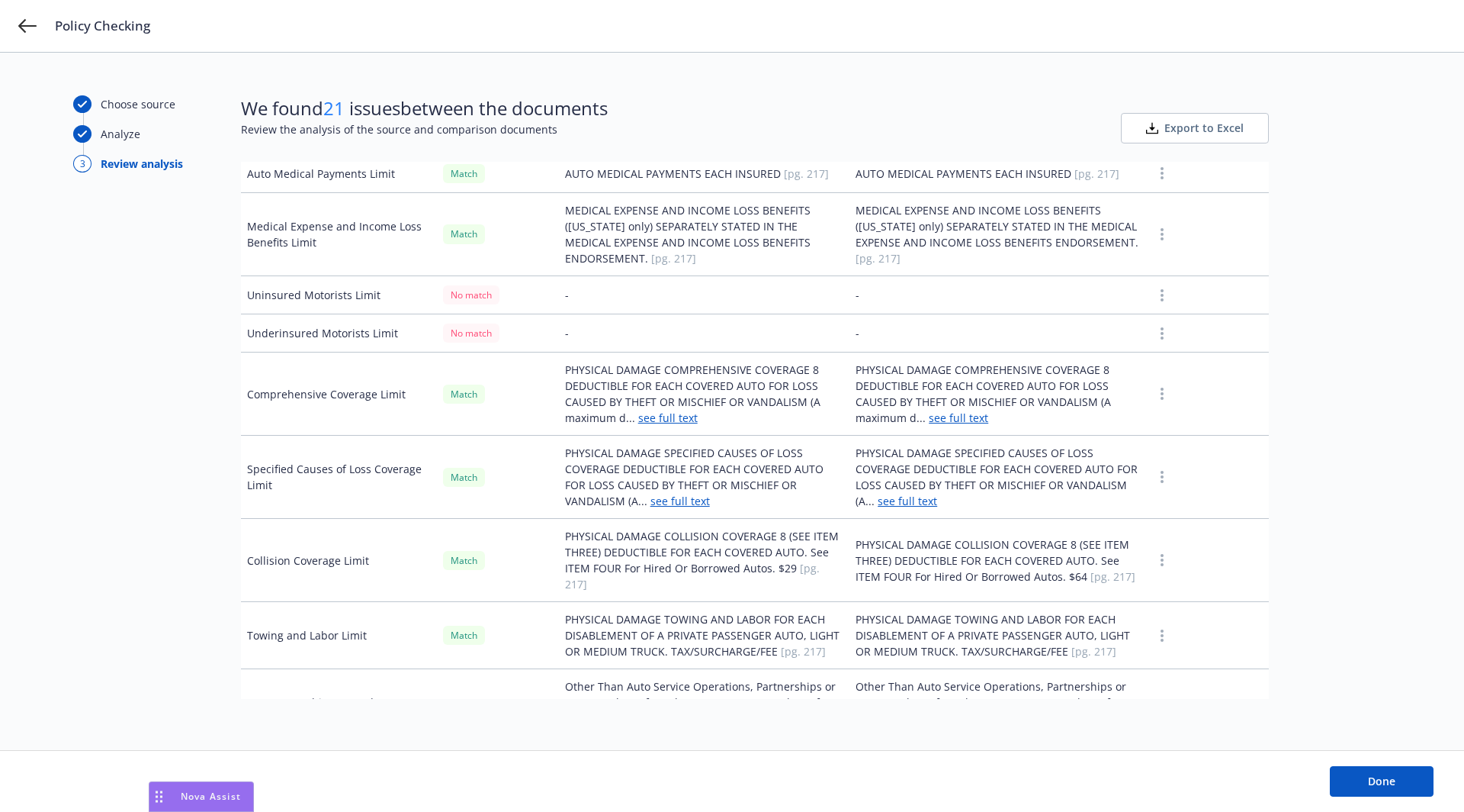
scroll to position [975, 0]
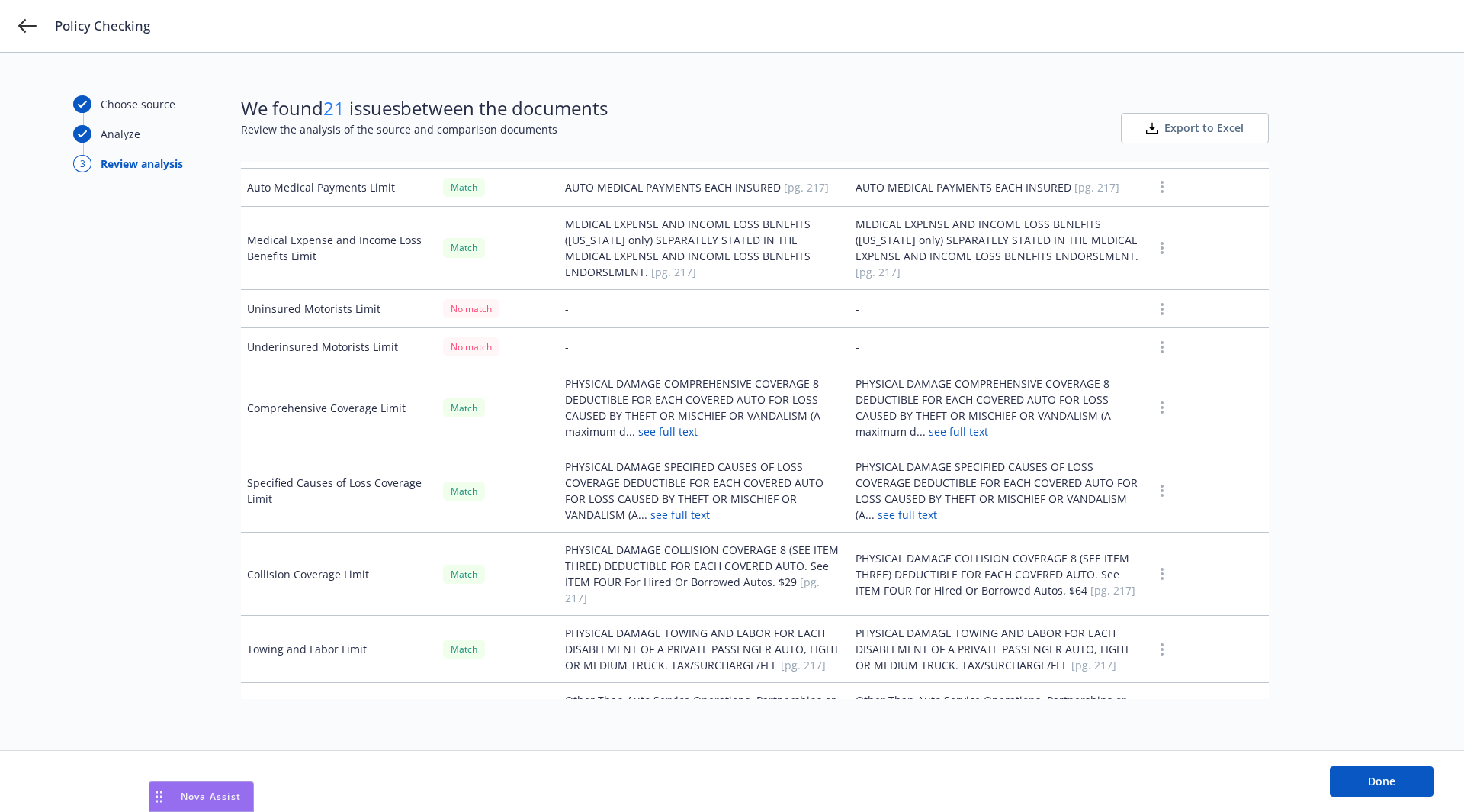
click at [370, 290] on td "Uninsured Motorists Limit" at bounding box center [339, 309] width 196 height 38
click at [472, 237] on td "Match" at bounding box center [497, 248] width 122 height 83
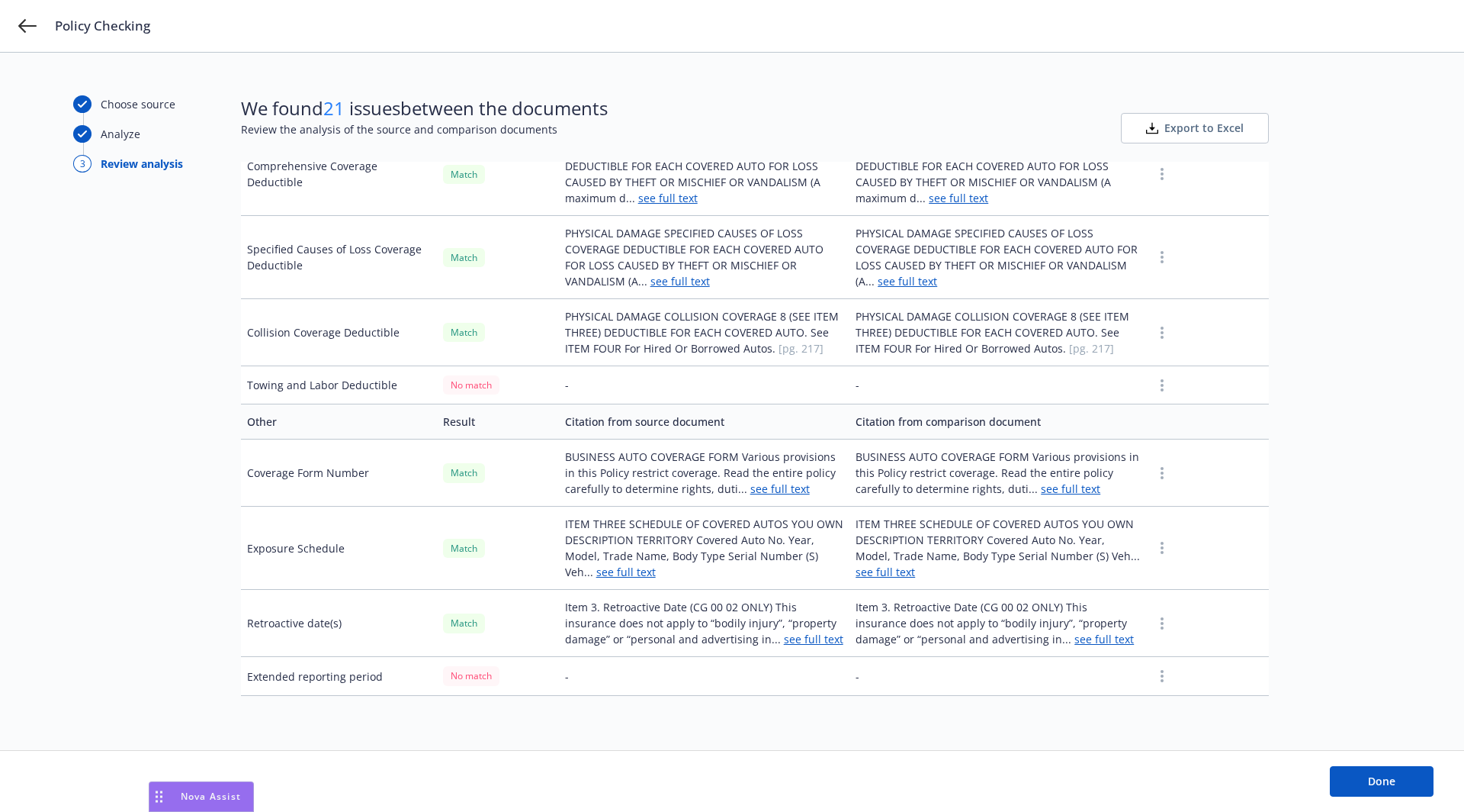
scroll to position [2088, 0]
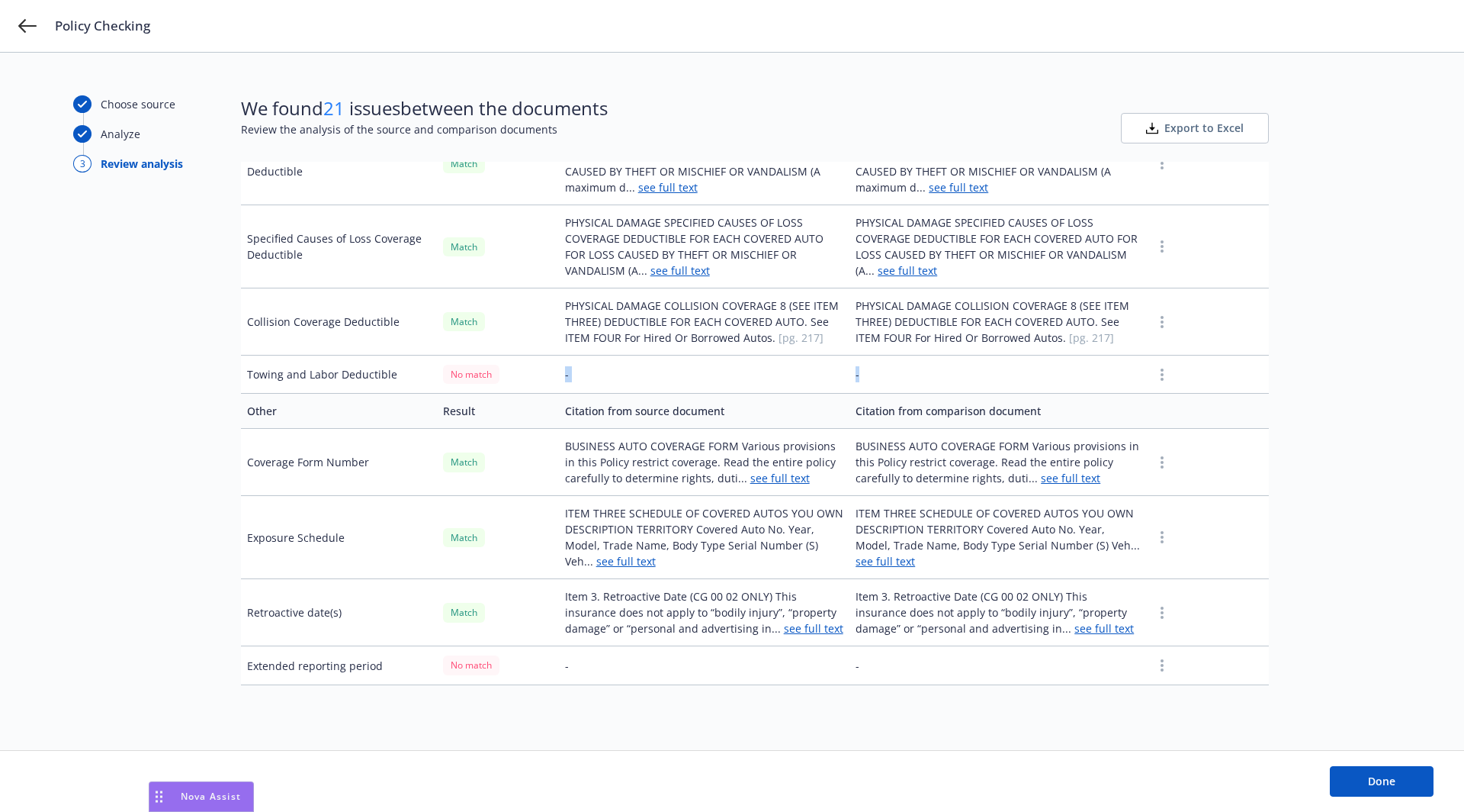
drag, startPoint x: 561, startPoint y: 311, endPoint x: 957, endPoint y: 319, distance: 396.1
click at [957, 355] on tr "Towing and Labor Deductible No match - -" at bounding box center [755, 374] width 1028 height 38
click at [1160, 369] on icon "button" at bounding box center [1161, 374] width 3 height 12
click at [1158, 366] on button "button" at bounding box center [1161, 374] width 18 height 18
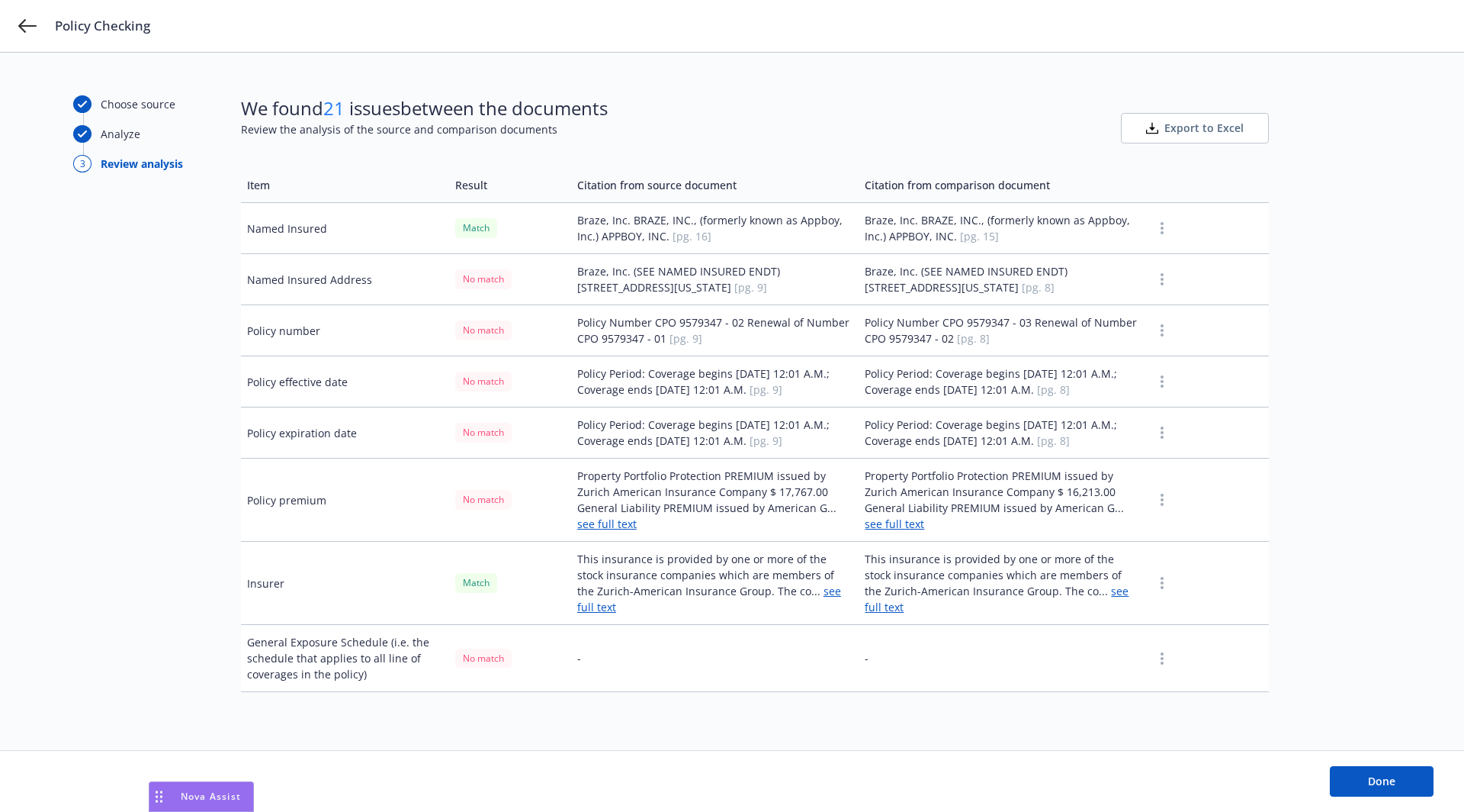
scroll to position [71, 0]
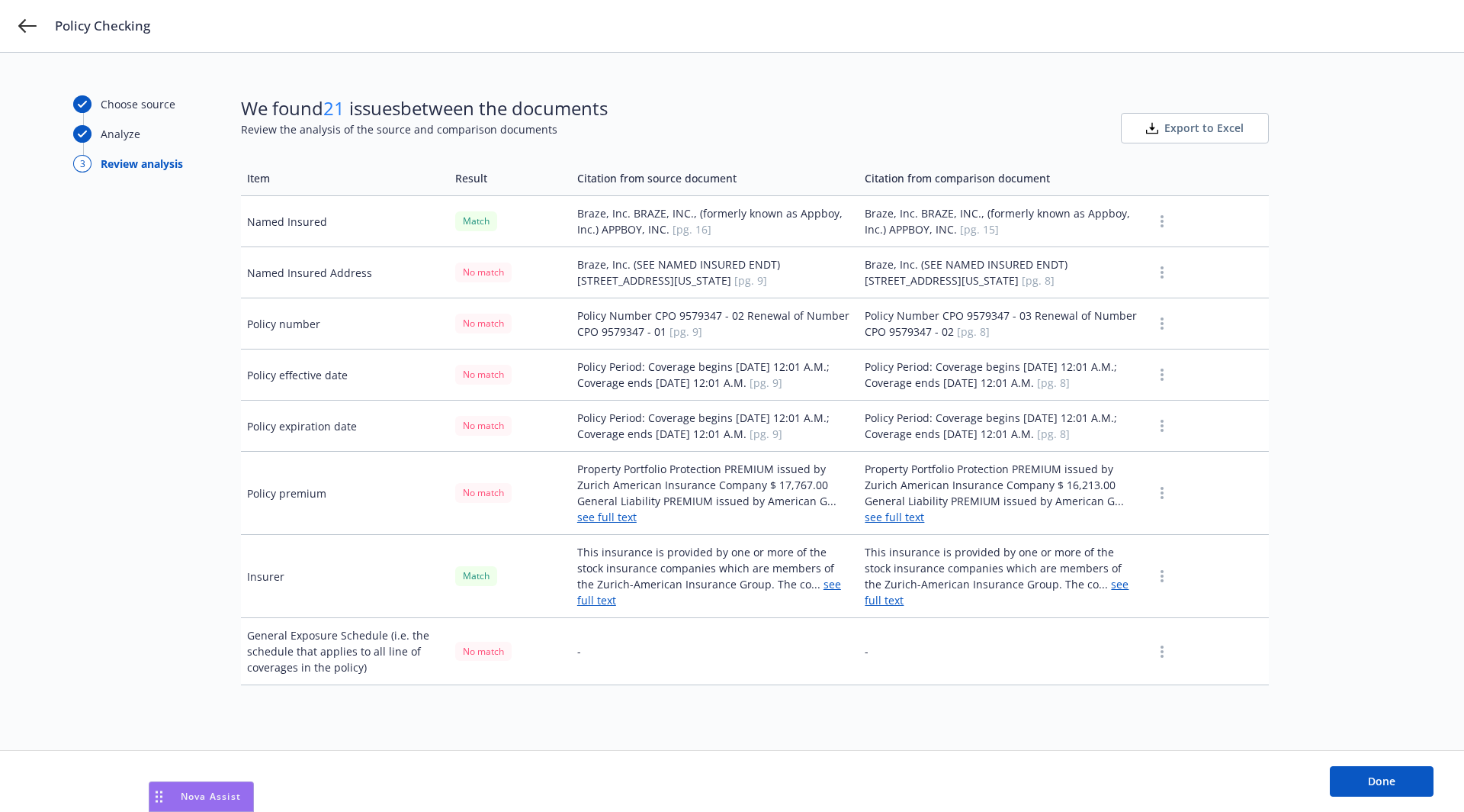
click at [890, 513] on link "see full text" at bounding box center [894, 516] width 59 height 14
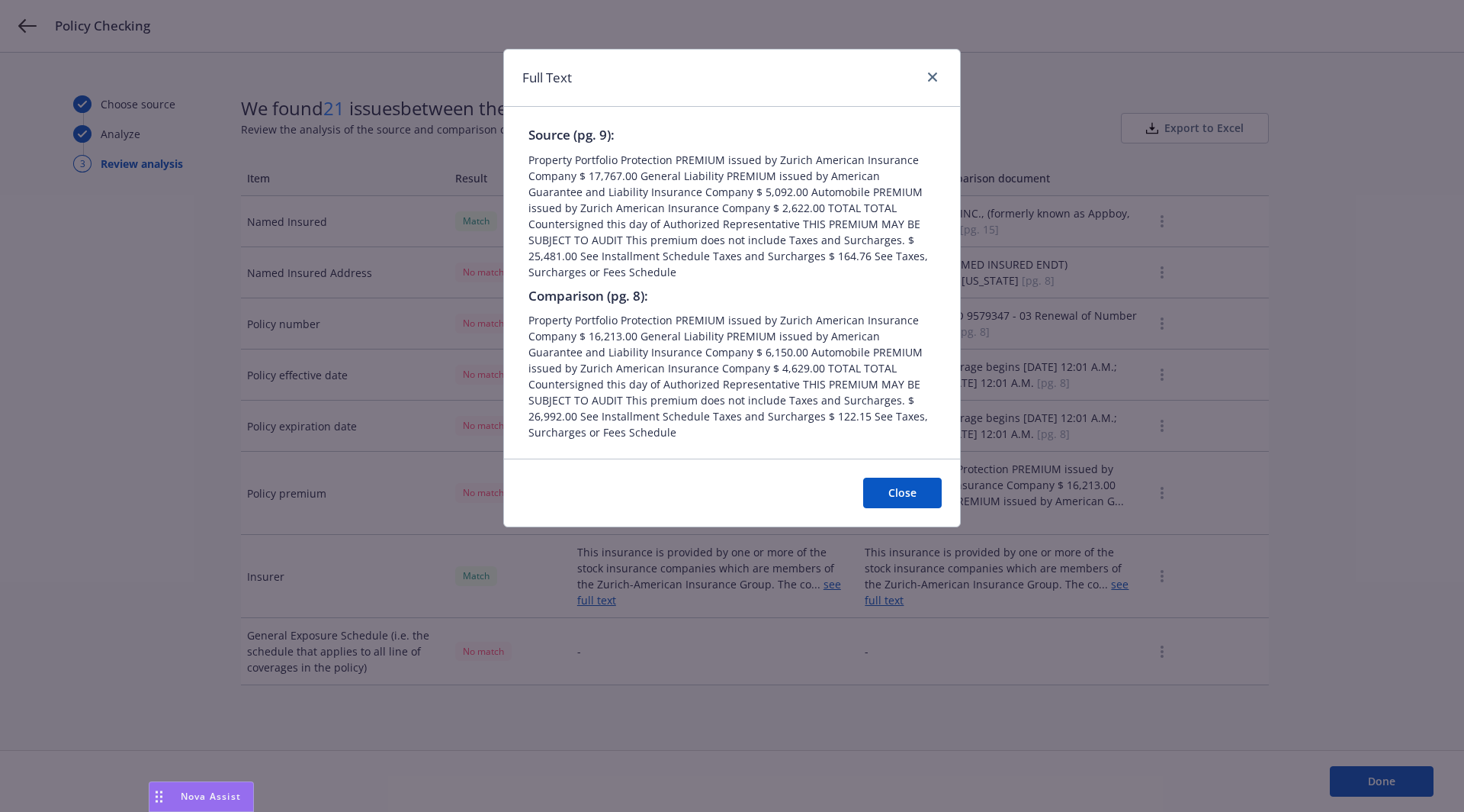
click at [903, 478] on button "Close" at bounding box center [903, 493] width 79 height 31
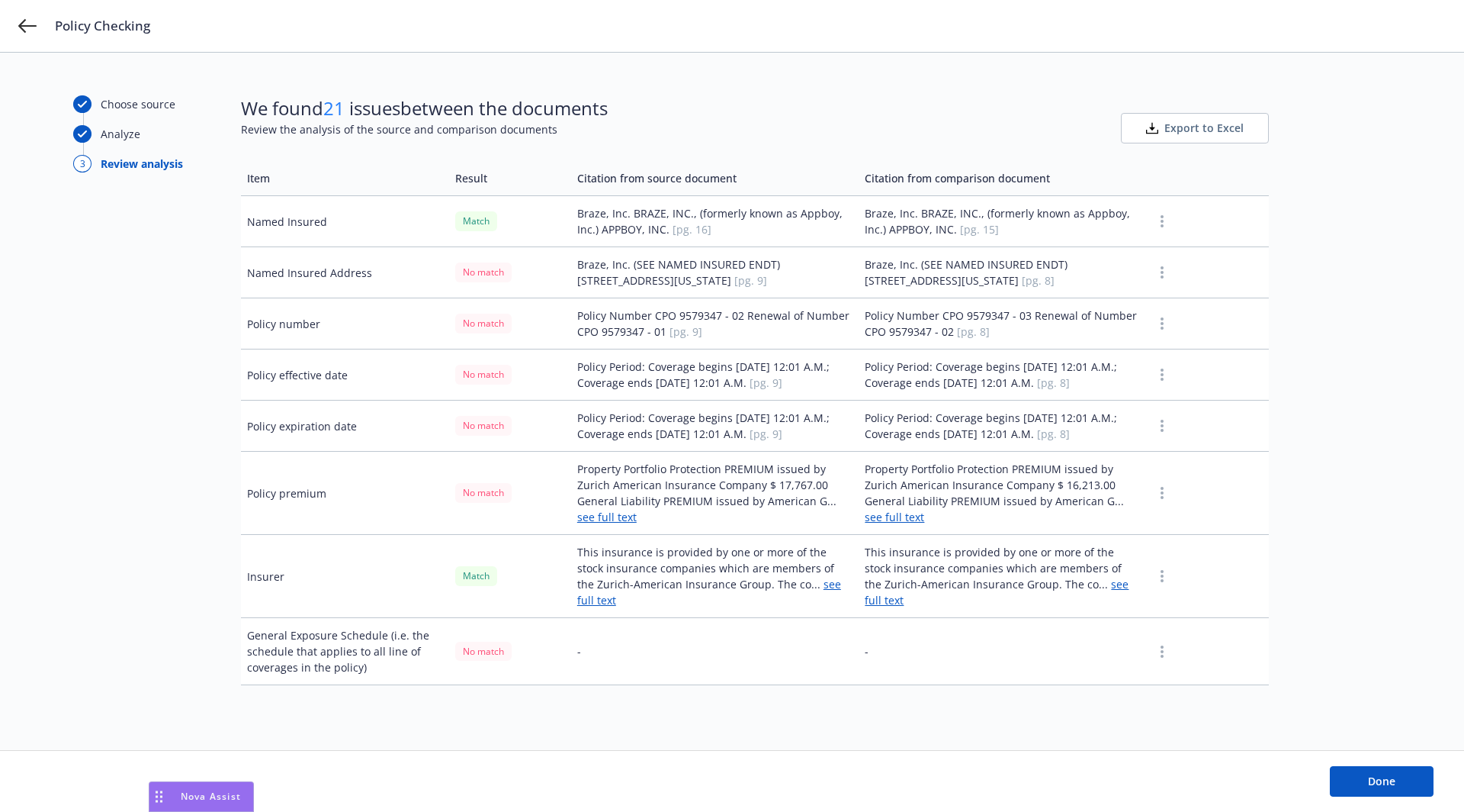
scroll to position [0, 0]
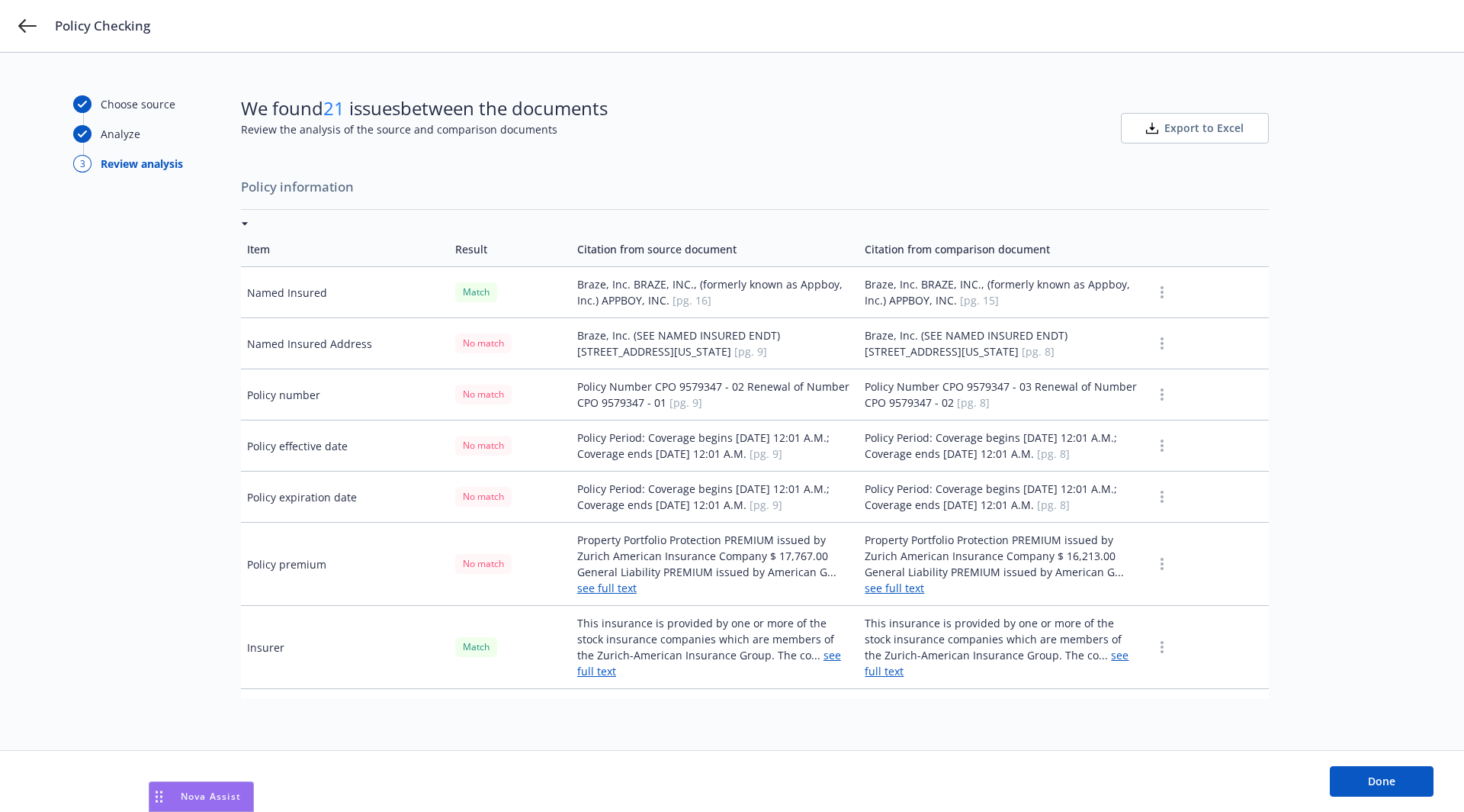
click at [1064, 333] on td "Braze, Inc. (SEE NAMED INSURED ENDT) 63 Madison Avenue New York, NY 10016-8726 …" at bounding box center [1002, 343] width 288 height 51
click at [27, 16] on div "Policy Checking" at bounding box center [732, 26] width 1464 height 52
click at [28, 23] on icon at bounding box center [27, 26] width 18 height 18
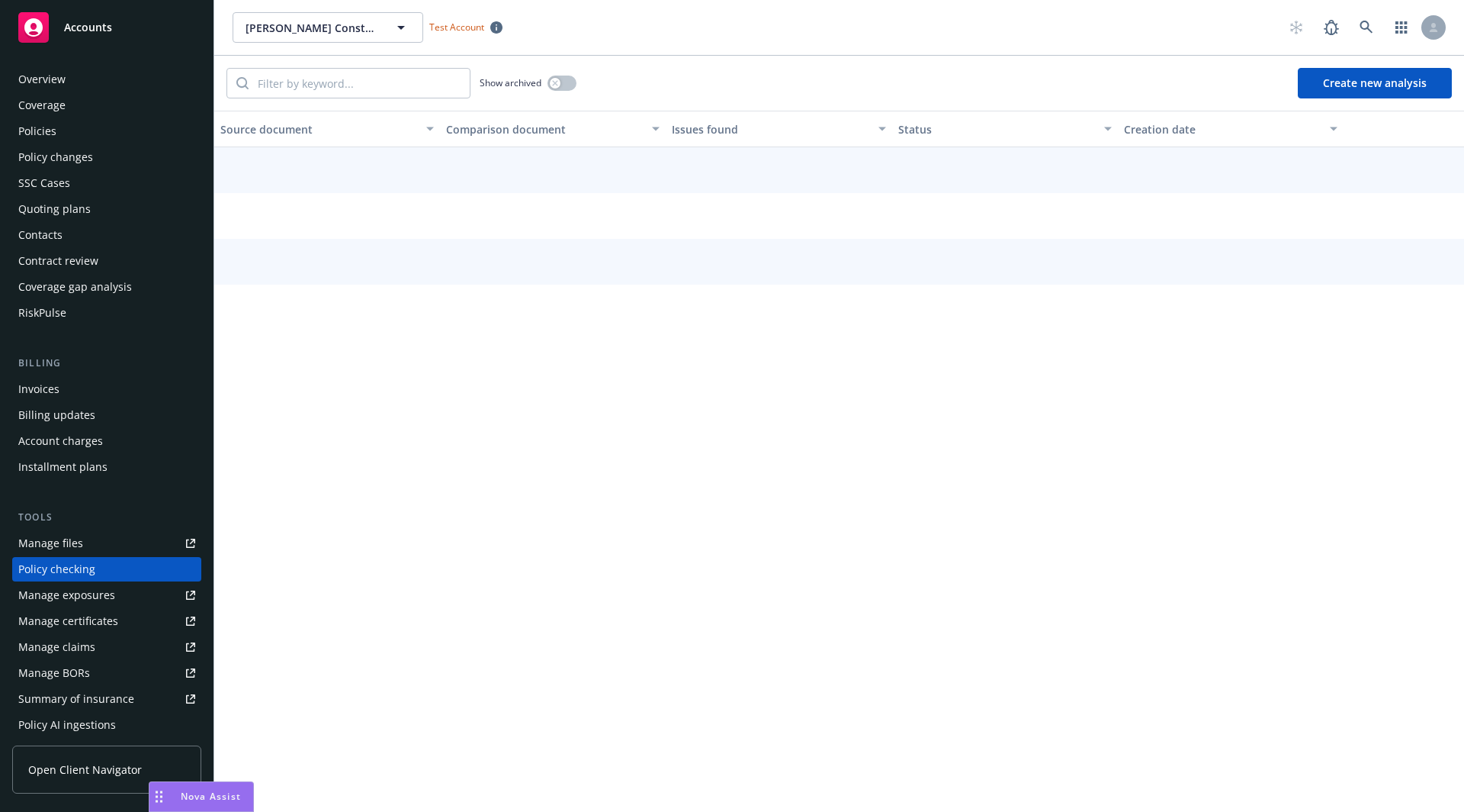
scroll to position [138, 0]
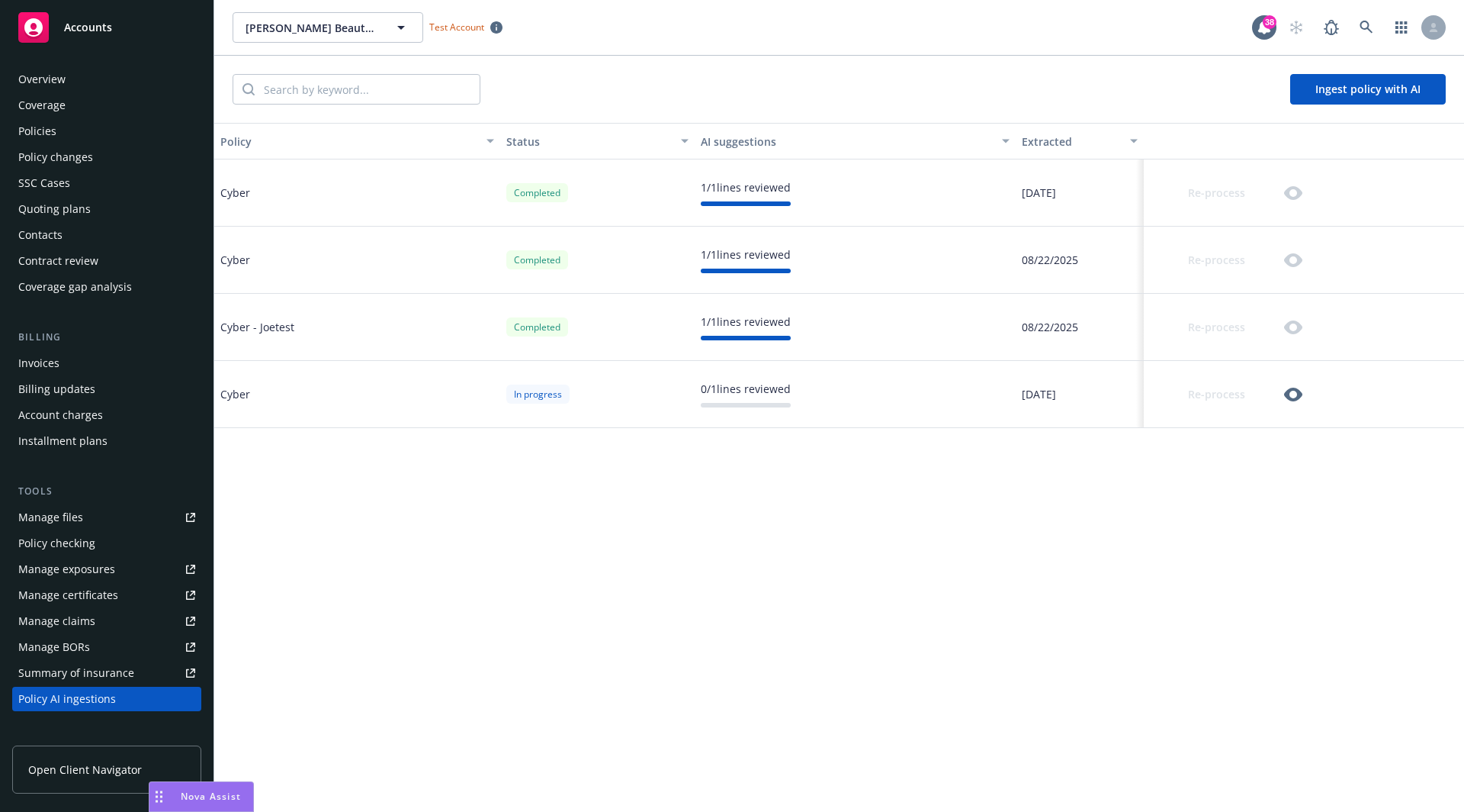
scroll to position [233, 0]
